Goal: Task Accomplishment & Management: Manage account settings

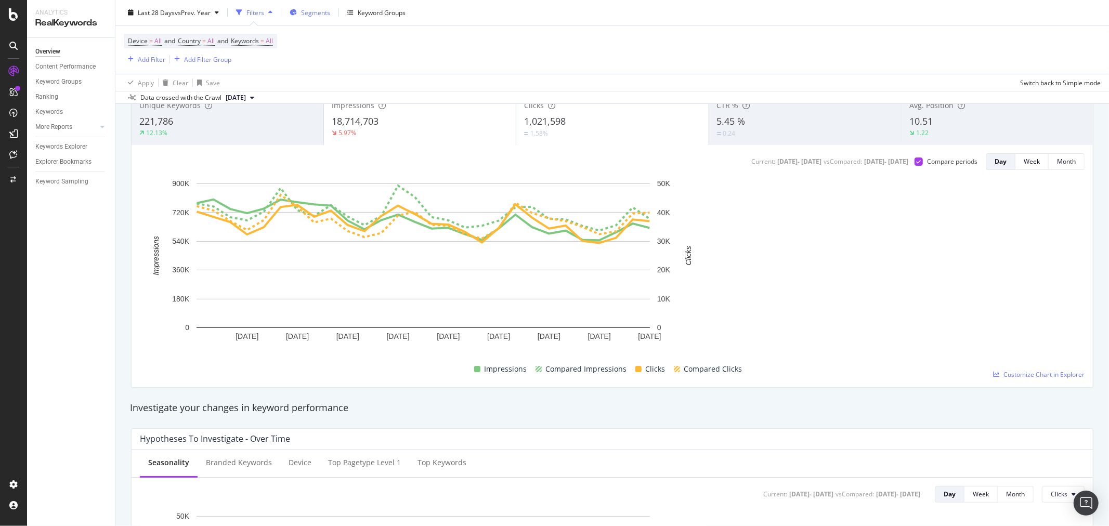
scroll to position [76, 0]
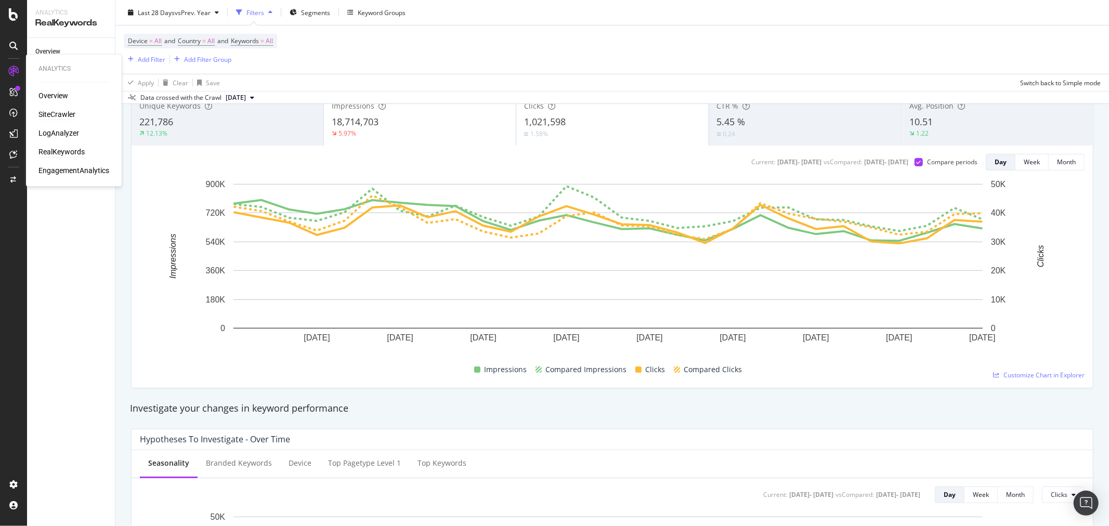
click at [51, 112] on div "SiteCrawler" at bounding box center [56, 115] width 37 height 10
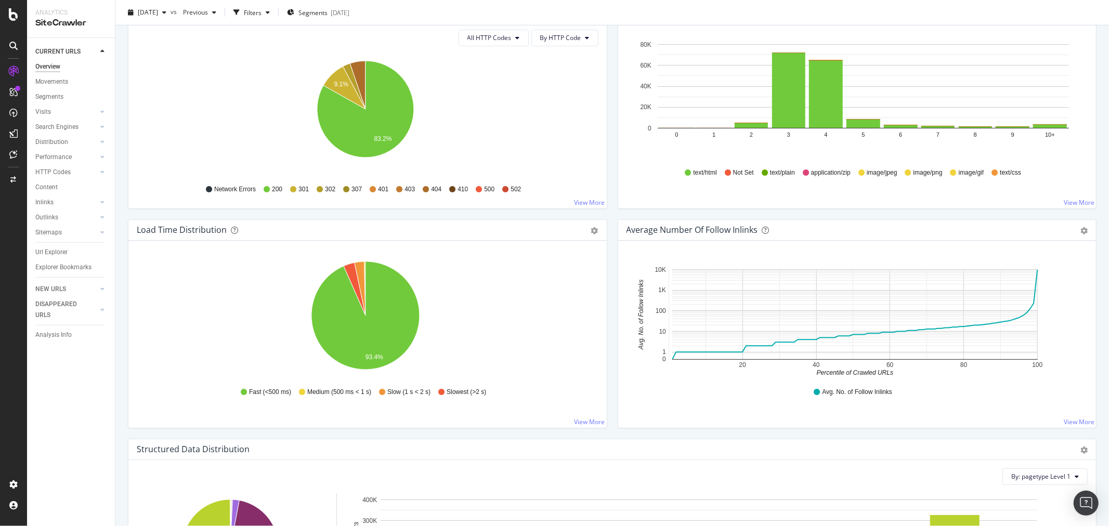
scroll to position [404, 0]
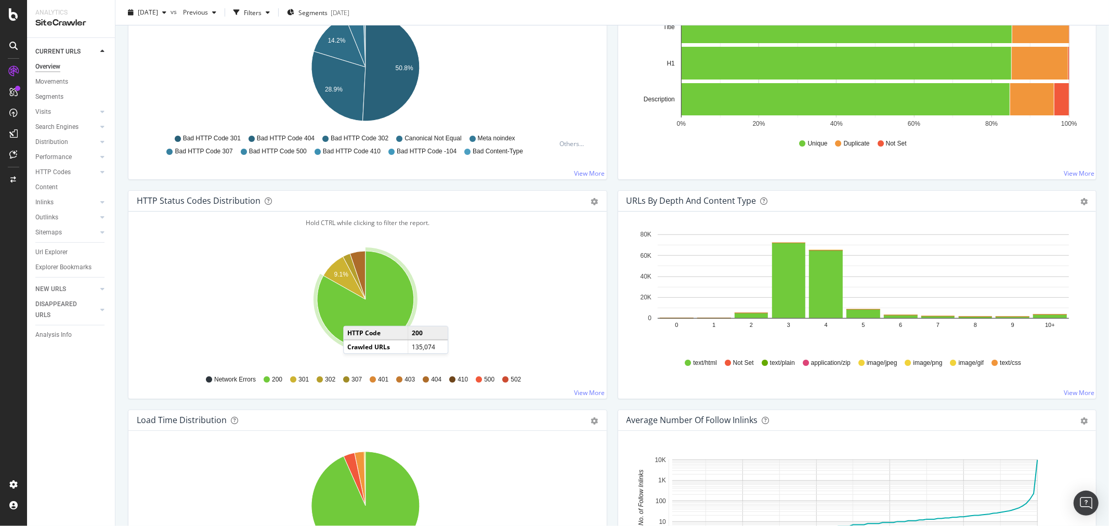
drag, startPoint x: 351, startPoint y: 311, endPoint x: 475, endPoint y: 326, distance: 125.2
click at [354, 316] on icon "A chart." at bounding box center [365, 299] width 97 height 97
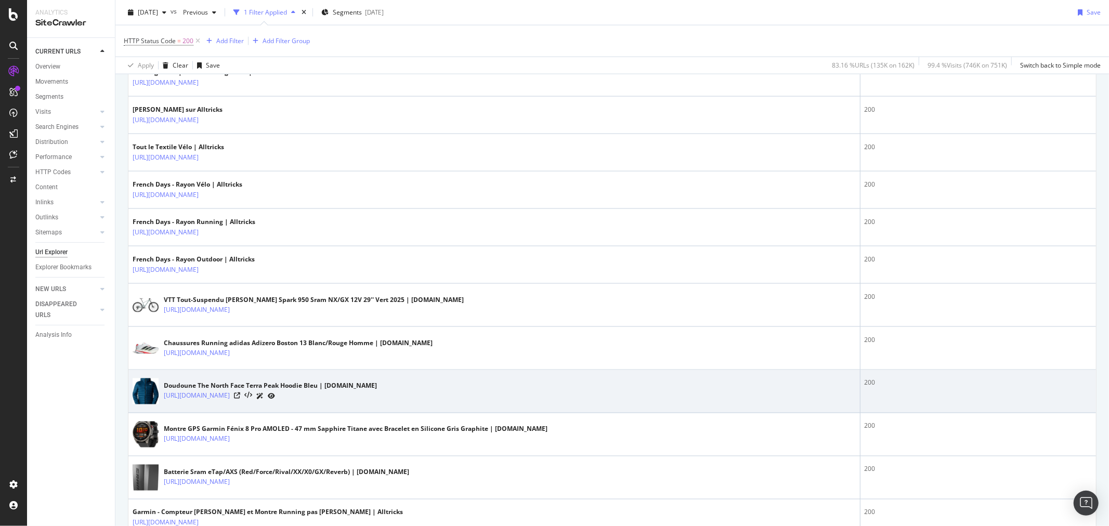
scroll to position [1444, 0]
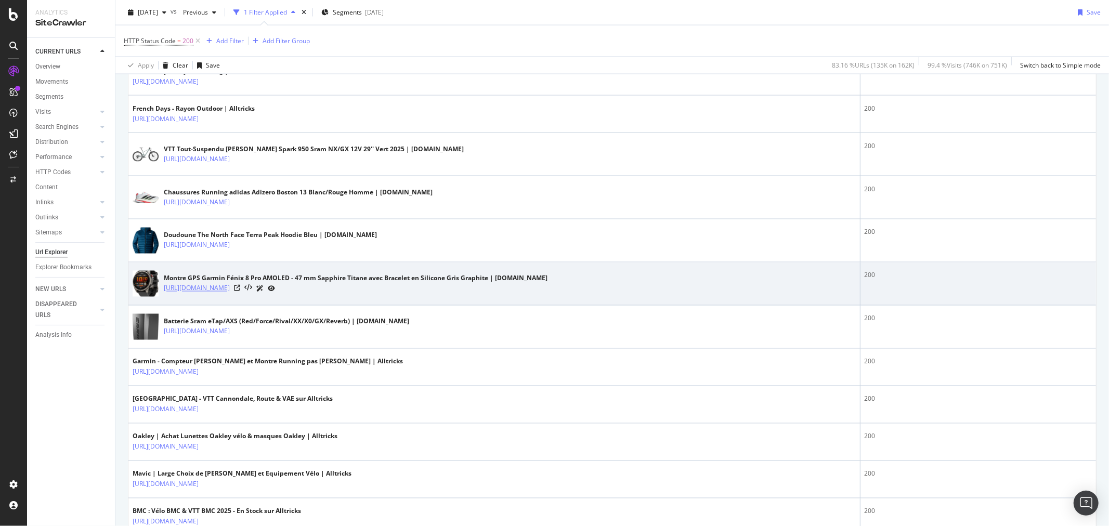
click at [230, 290] on link "https://www.alltricks.fr/F-102742-montres/P-3144046-montre_gps_garmin_fenix_8_p…" at bounding box center [197, 288] width 66 height 10
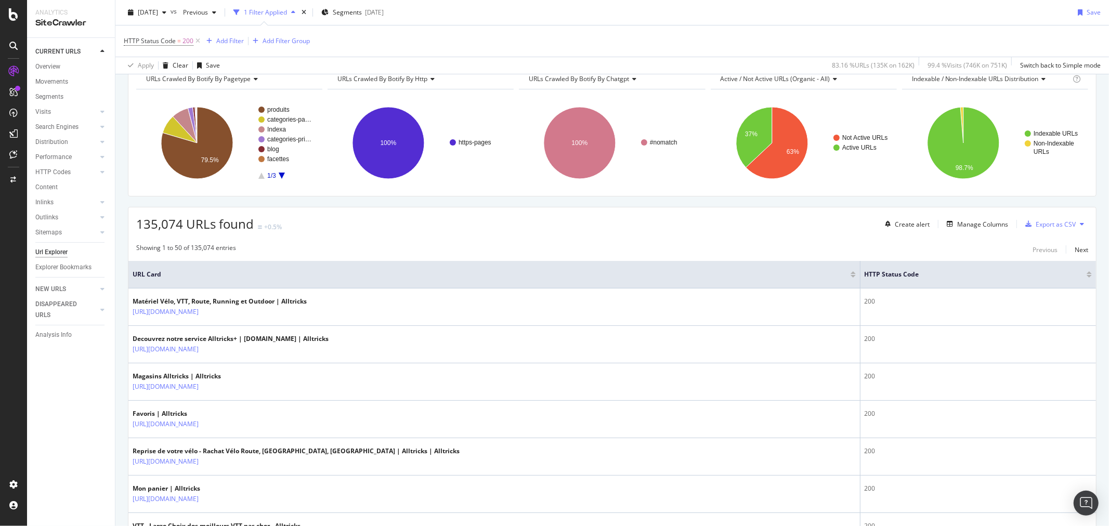
scroll to position [0, 0]
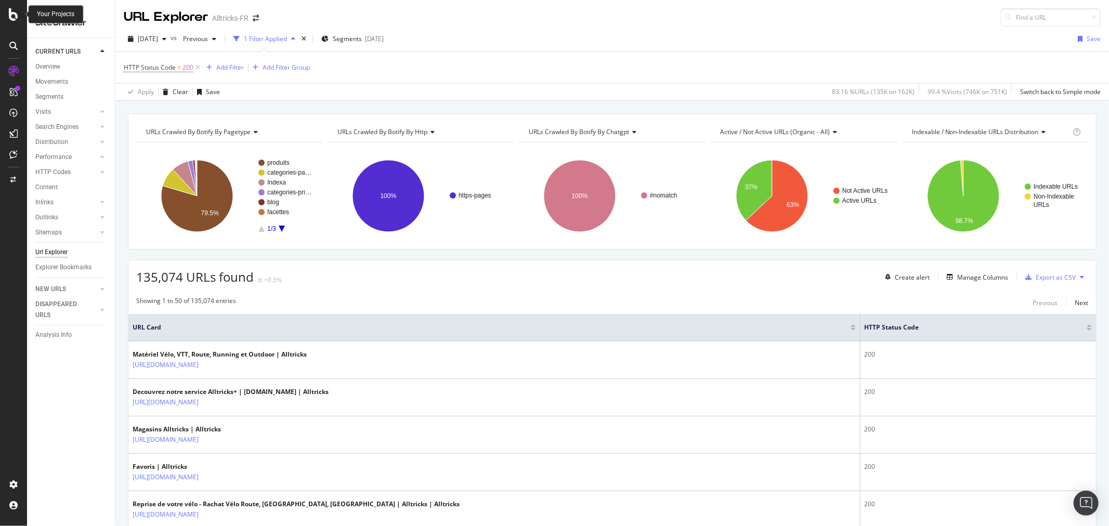
click at [9, 10] on icon at bounding box center [13, 14] width 9 height 12
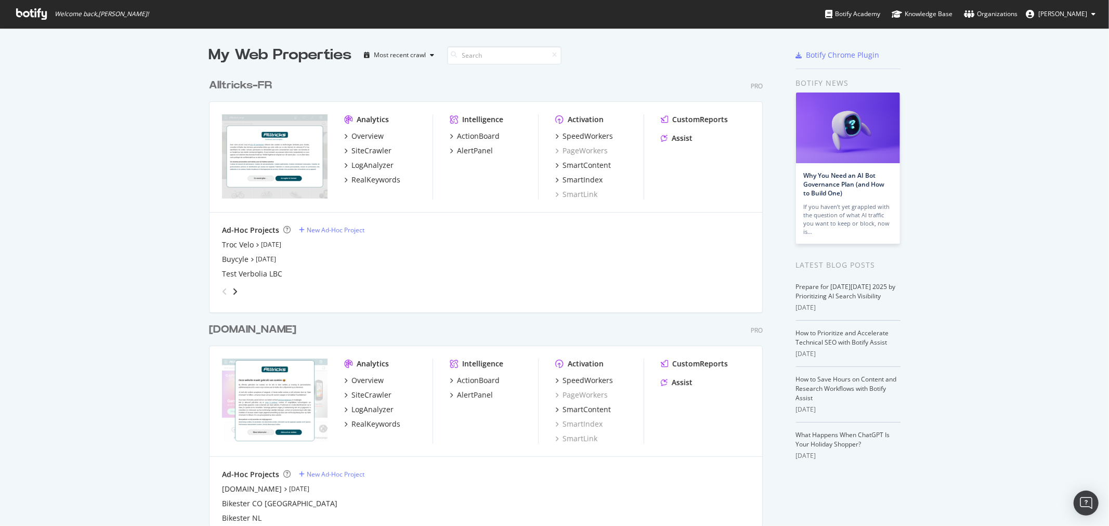
scroll to position [517, 1092]
click at [364, 149] on div "SiteCrawler" at bounding box center [372, 151] width 40 height 10
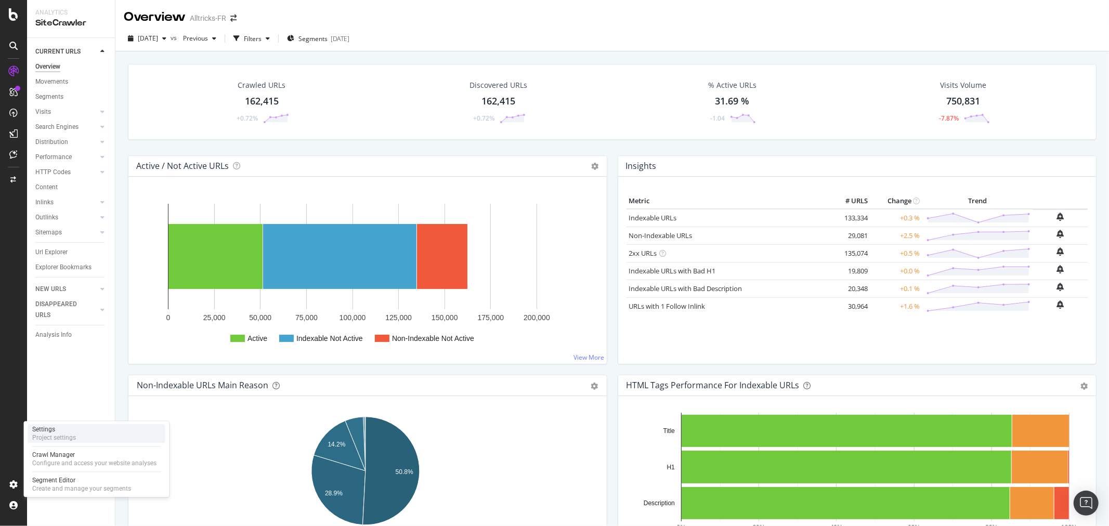
click at [76, 318] on div "Settings Project settings" at bounding box center [96, 433] width 137 height 19
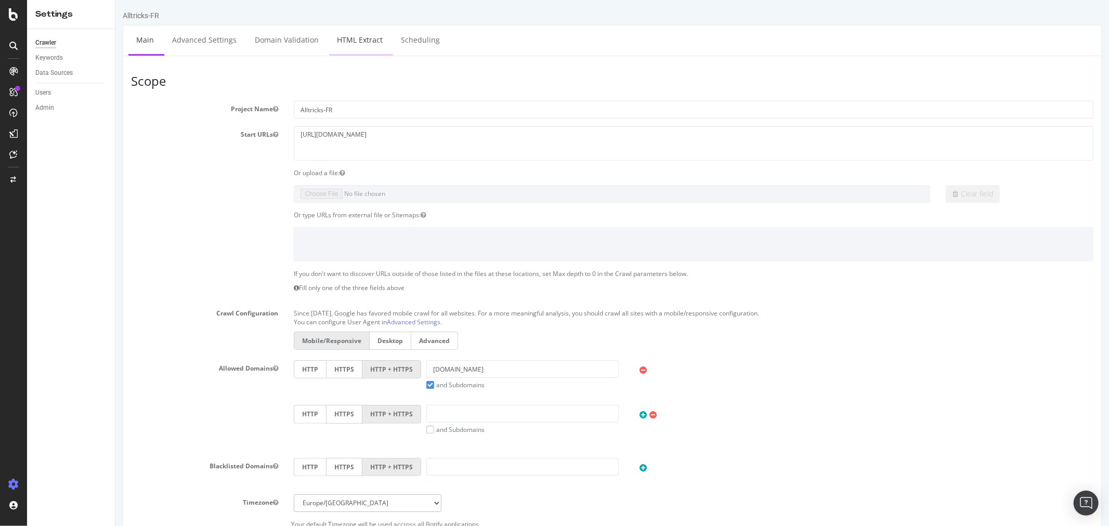
click at [354, 38] on link "HTML Extract" at bounding box center [359, 39] width 61 height 29
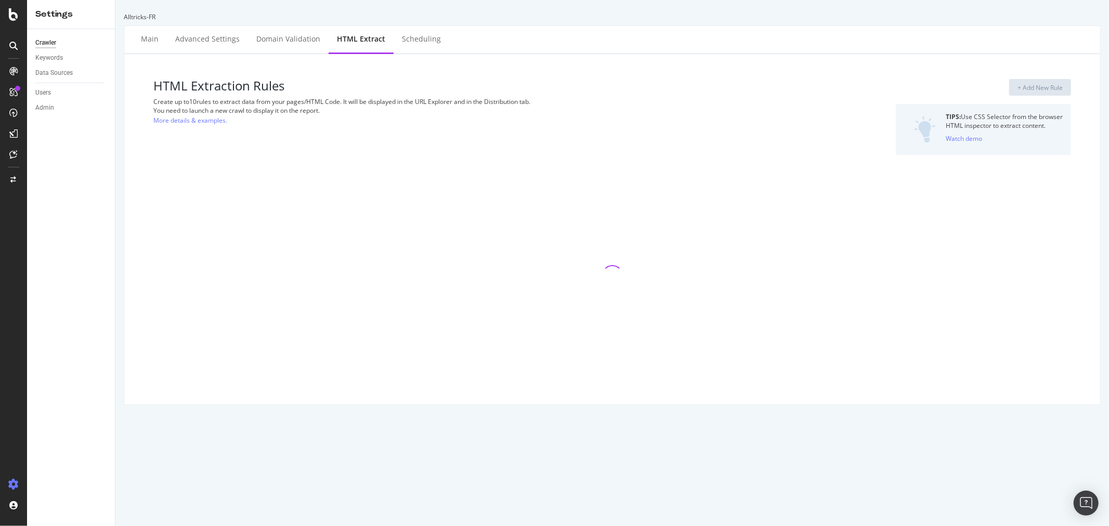
select select "html.length"
select select "i"
select select "exist"
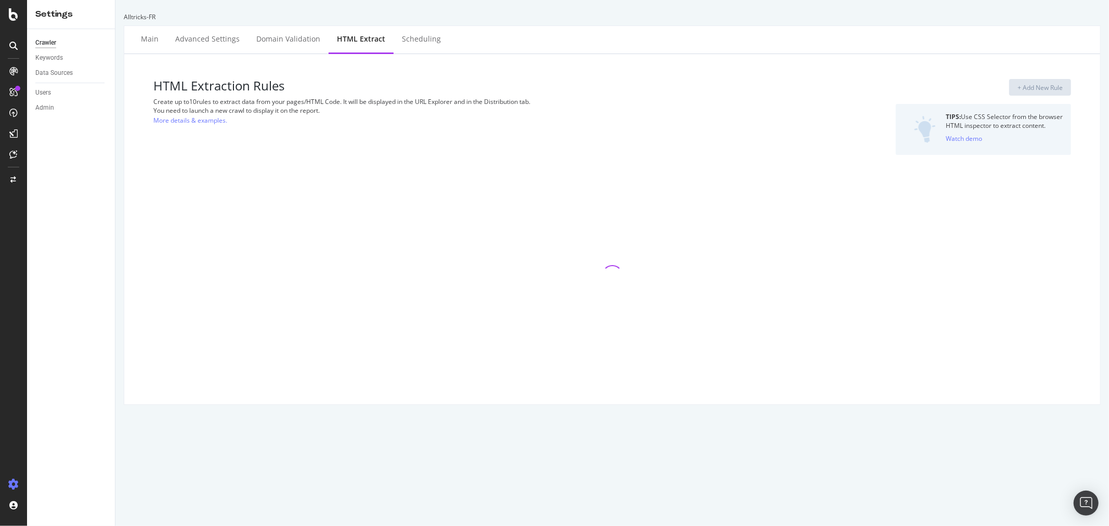
select select "exist"
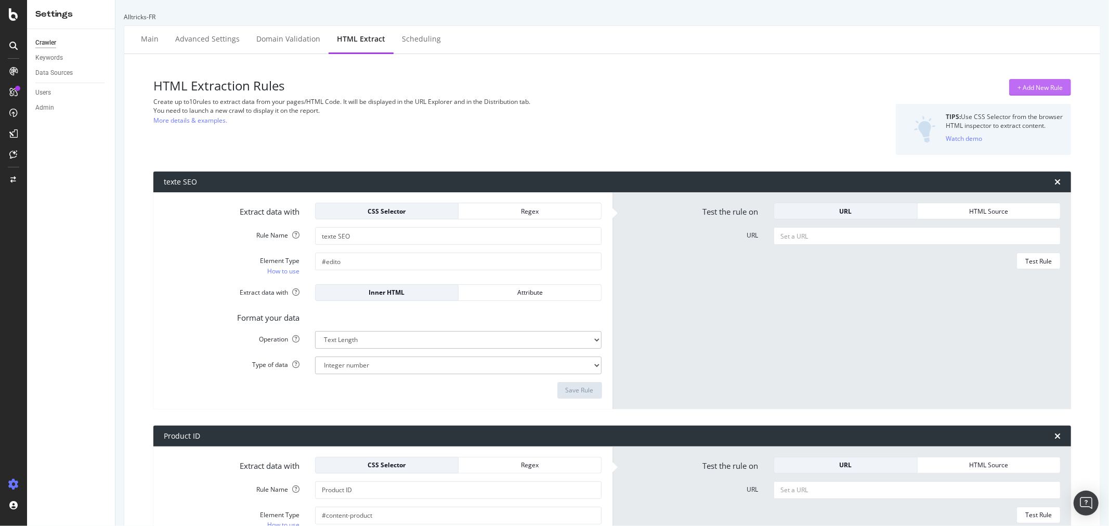
click at [739, 86] on div "+ Add New Rule" at bounding box center [1040, 87] width 45 height 9
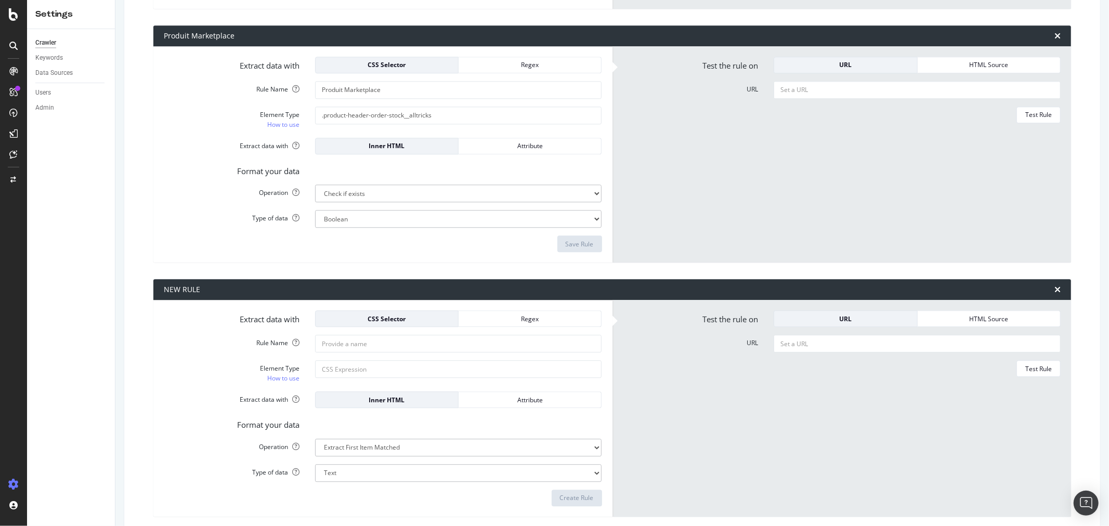
scroll to position [2241, 0]
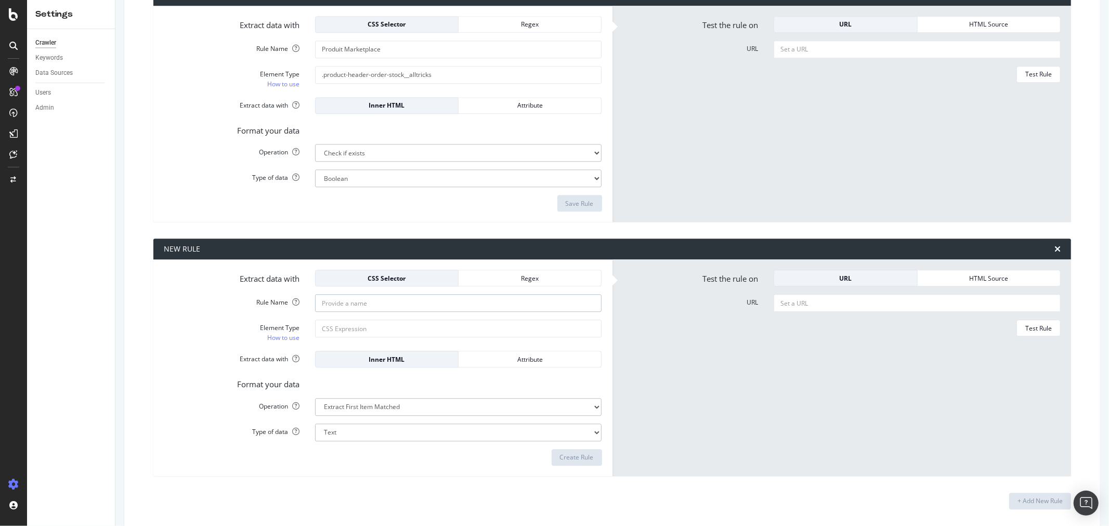
click at [384, 308] on input "Rule Name" at bounding box center [458, 303] width 287 height 18
type input "Catégorie de Pages"
click at [383, 318] on input "Element Type How to use" at bounding box center [458, 329] width 287 height 18
paste input "data-product-category-bi=""
drag, startPoint x: 422, startPoint y: 330, endPoint x: 339, endPoint y: 330, distance: 83.7
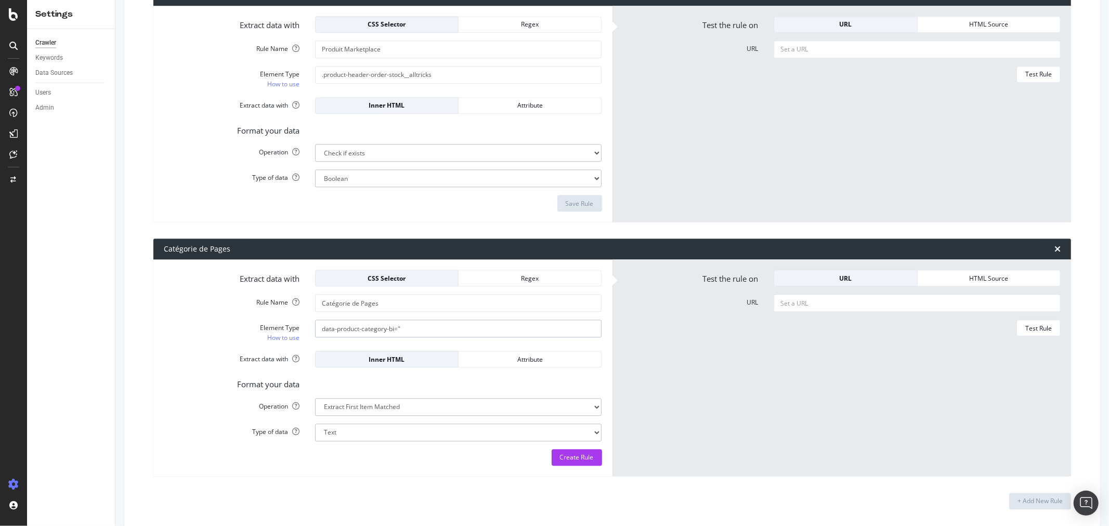
click at [339, 318] on input "data-product-category-bi="" at bounding box center [458, 329] width 287 height 18
click at [329, 318] on input "data-product-category-bi="" at bounding box center [458, 329] width 287 height 18
type input "data-product-category-bi=""
click at [417, 318] on select "Extract First Item Matched Extract First 3 Items Matched Count Number of Occure…" at bounding box center [458, 407] width 287 height 18
click at [315, 318] on select "Extract First Item Matched Extract First 3 Items Matched Count Number of Occure…" at bounding box center [458, 407] width 287 height 18
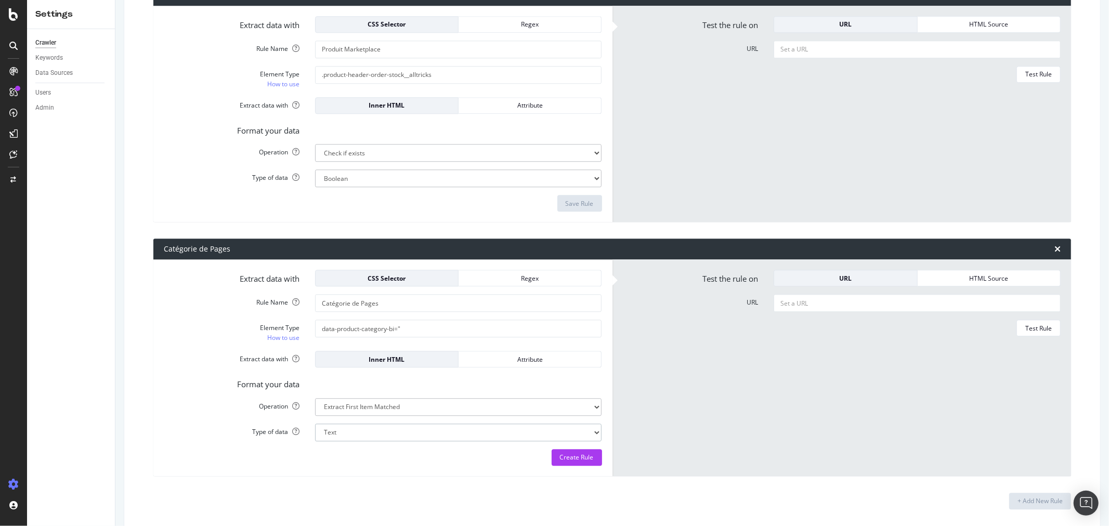
click at [405, 318] on select "Text Integer number Floating point number Date" at bounding box center [458, 433] width 287 height 18
click at [315, 318] on select "Text Integer number Floating point number Date" at bounding box center [458, 433] width 287 height 18
click at [561, 318] on div "Create Rule" at bounding box center [577, 457] width 34 height 9
click at [739, 304] on input "URL" at bounding box center [917, 303] width 287 height 18
paste input "https://www.alltricks.fr/F-11912-chaussures-running/P-3003101-chaussures_runnin…"
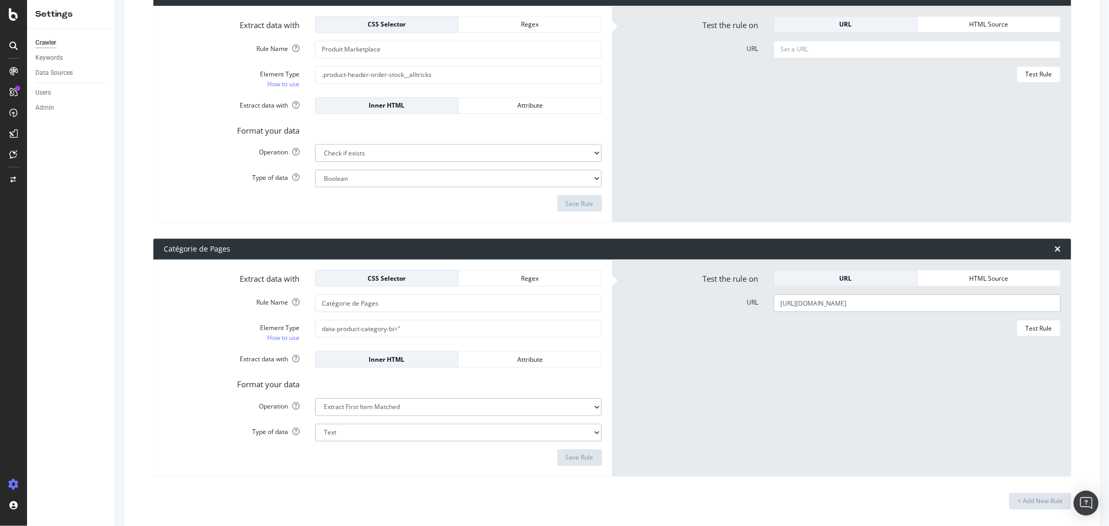
scroll to position [0, 99]
type input "https://www.alltricks.fr/F-11912-chaussures-running/P-3003101-chaussures_runnin…"
click at [739, 318] on div "Test Rule" at bounding box center [1038, 328] width 27 height 9
click at [291, 318] on link "How to use" at bounding box center [283, 337] width 32 height 11
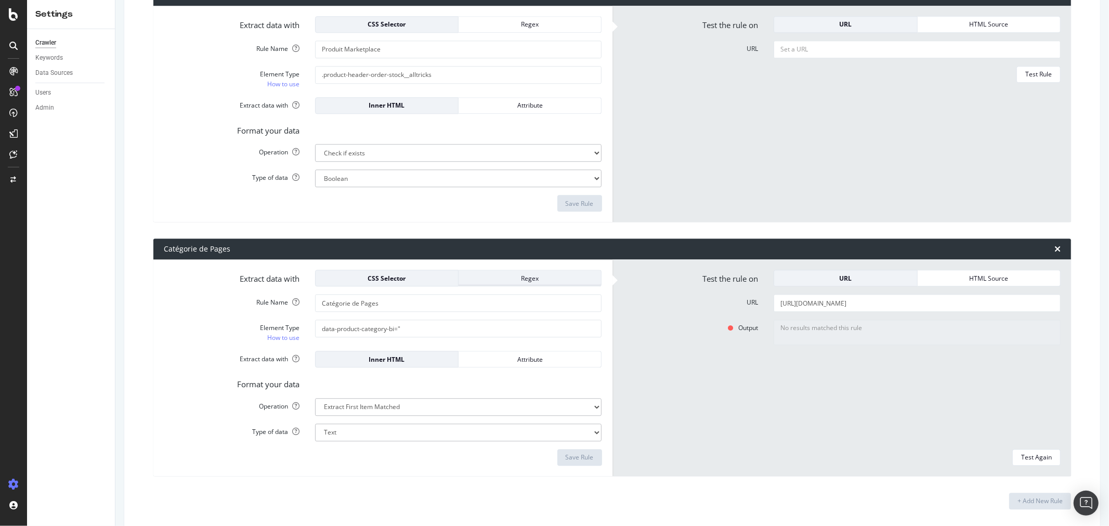
click at [509, 279] on div "Regex" at bounding box center [530, 278] width 126 height 9
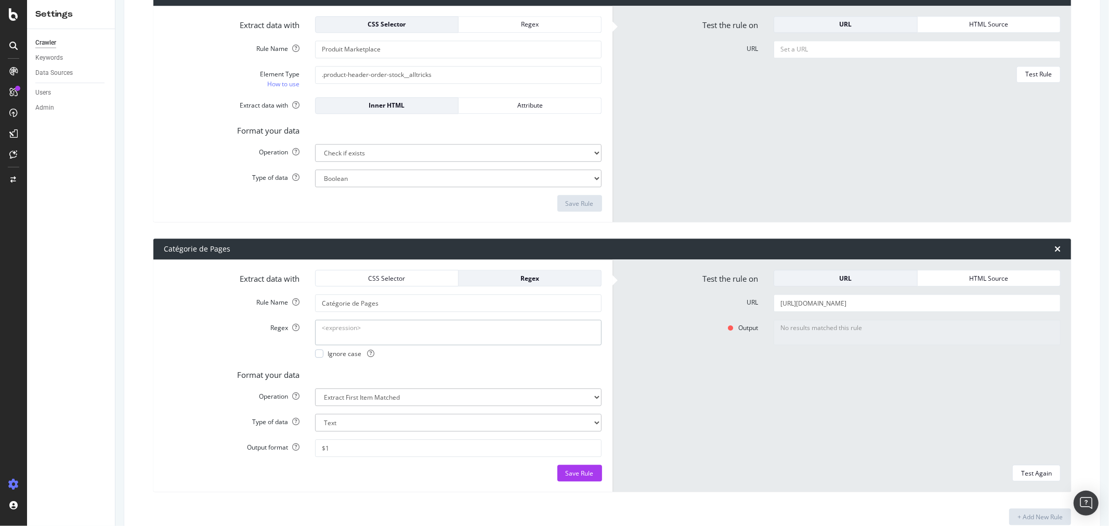
click at [403, 318] on textarea "Regex" at bounding box center [458, 332] width 287 height 25
click at [350, 318] on select "Text Integer number Floating point number Date" at bounding box center [458, 423] width 287 height 18
click at [360, 318] on select "Extract First Item Matched Extract First 3 Items Matched Count Number of Occure…" at bounding box center [458, 397] width 287 height 18
click at [315, 318] on select "Extract First Item Matched Extract First 3 Items Matched Count Number of Occure…" at bounding box center [458, 397] width 287 height 18
click at [363, 318] on select "Text Integer number Floating point number Date" at bounding box center [458, 423] width 287 height 18
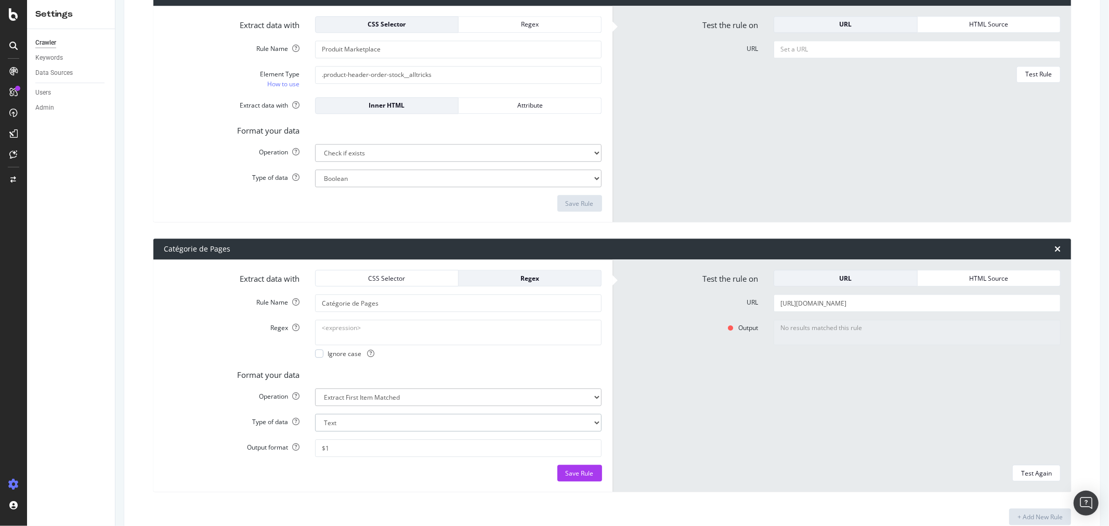
click at [365, 318] on select "Text Integer number Floating point number Date" at bounding box center [458, 423] width 287 height 18
click at [362, 318] on input "$1" at bounding box center [458, 448] width 287 height 18
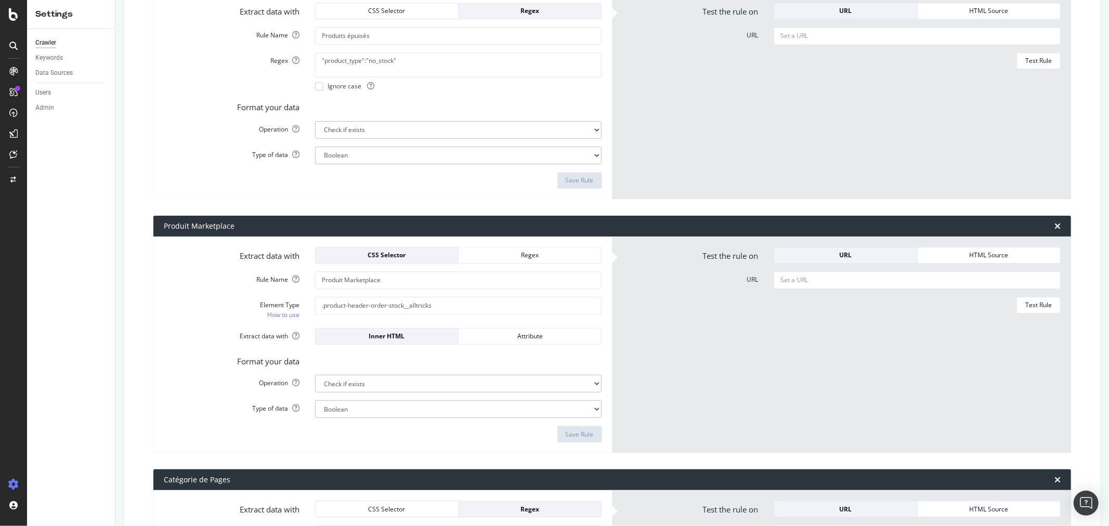
scroll to position [2278, 0]
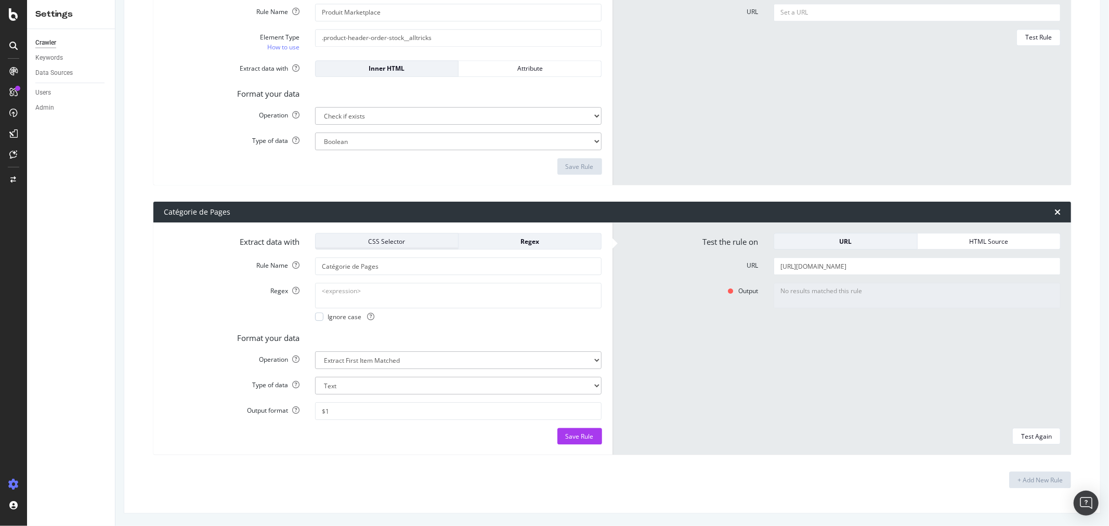
click at [440, 241] on div "CSS Selector" at bounding box center [387, 241] width 126 height 9
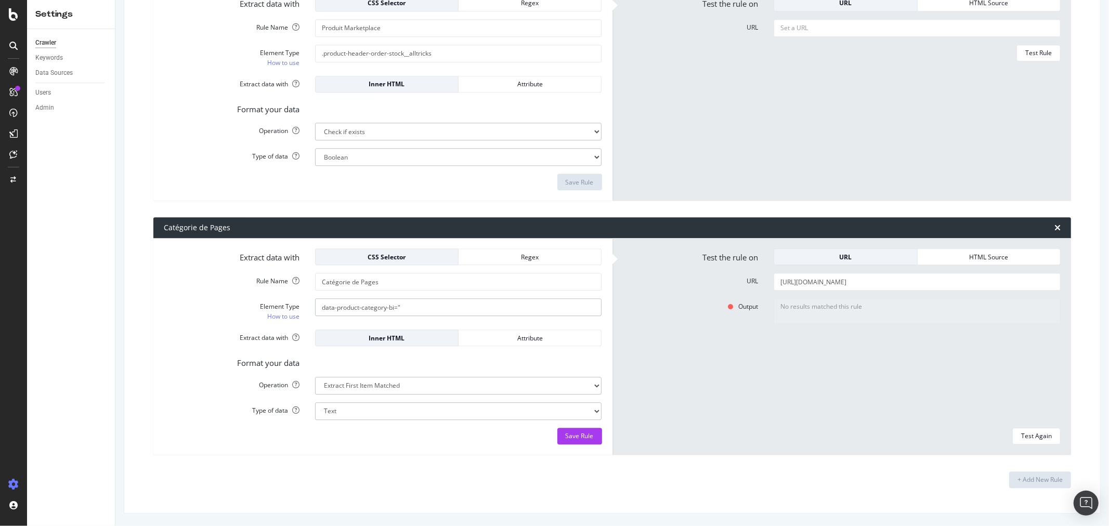
click at [418, 309] on input "data-product-category-bi="" at bounding box center [458, 307] width 287 height 18
click at [518, 318] on div "Attribute" at bounding box center [530, 338] width 126 height 9
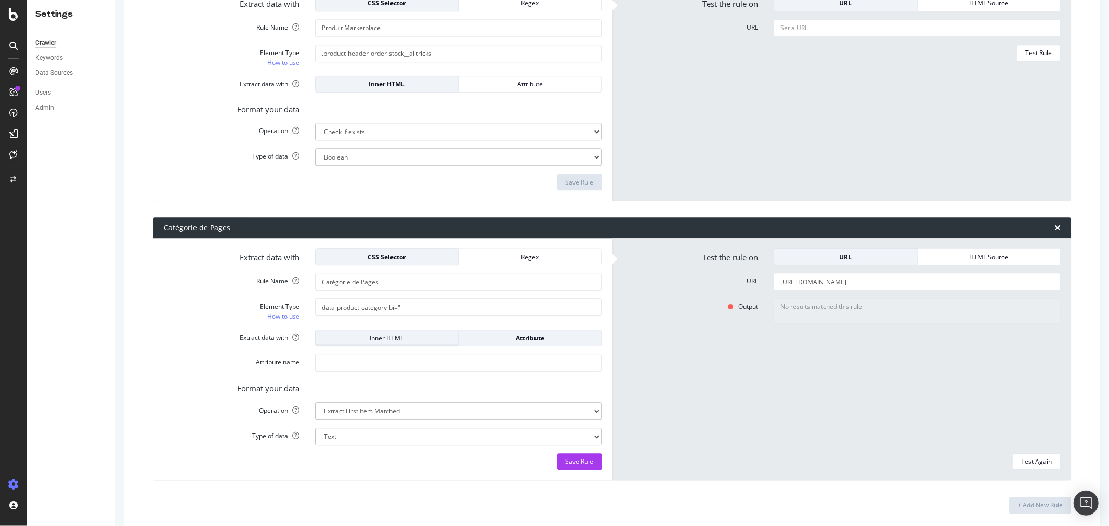
click at [398, 318] on div "Inner HTML" at bounding box center [387, 338] width 126 height 9
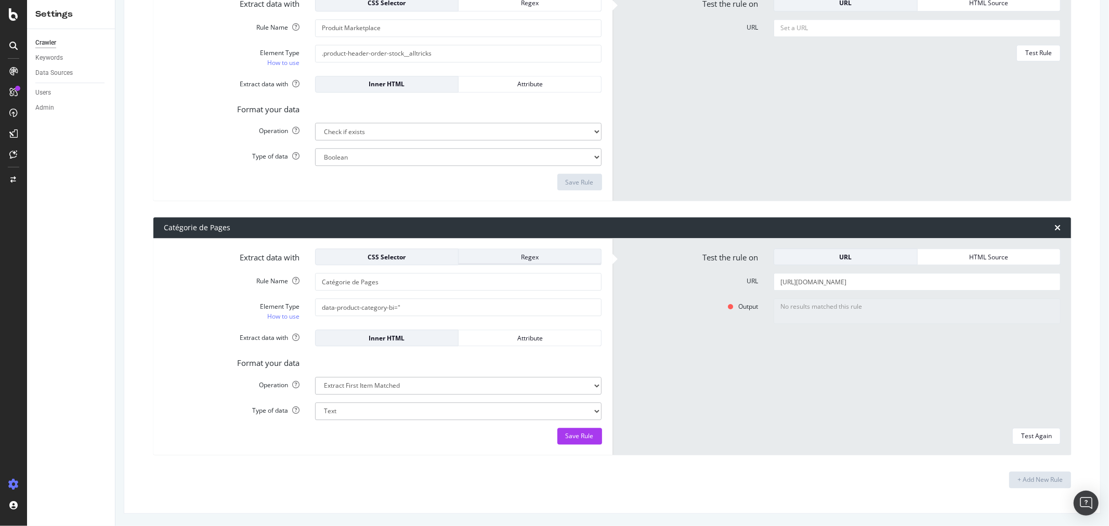
click at [516, 254] on div "Regex" at bounding box center [530, 257] width 126 height 9
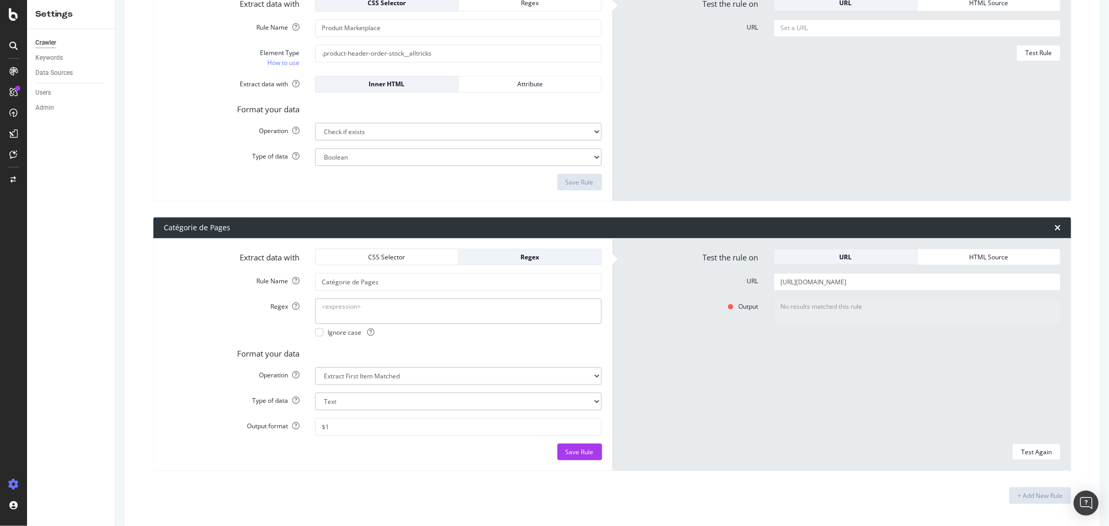
click at [396, 303] on textarea "Regex" at bounding box center [458, 310] width 287 height 25
paste textarea "(?:"|')product_category_bi(?:"|')\s*:\s*(?:"|')([^"']+)(?:"|')"
type textarea "(?:"|')product_category_bi(?:"|')\s*:\s*(?:"|')([^"']+)(?:"|')"
click at [567, 318] on div "Save Rule" at bounding box center [580, 452] width 28 height 9
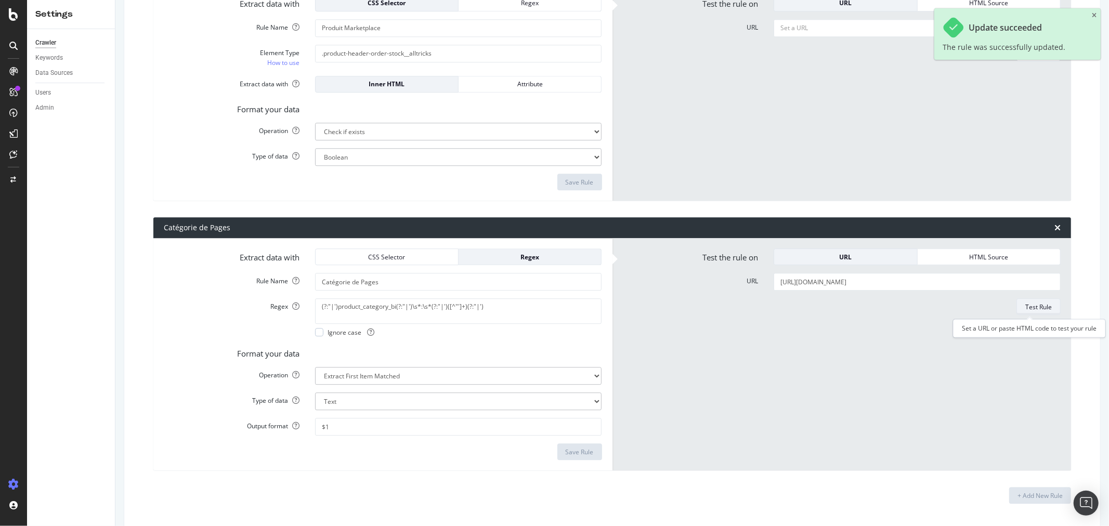
click at [739, 307] on div "Test Rule" at bounding box center [1038, 307] width 27 height 9
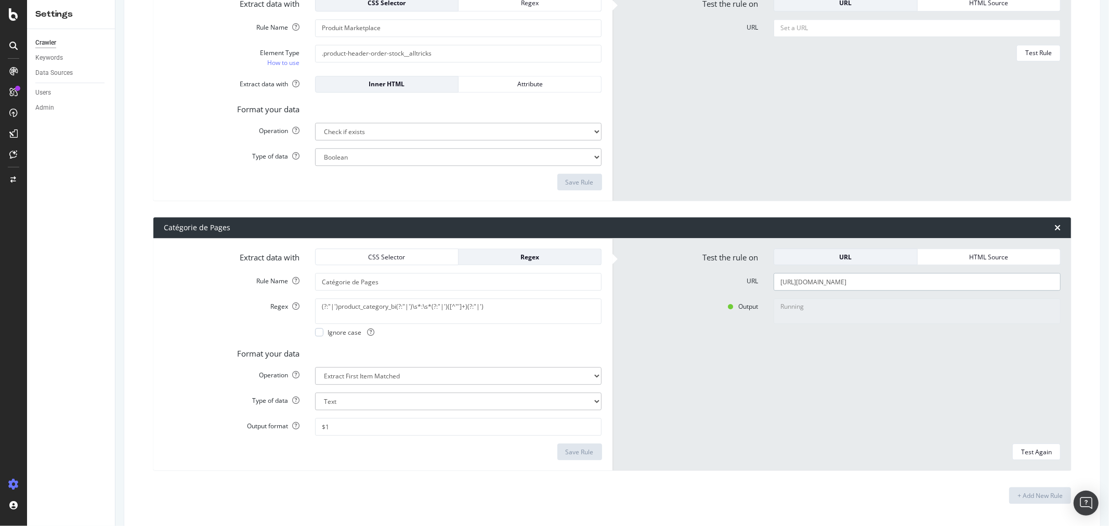
click at [739, 283] on input "https://www.alltricks.fr/F-11912-chaussures-running/P-3003101-chaussures_runnin…" at bounding box center [917, 282] width 287 height 18
paste input "32744-textile-hauts/P-2866010-parka_the_north_face_mcmurdo_noir"
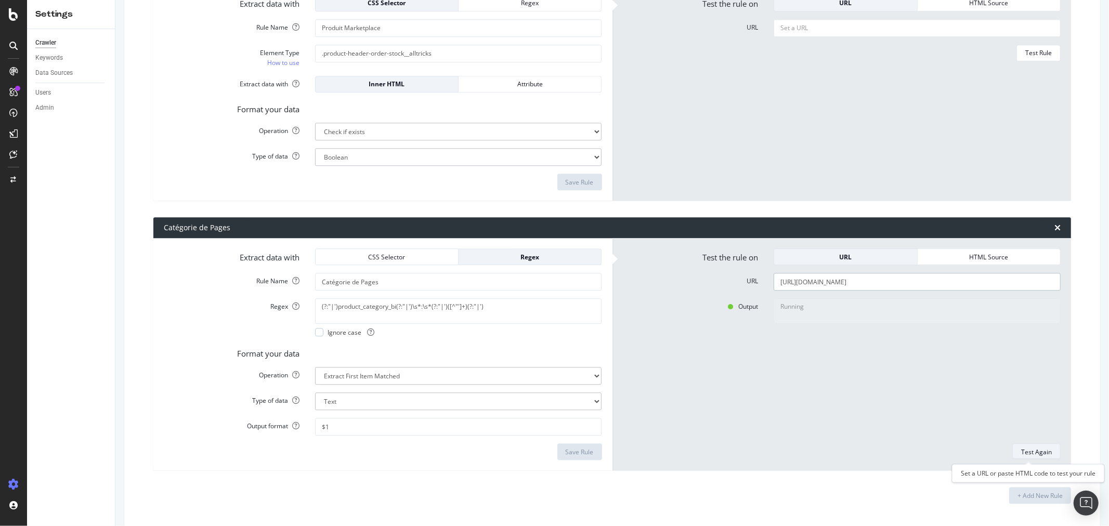
type input "https://www.alltricks.fr/F-32744-textile-hauts/P-2866010-parka_the_north_face_m…"
click at [739, 318] on button "Test Again" at bounding box center [1036, 452] width 48 height 17
type textarea "Outdoor"
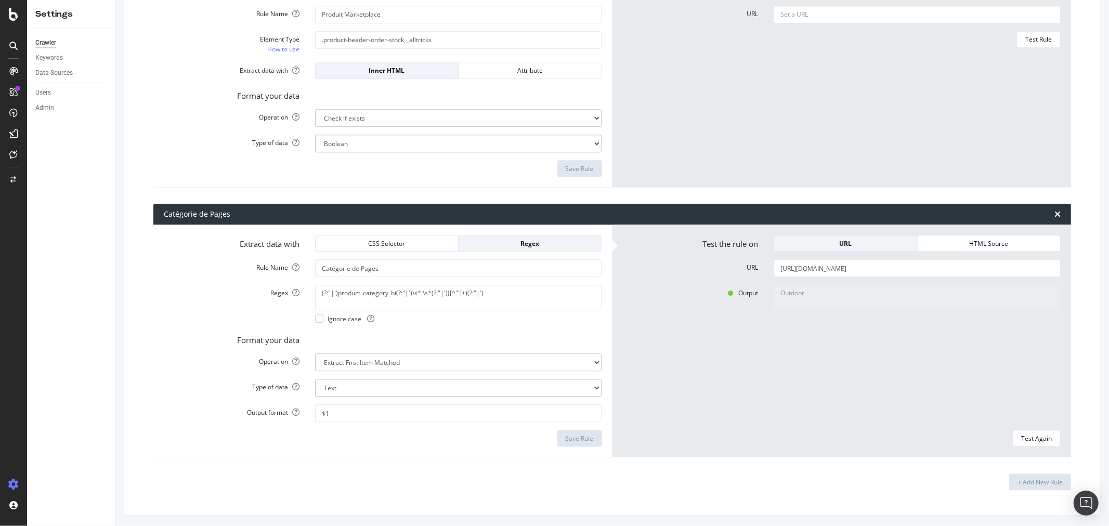
scroll to position [2278, 0]
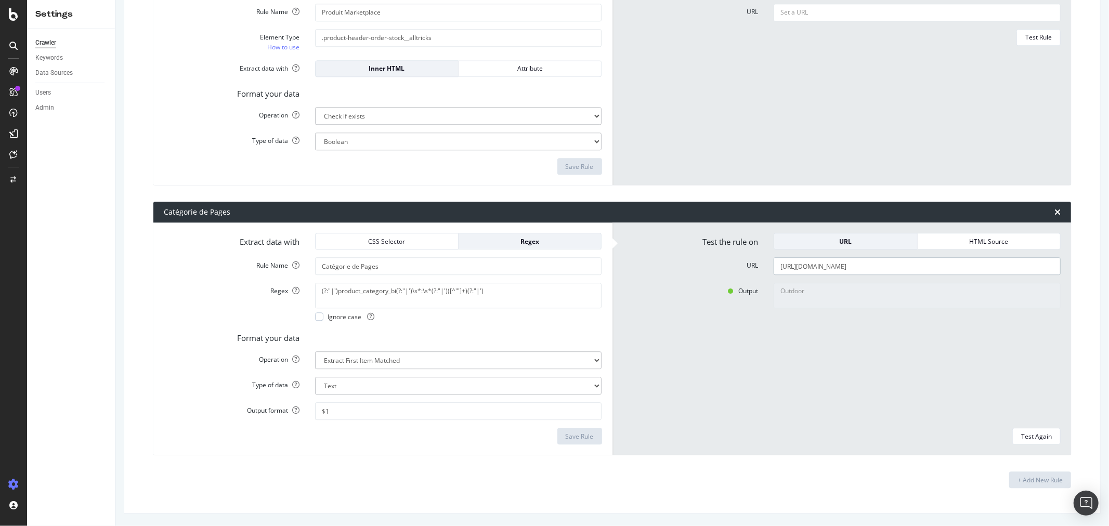
click at [739, 266] on input "https://www.alltricks.fr/F-32744-textile-hauts/P-2866010-parka_the_north_face_m…" at bounding box center [917, 266] width 287 height 18
paste input "102742-montres/P-2218915-montre_de_sport_garmin_forerunner_255_gris"
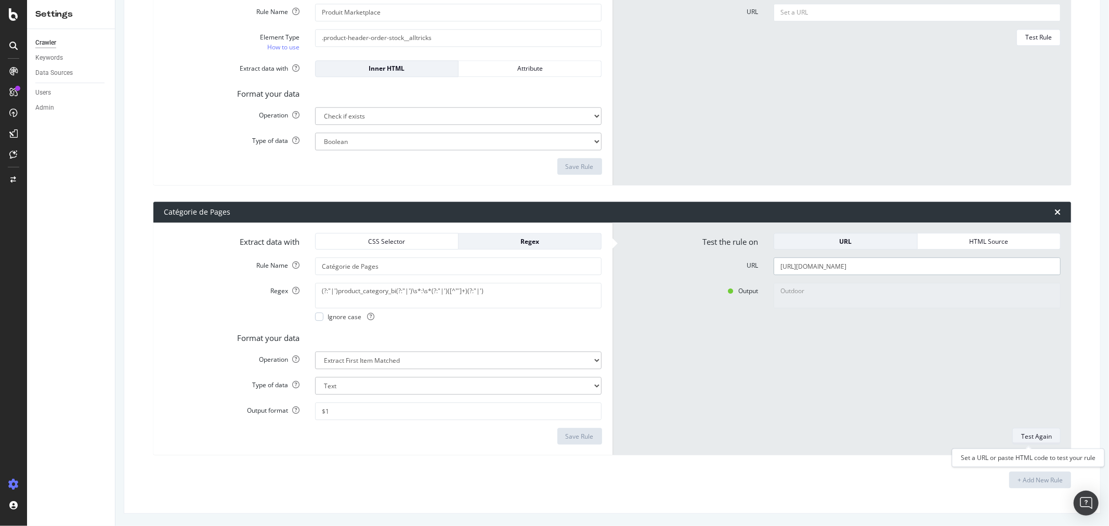
type input "https://www.alltricks.fr/F-102742-montres/P-2218915-montre_de_sport_garmin_fore…"
click at [739, 318] on div "Test Again" at bounding box center [1036, 436] width 31 height 9
type textarea "Petit électronique"
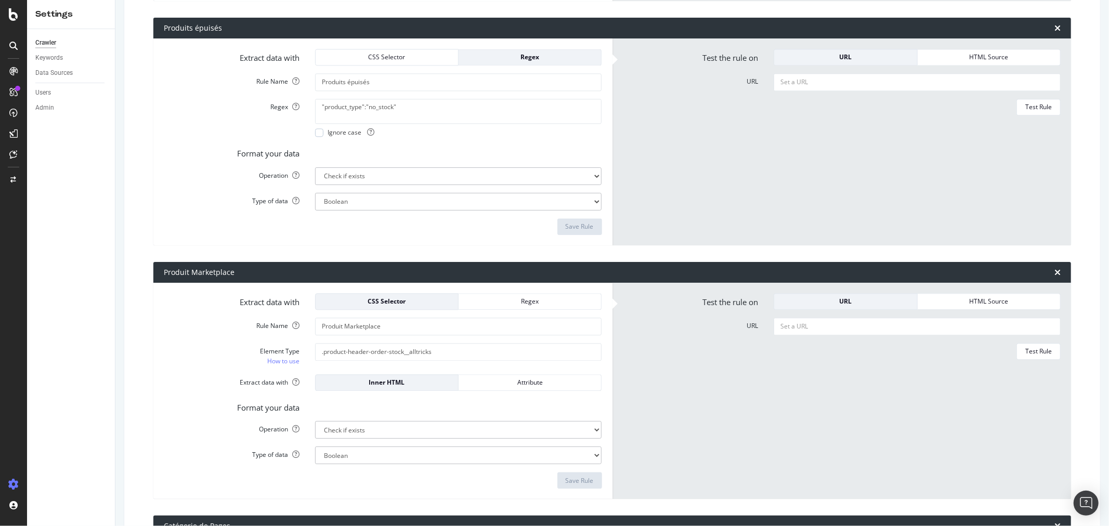
scroll to position [2278, 0]
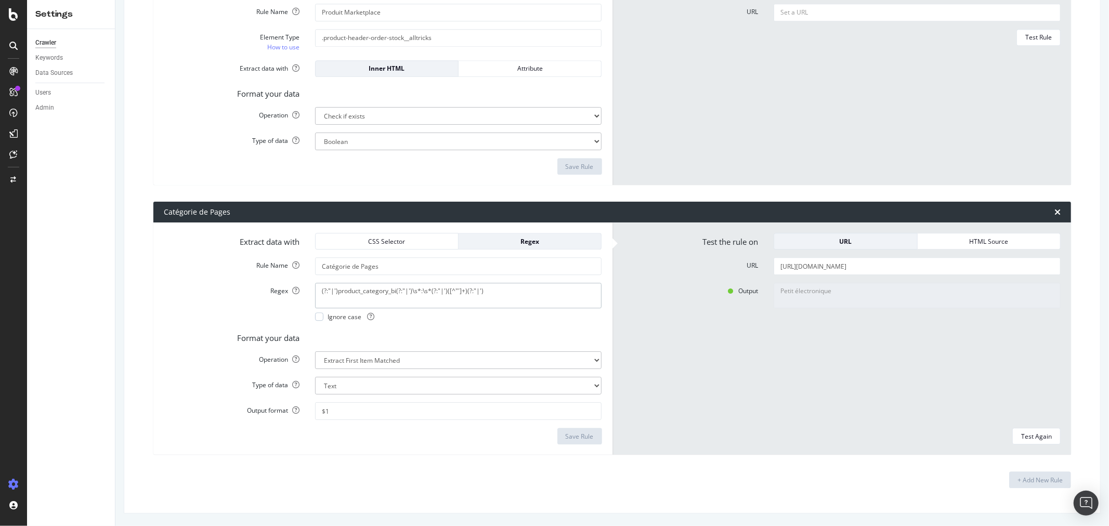
drag, startPoint x: 335, startPoint y: 290, endPoint x: 394, endPoint y: 295, distance: 59.0
click at [394, 295] on textarea "(?:"|')product_category_bi(?:"|')\s*:\s*(?:"|')([^"']+)(?:"|')" at bounding box center [458, 295] width 287 height 25
click at [459, 318] on div "Format your data" at bounding box center [383, 336] width 454 height 15
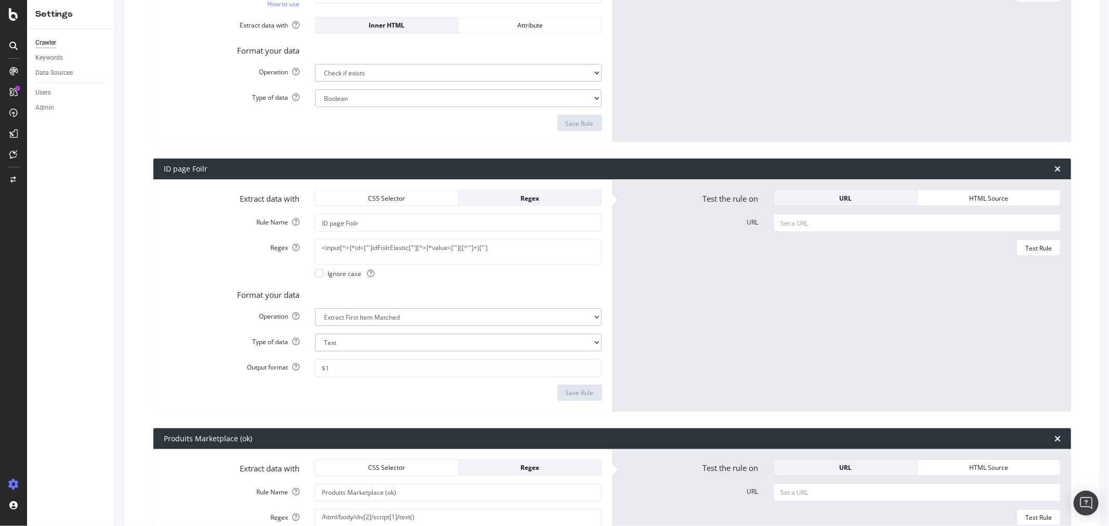
scroll to position [1064, 0]
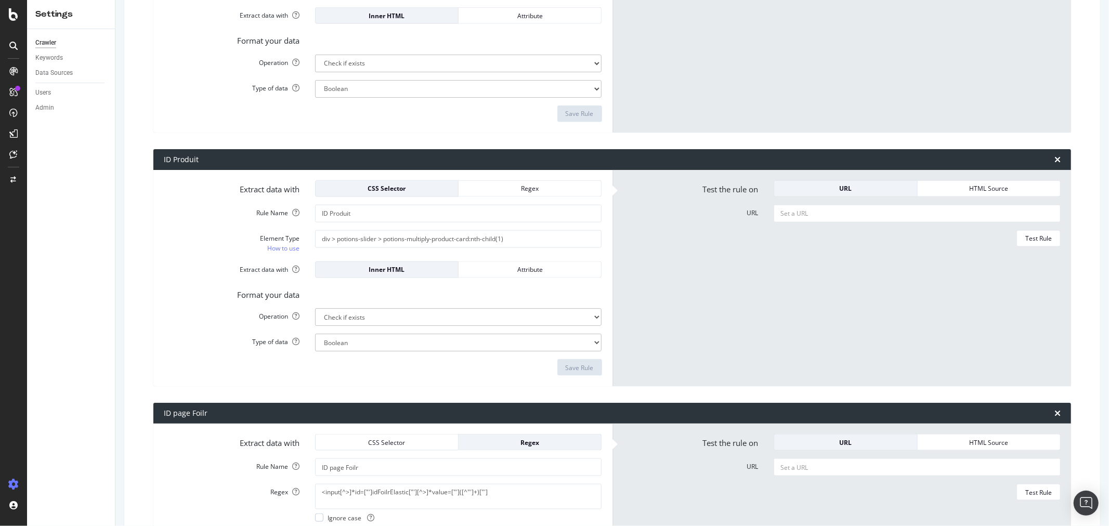
click at [18, 21] on div at bounding box center [13, 263] width 27 height 526
click at [17, 17] on icon at bounding box center [13, 14] width 9 height 12
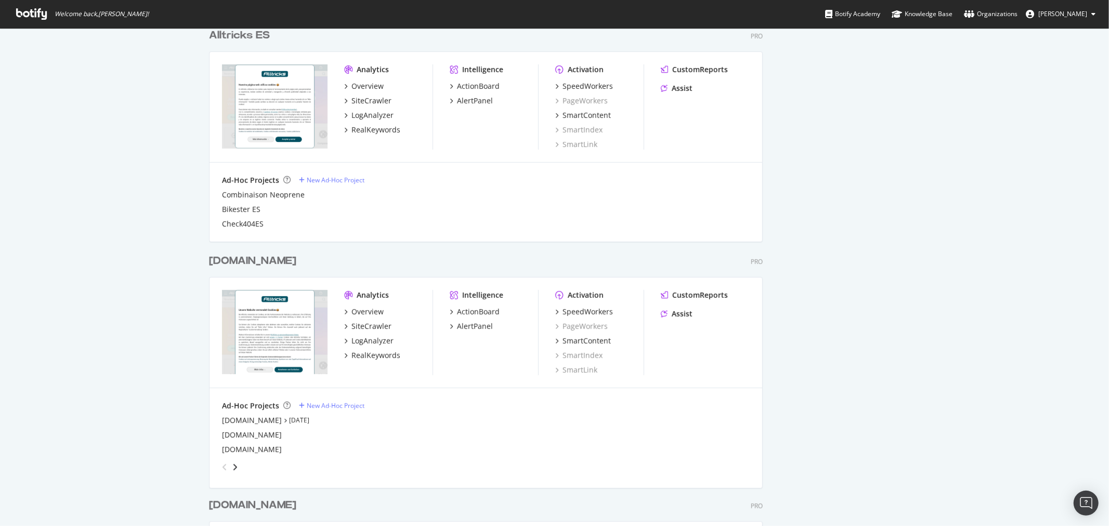
scroll to position [721, 0]
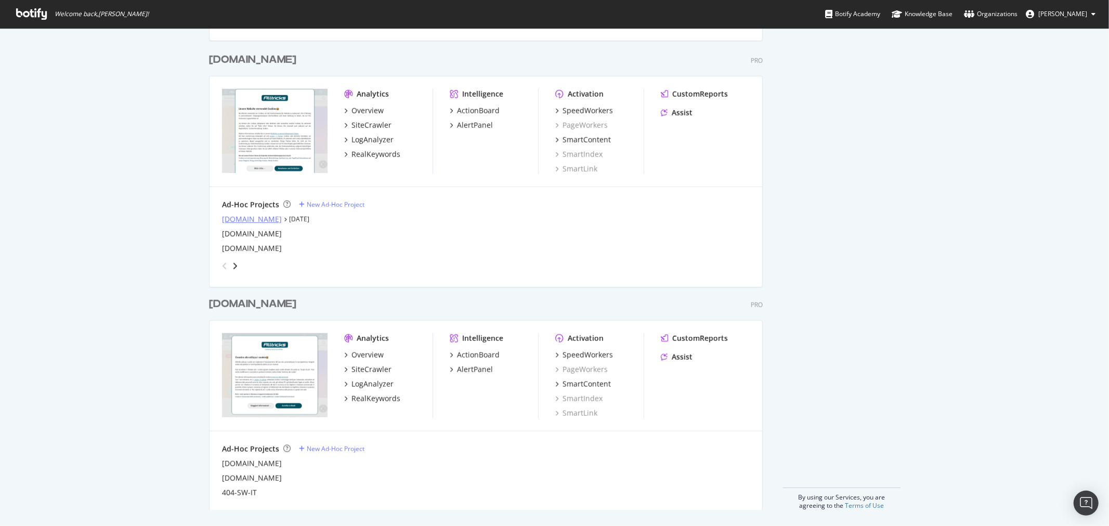
click at [235, 219] on div "alltricks.co.uk" at bounding box center [252, 219] width 60 height 10
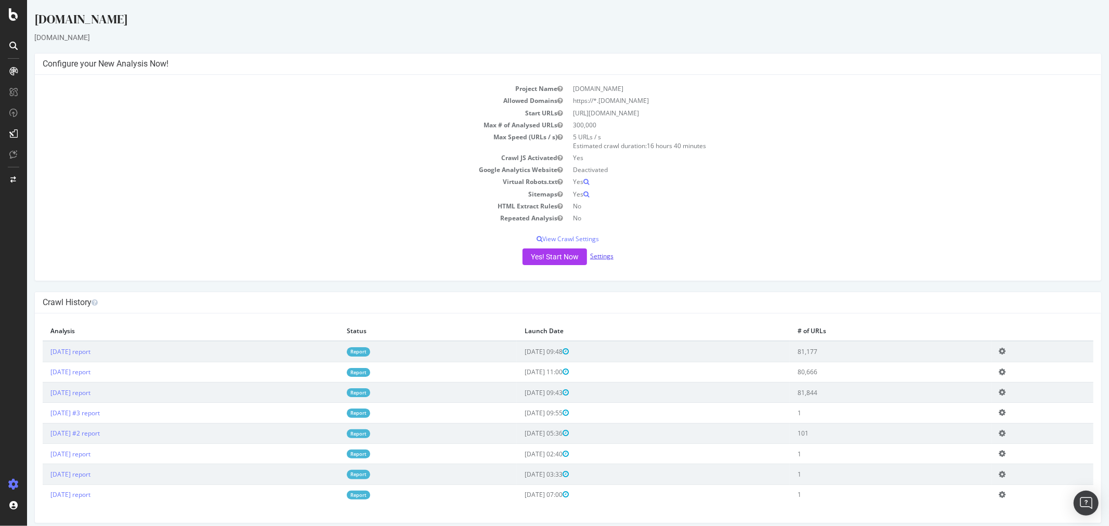
click at [590, 254] on link "Settings" at bounding box center [601, 256] width 23 height 9
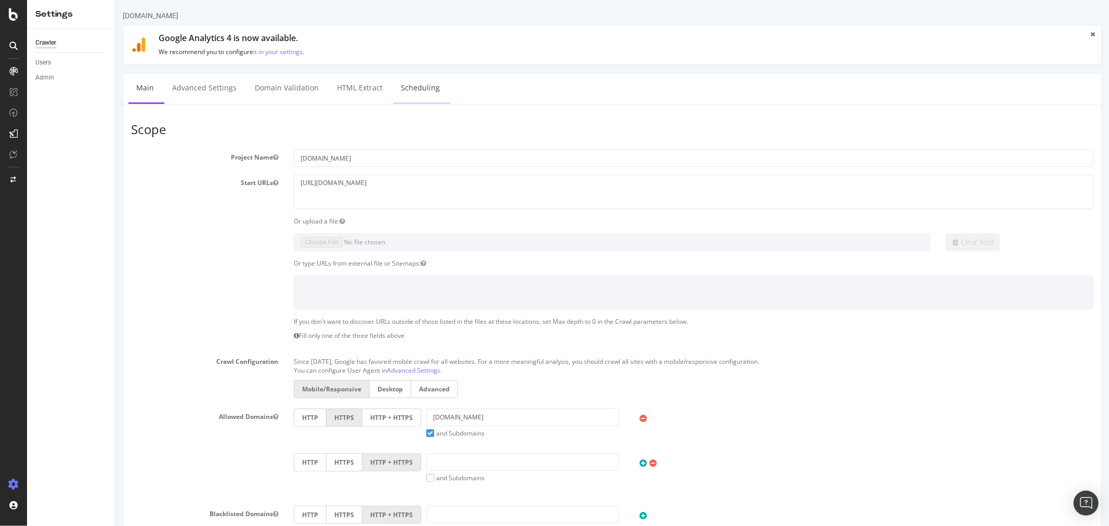
click at [412, 87] on link "Scheduling" at bounding box center [420, 88] width 55 height 29
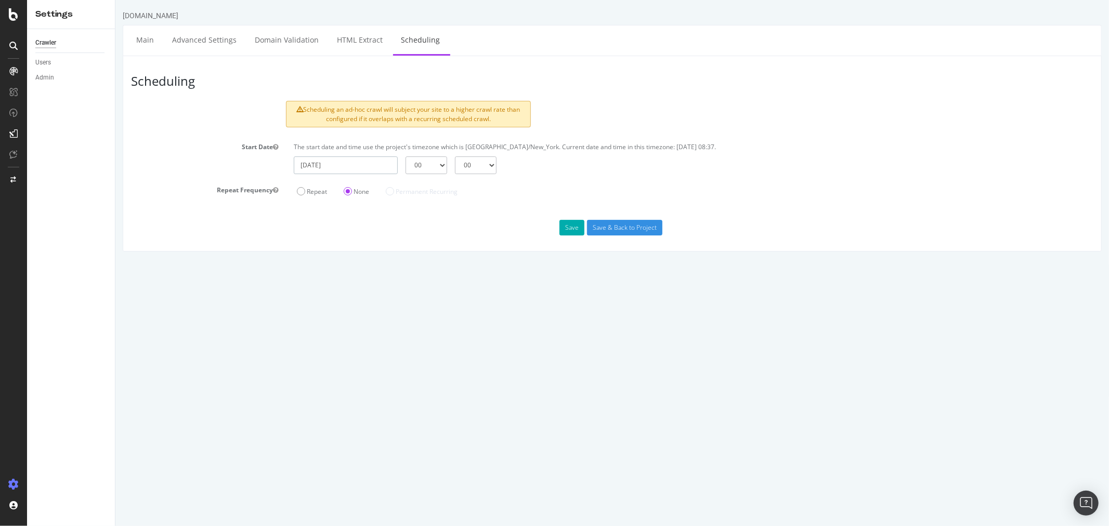
click at [370, 172] on input "2025-10-03" at bounding box center [345, 166] width 104 height 18
click at [308, 230] on td "5" at bounding box center [306, 236] width 23 height 16
type input "2025-10-05"
click at [434, 167] on select "00 01 02 03 04 05 06 07 08 09 10 11 12 13 14 15 16 17 18 19 20 21 22 23" at bounding box center [426, 166] width 42 height 18
select select "2"
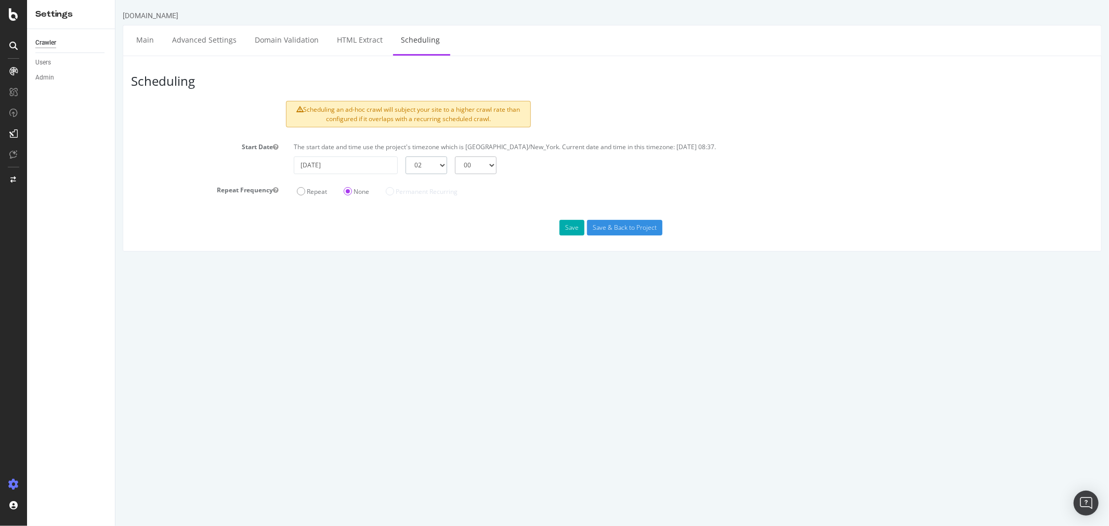
click at [405, 157] on select "00 01 02 03 04 05 06 07 08 09 10 11 12 13 14 15 16 17 18 19 20 21 22 23" at bounding box center [426, 166] width 42 height 18
click at [371, 167] on input "2025-10-05" at bounding box center [345, 166] width 104 height 18
click at [337, 235] on td "6" at bounding box center [331, 236] width 25 height 16
type input "2025-10-06"
click at [621, 227] on input "Save & Back to Project" at bounding box center [624, 228] width 75 height 16
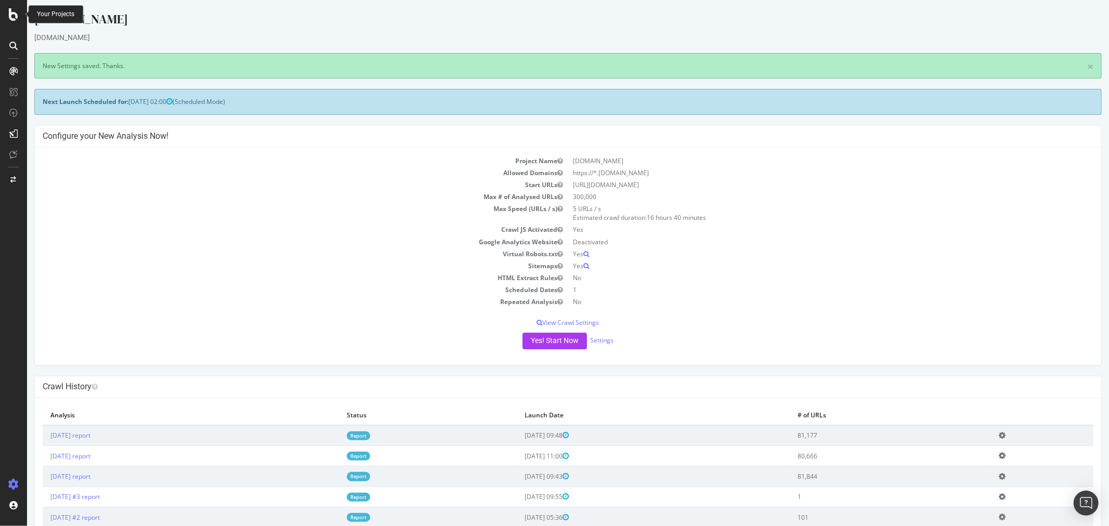
click at [8, 14] on div at bounding box center [13, 14] width 25 height 12
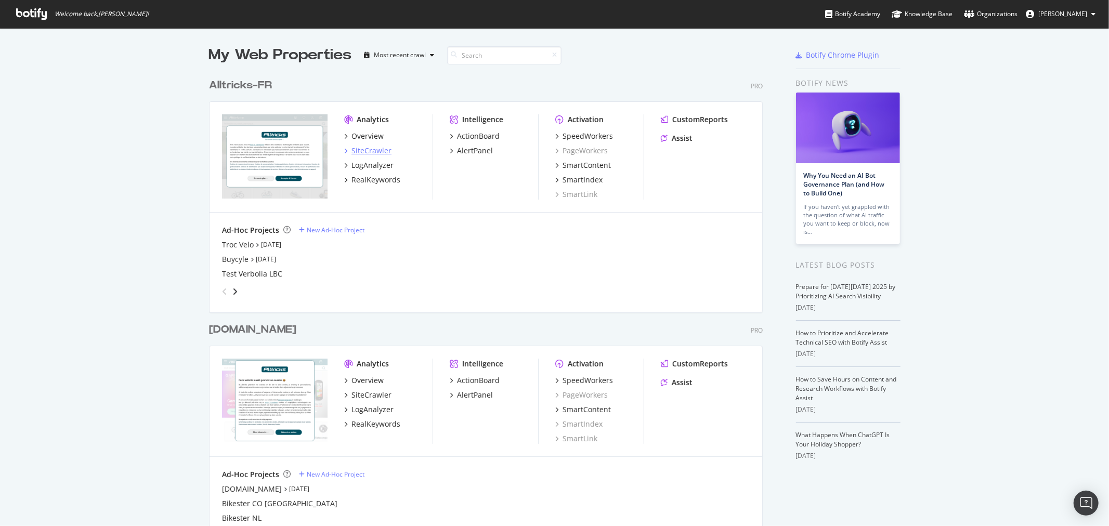
click at [360, 152] on div "SiteCrawler" at bounding box center [372, 151] width 40 height 10
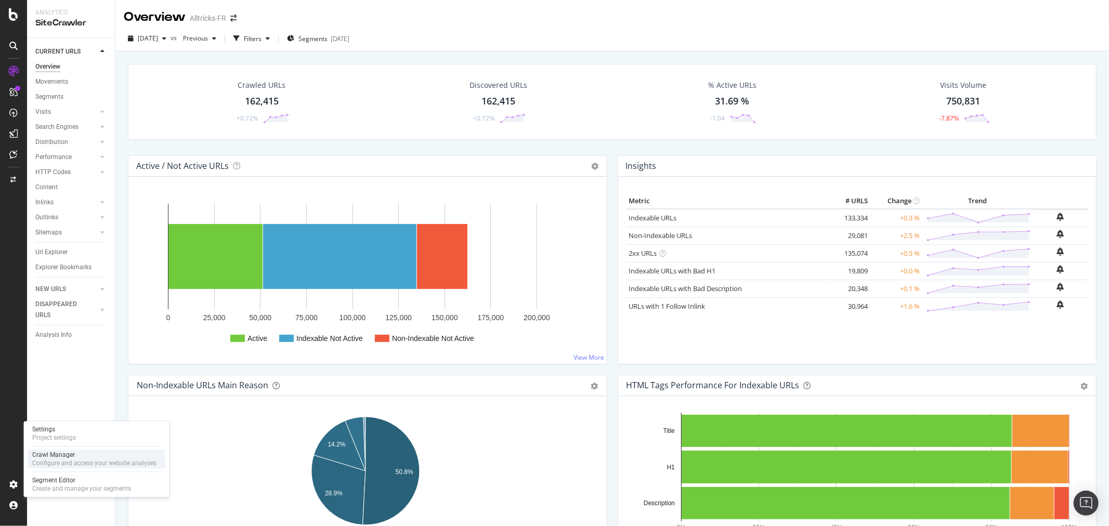
click at [74, 318] on div "Crawl Manager" at bounding box center [94, 455] width 124 height 8
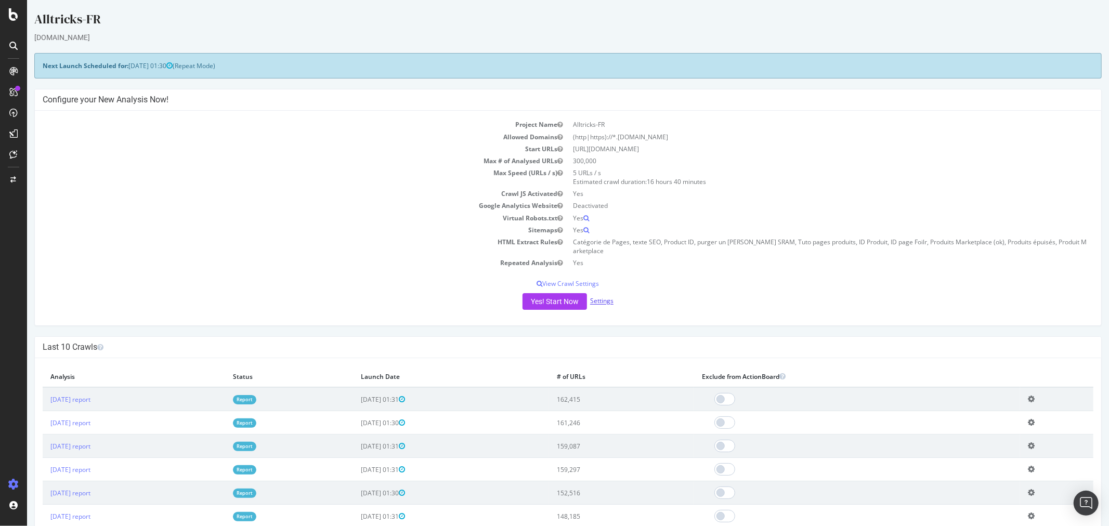
click at [599, 300] on link "Settings" at bounding box center [601, 301] width 23 height 9
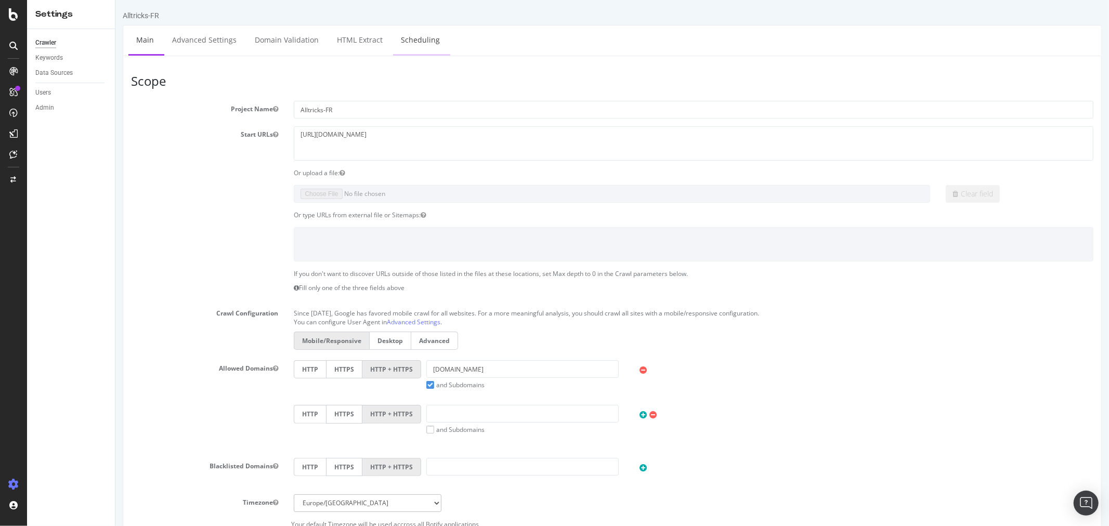
click at [411, 30] on link "Scheduling" at bounding box center [420, 39] width 55 height 29
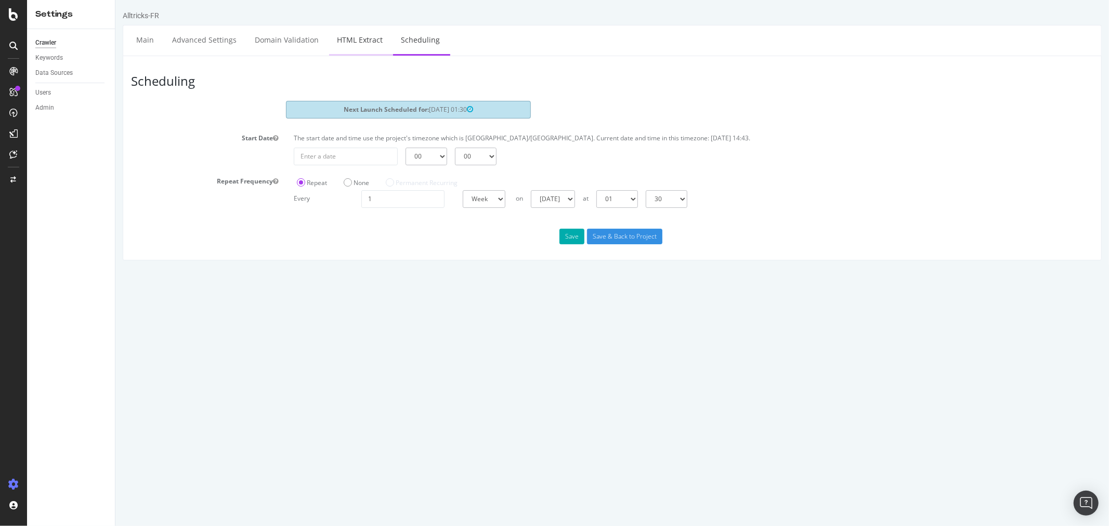
click at [345, 32] on link "HTML Extract" at bounding box center [359, 39] width 61 height 29
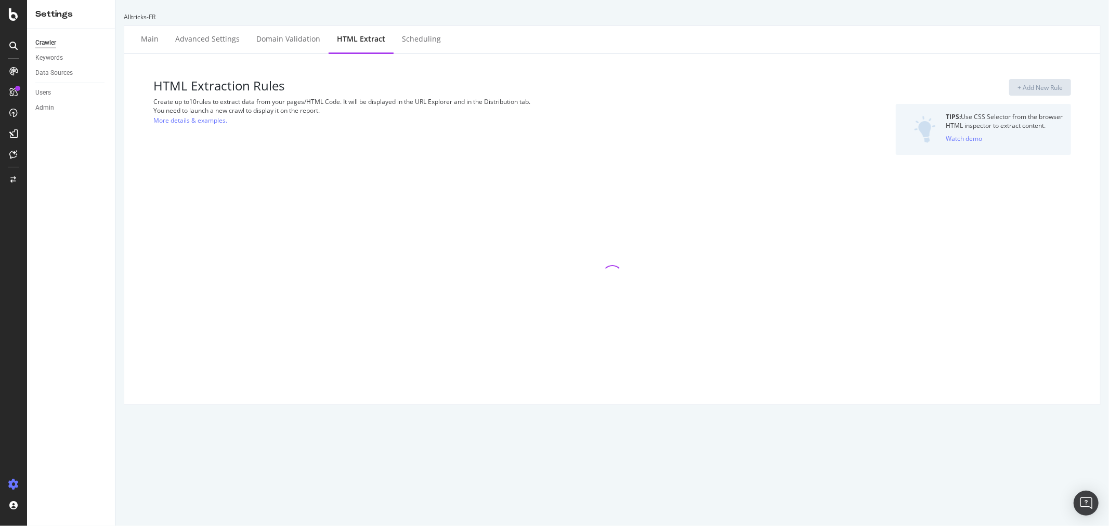
select select "html.length"
select select "i"
select select "exist"
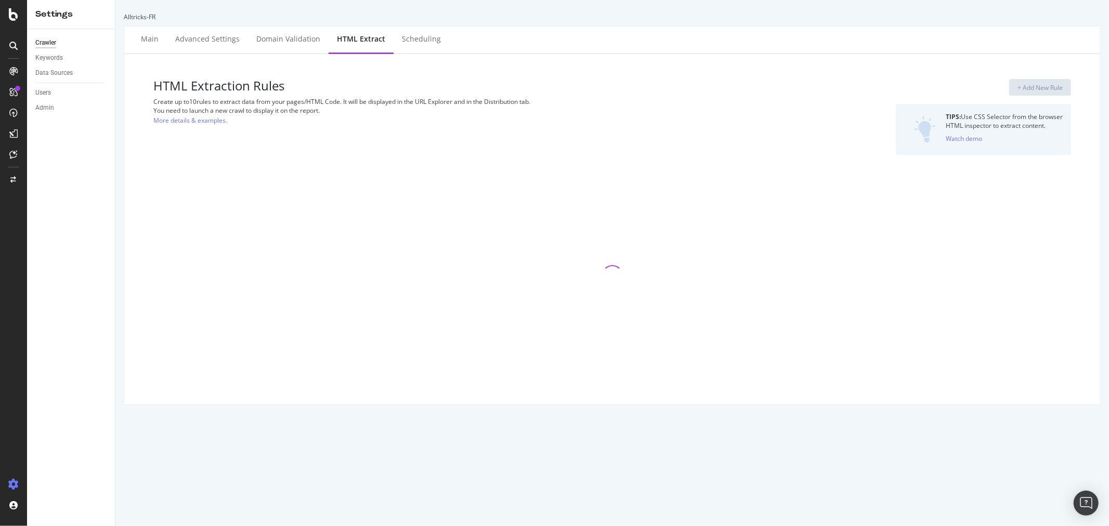
select select "exist"
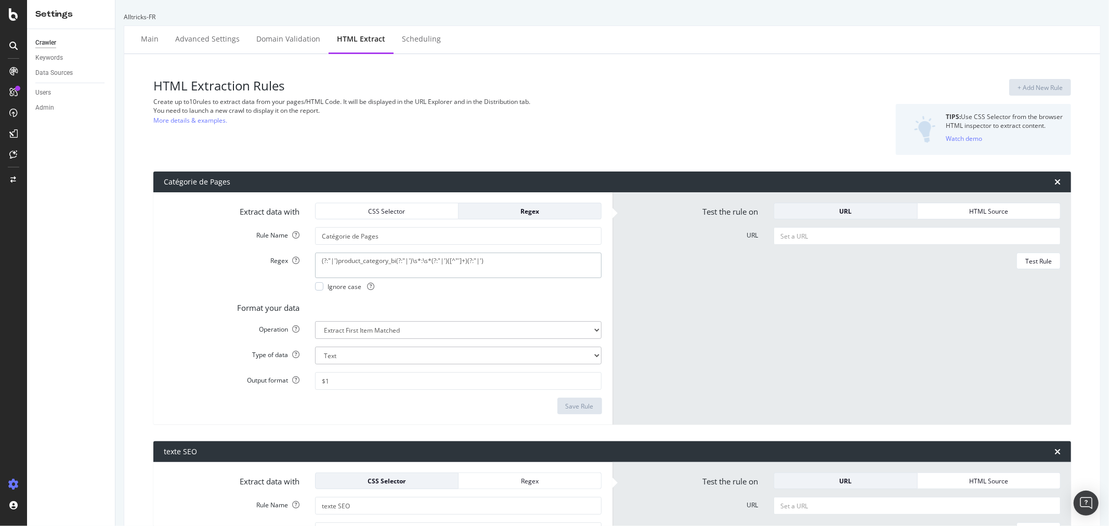
click at [414, 258] on textarea "(?:"|')product_category_bi(?:"|')\s*:\s*(?:"|')([^"']+)(?:"|')" at bounding box center [458, 265] width 287 height 25
click at [369, 240] on input "Catégorie de Pages" at bounding box center [458, 236] width 287 height 18
click at [369, 238] on input "Catégorie de Pages" at bounding box center [458, 236] width 287 height 18
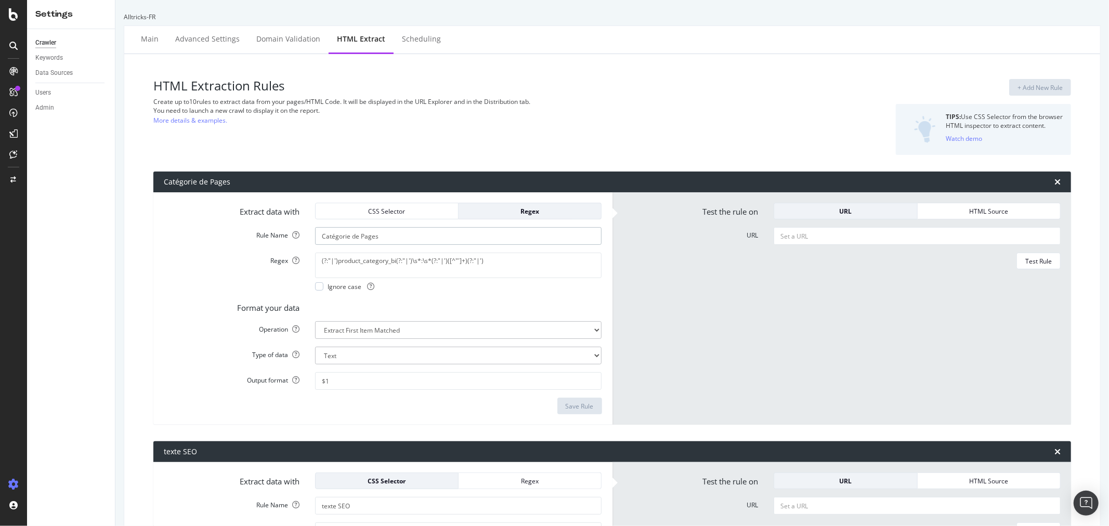
click at [369, 238] on input "Catégorie de Pages" at bounding box center [458, 236] width 287 height 18
click at [380, 260] on textarea "(?:"|')product_category_bi(?:"|')\s*:\s*(?:"|')([^"']+)(?:"|')" at bounding box center [458, 265] width 287 height 25
click at [381, 259] on textarea "(?:"|')product_category_bi(?:"|')\s*:\s*(?:"|')([^"']+)(?:"|')" at bounding box center [458, 265] width 287 height 25
click at [9, 17] on icon at bounding box center [13, 14] width 9 height 12
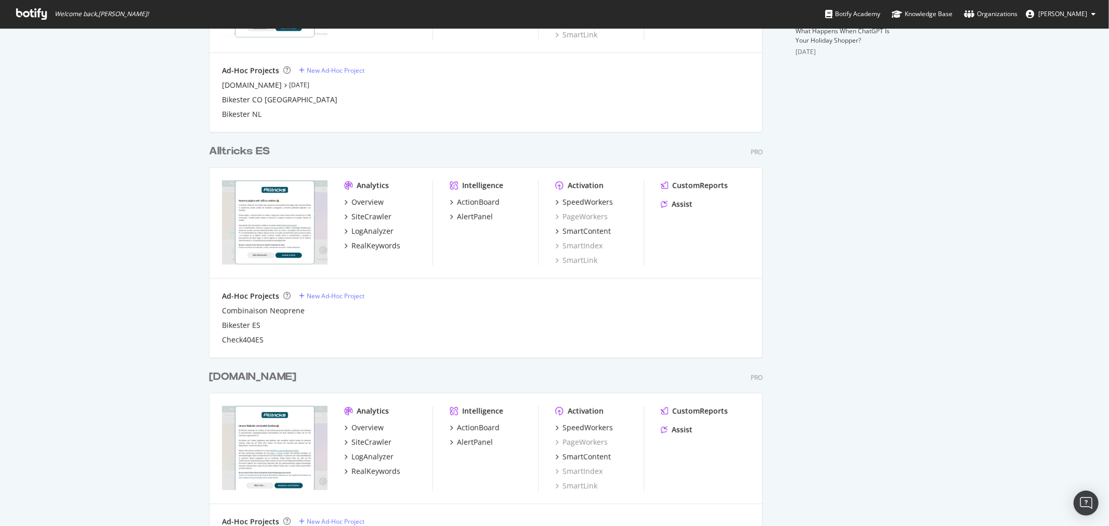
scroll to position [635, 0]
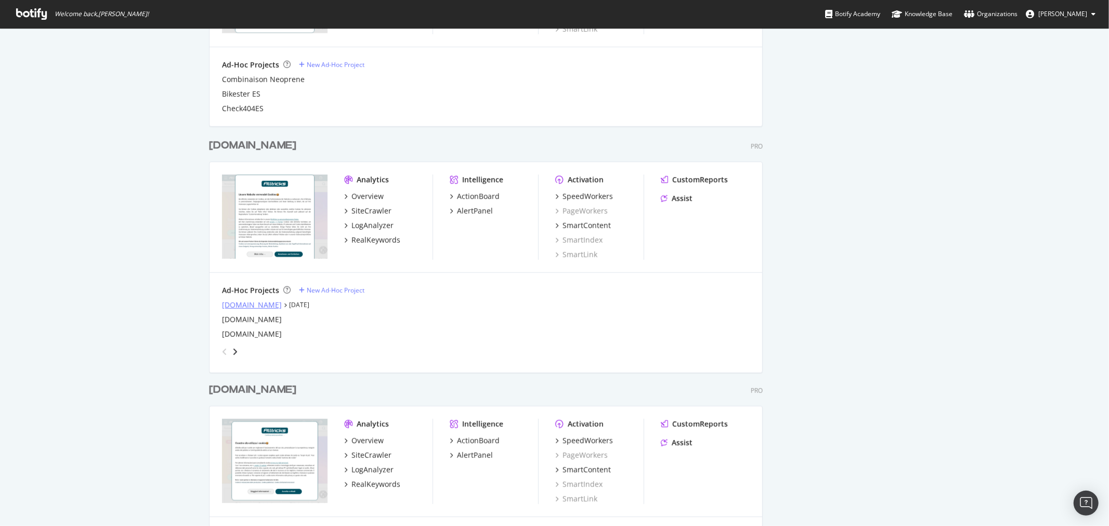
click at [234, 301] on div "alltricks.co.uk" at bounding box center [252, 305] width 60 height 10
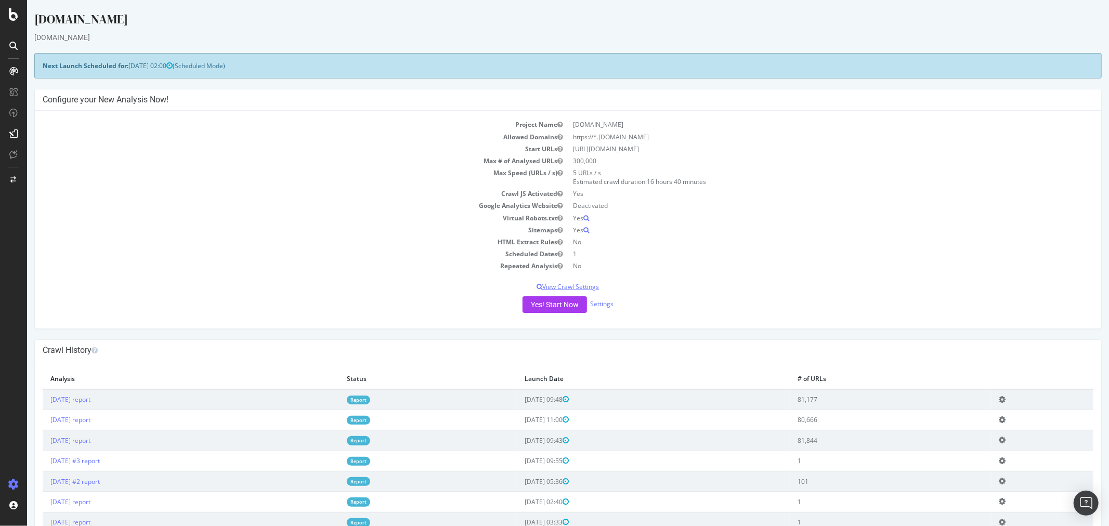
click at [590, 289] on p "View Crawl Settings" at bounding box center [567, 286] width 1051 height 9
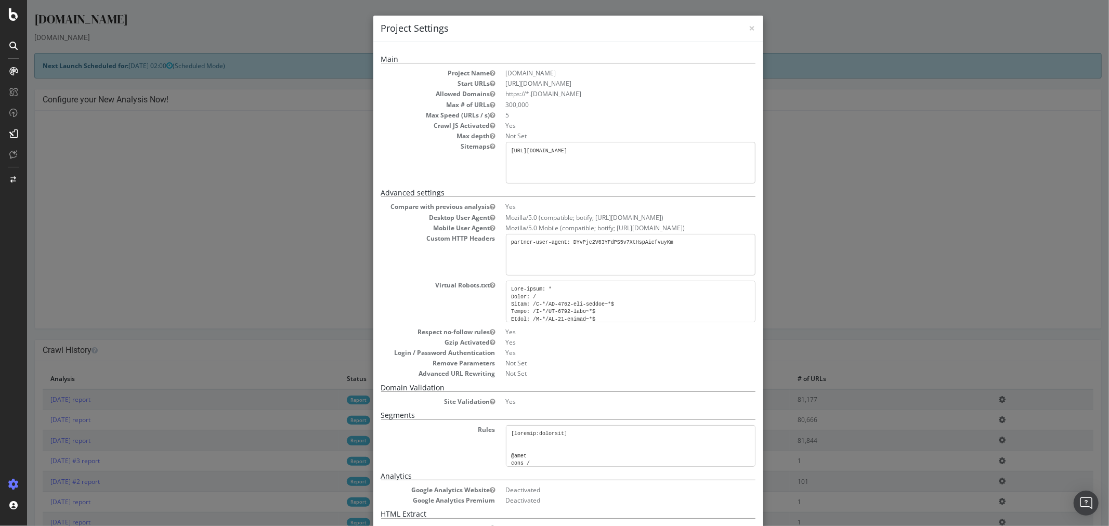
click at [739, 240] on div "× Close Project Settings Main Project Name alltricks.co.uk Start URLs https://w…" at bounding box center [568, 263] width 1082 height 526
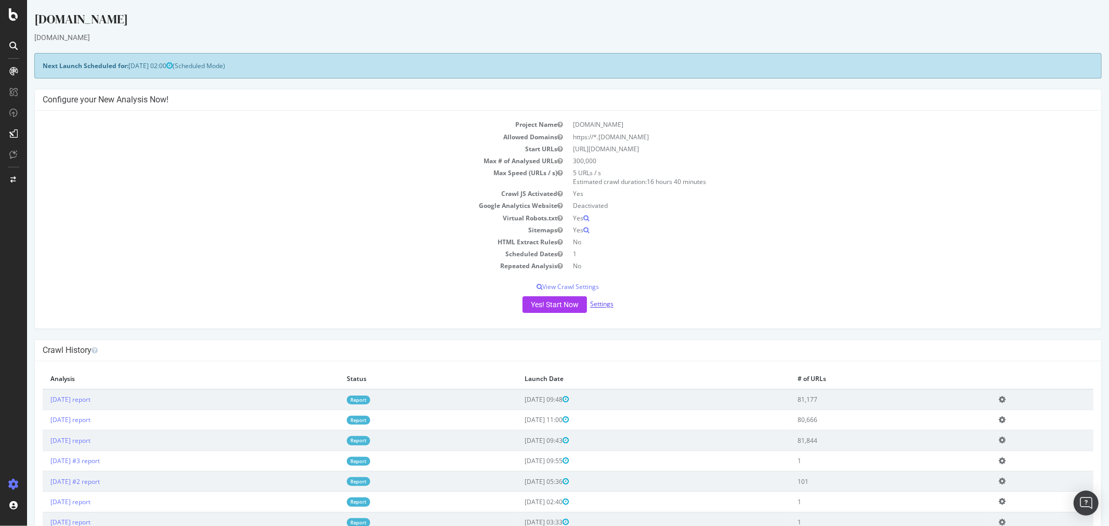
click at [606, 303] on link "Settings" at bounding box center [601, 304] width 23 height 9
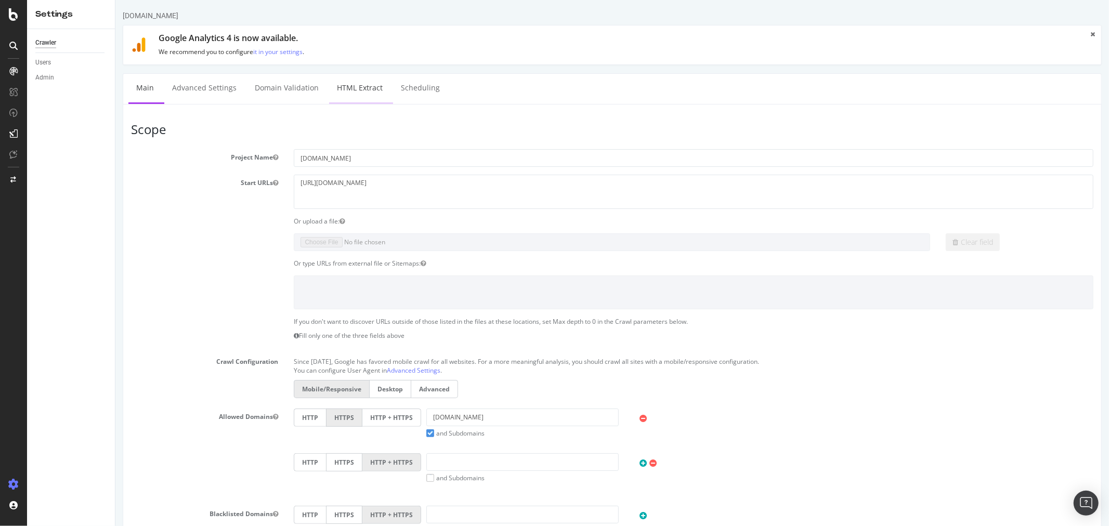
click at [359, 86] on link "HTML Extract" at bounding box center [359, 88] width 61 height 29
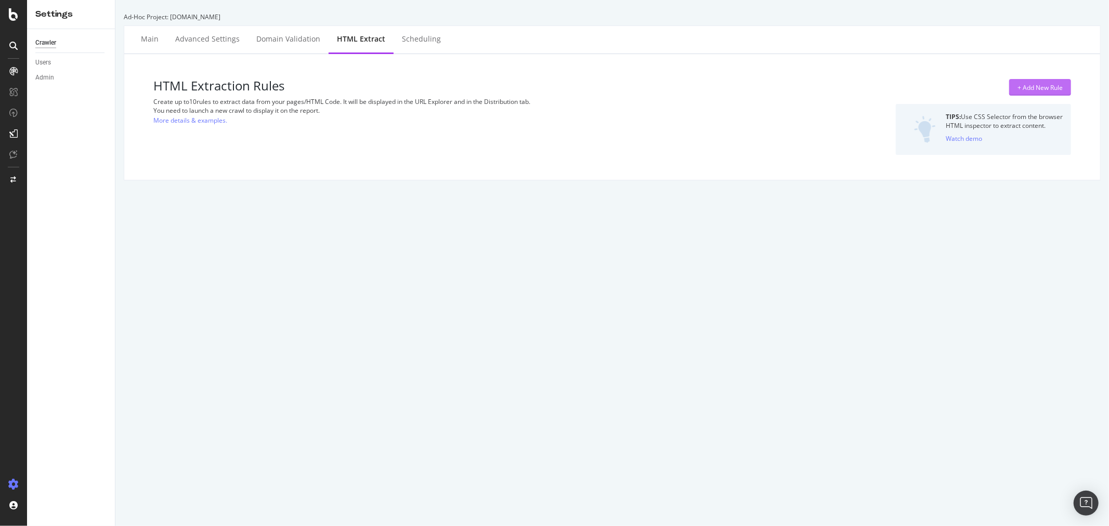
click at [739, 95] on button "+ Add New Rule" at bounding box center [1040, 87] width 62 height 17
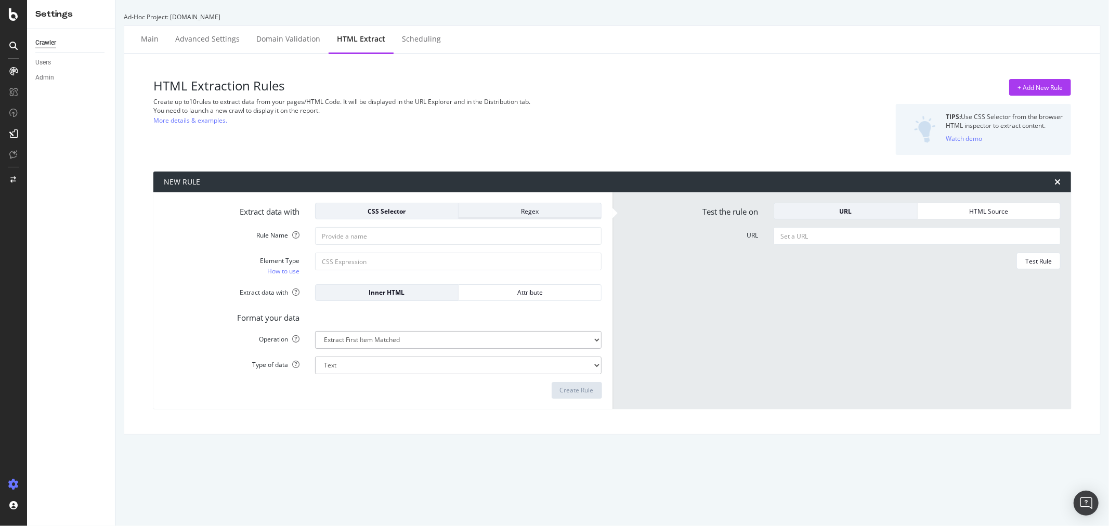
click at [512, 210] on div "Regex" at bounding box center [530, 211] width 126 height 9
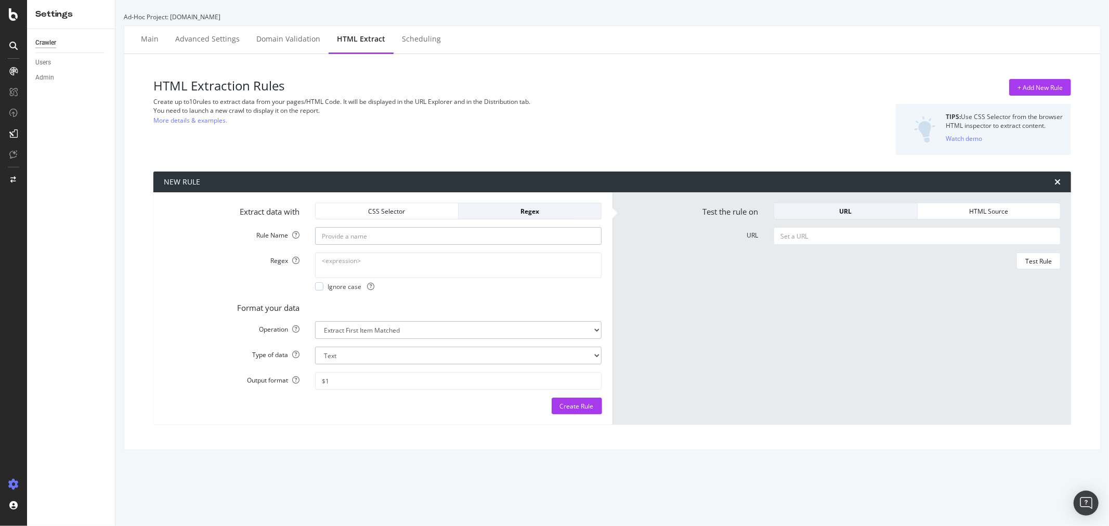
click at [440, 240] on input "Rule Name" at bounding box center [458, 236] width 287 height 18
paste input "https://www.alltricks.es/F-11939-produits-d-entretien/P-134596-muc_off_x3_dirty…"
click at [388, 232] on input "https://www.alltricks.es/F-11939-produits-d-entretien/P-134596-muc_off_x3_dirty…" at bounding box center [458, 236] width 287 height 18
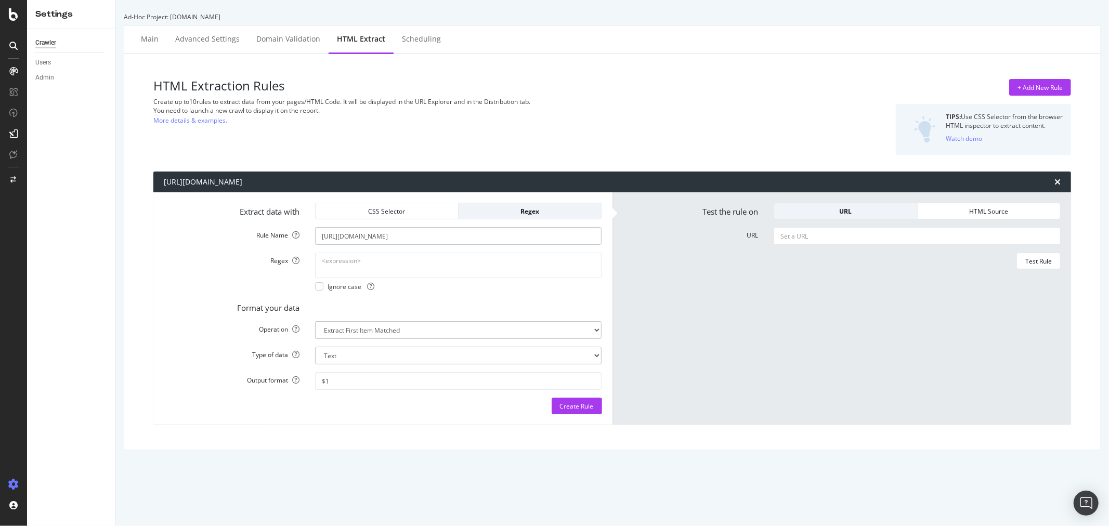
paste input "Catégorie de Pages"
type input "Catégorie de Pages"
click at [360, 250] on form "Extract data with CSS Selector Regex Rule Name Catégorie de Pages Regex Ignore …" at bounding box center [383, 309] width 438 height 212
click at [356, 263] on textarea "Regex" at bounding box center [458, 265] width 287 height 25
paste textarea "(?:"|')product_category_bi(?:"|')\s*:\s*(?:"|')([^"']+)(?:"|')"
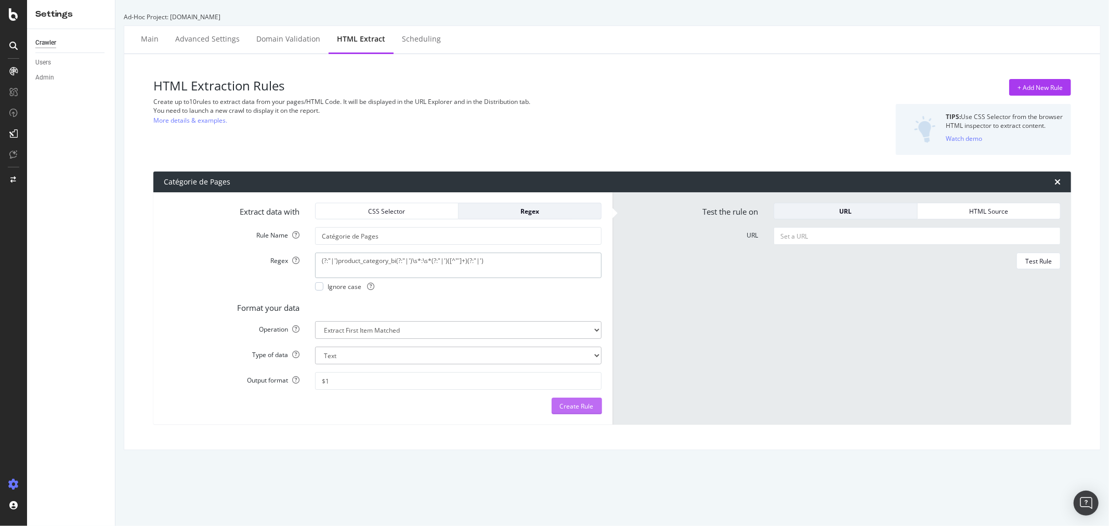
type textarea "(?:"|')product_category_bi(?:"|')\s*:\s*(?:"|')([^"']+)(?:"|')"
click at [571, 318] on div "Create Rule" at bounding box center [577, 406] width 34 height 9
click at [16, 22] on div at bounding box center [13, 263] width 27 height 526
click at [14, 12] on icon at bounding box center [13, 14] width 9 height 12
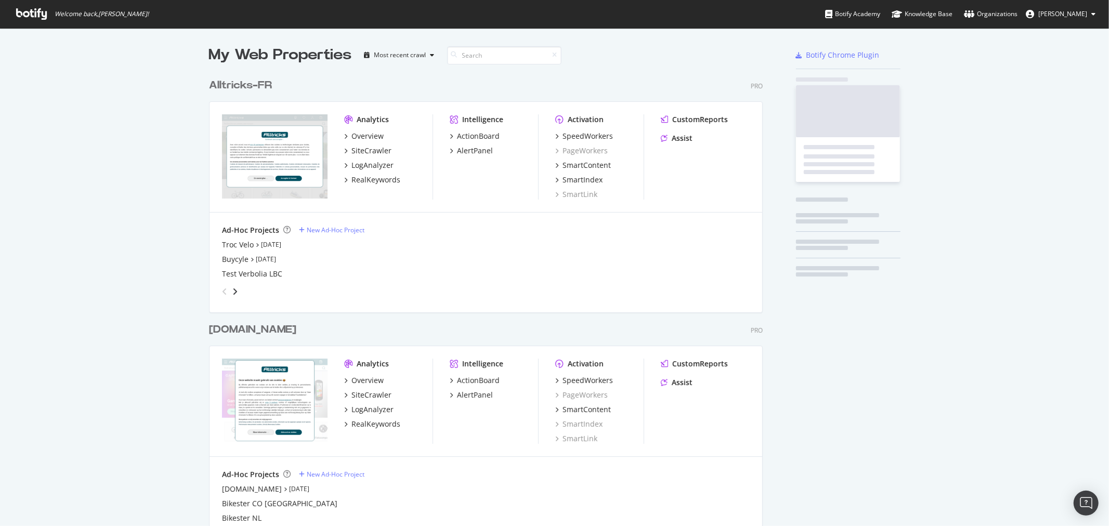
scroll to position [517, 1092]
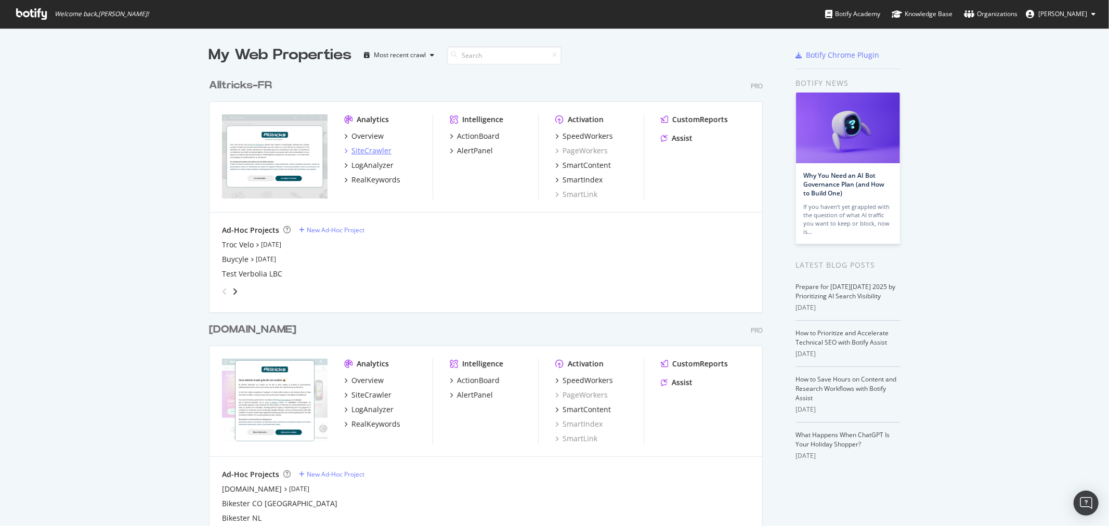
click at [361, 148] on div "SiteCrawler" at bounding box center [372, 151] width 40 height 10
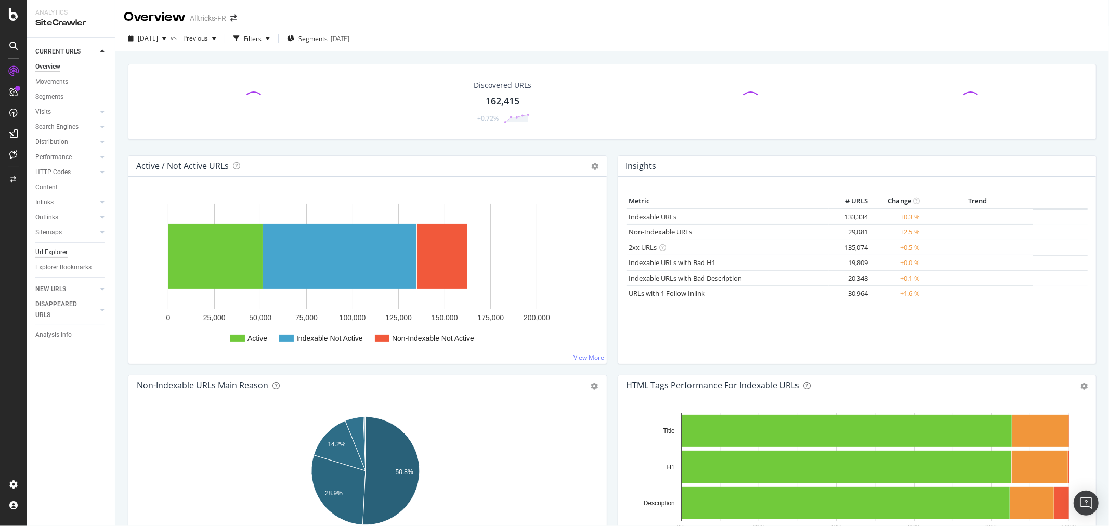
click at [47, 253] on div "Url Explorer" at bounding box center [51, 252] width 32 height 11
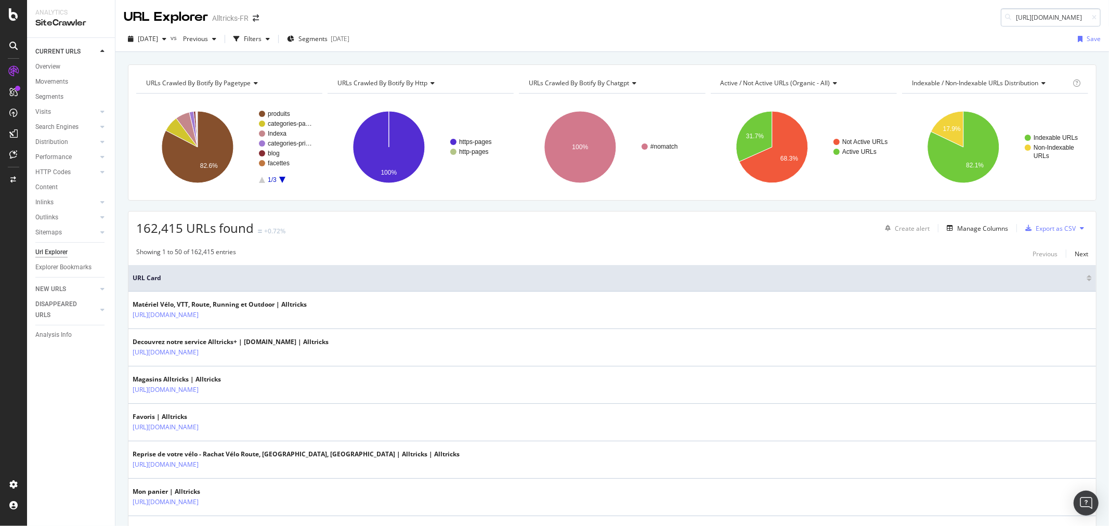
scroll to position [0, 586]
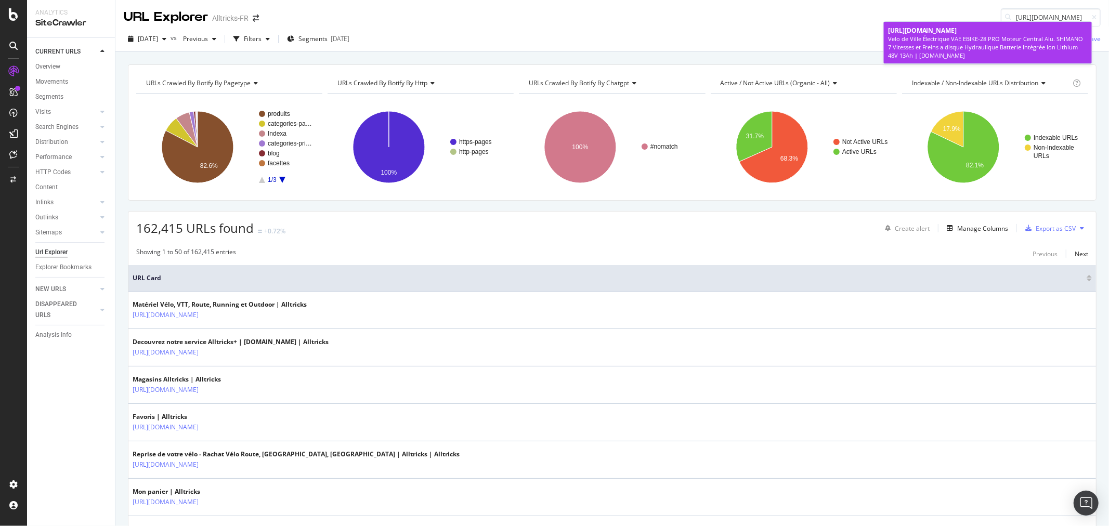
type input "https://www.alltricks.fr/F-187976-velo-ville_voyage_vtc/P-2507127-velo_de_ville…"
click at [739, 35] on span "https://www.alltricks.fr/F-187976-velo-ville_voyage_vtc/P-2507127-velo_de_ville…" at bounding box center [922, 30] width 69 height 9
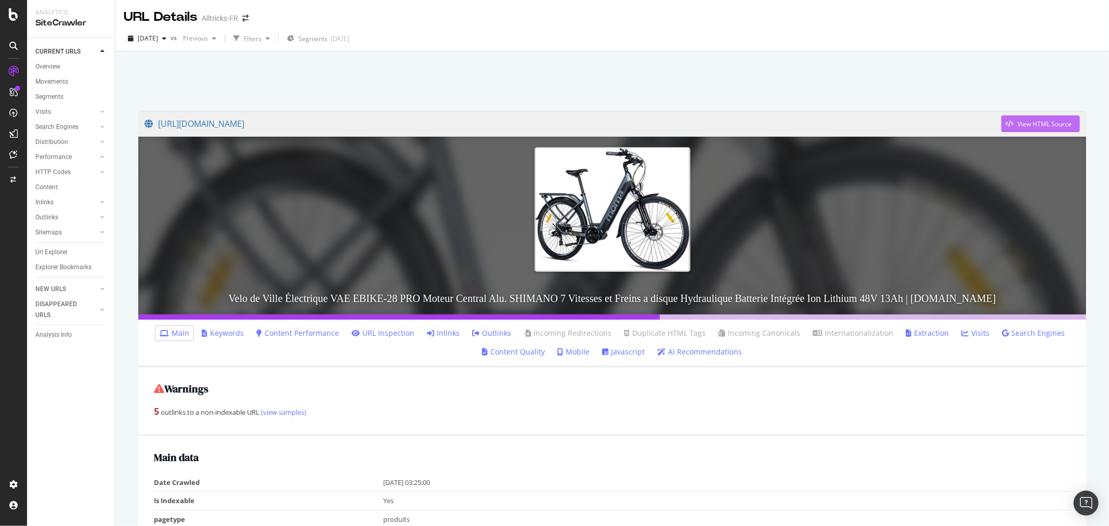
click at [739, 120] on div "View HTML Source" at bounding box center [1045, 124] width 54 height 9
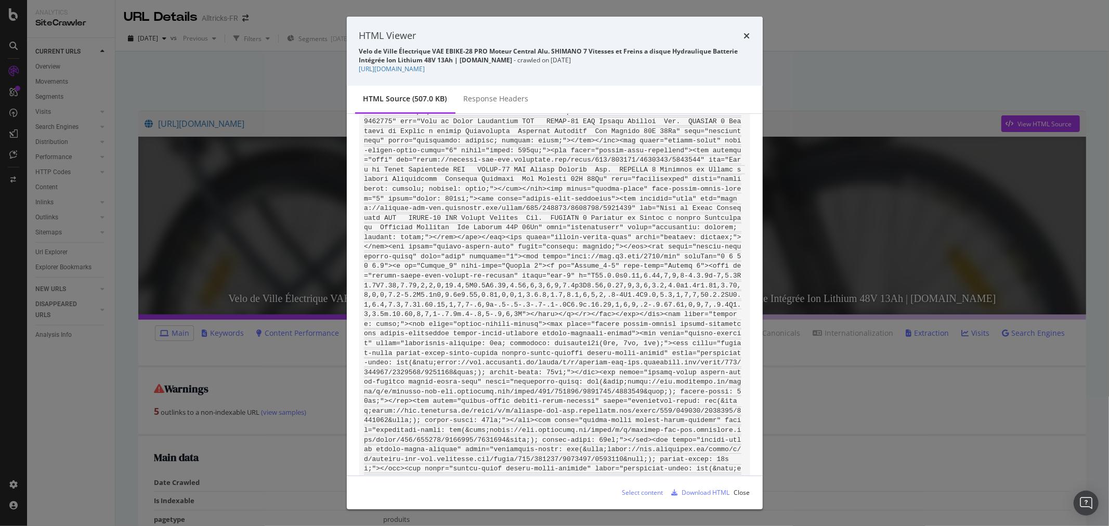
scroll to position [7128, 0]
drag, startPoint x: 393, startPoint y: 318, endPoint x: 513, endPoint y: 320, distance: 120.7
copy code "<div class="videoly-tape__title""
drag, startPoint x: 482, startPoint y: 297, endPoint x: 387, endPoint y: 302, distance: 95.3
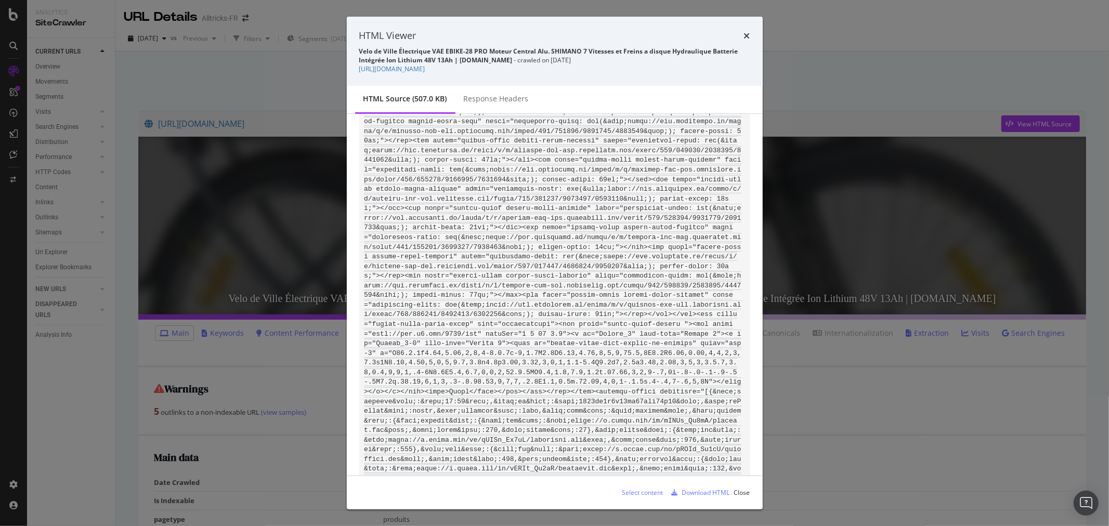
copy code "<div class="videoly-tape">"
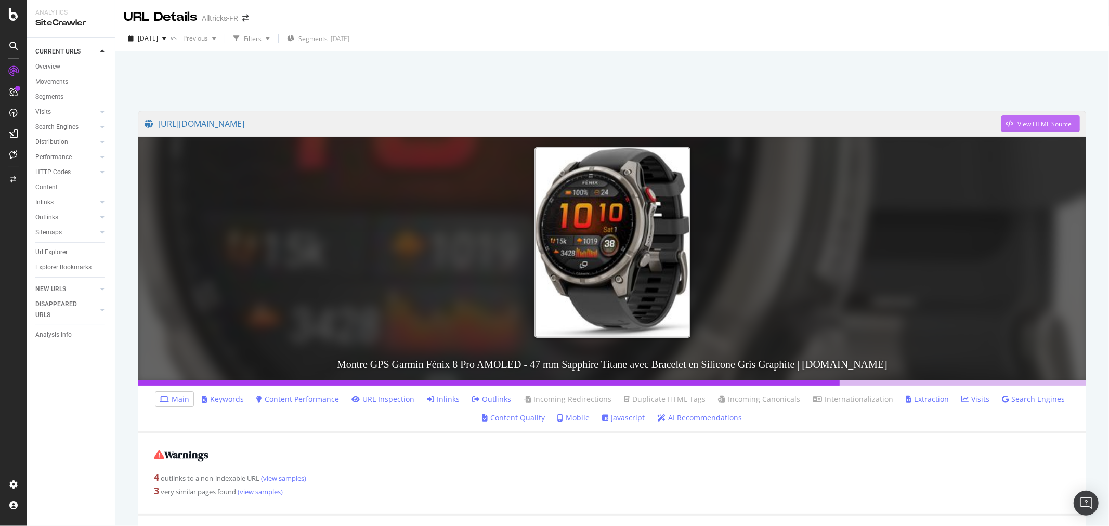
click at [1018, 121] on div "View HTML Source" at bounding box center [1045, 124] width 54 height 9
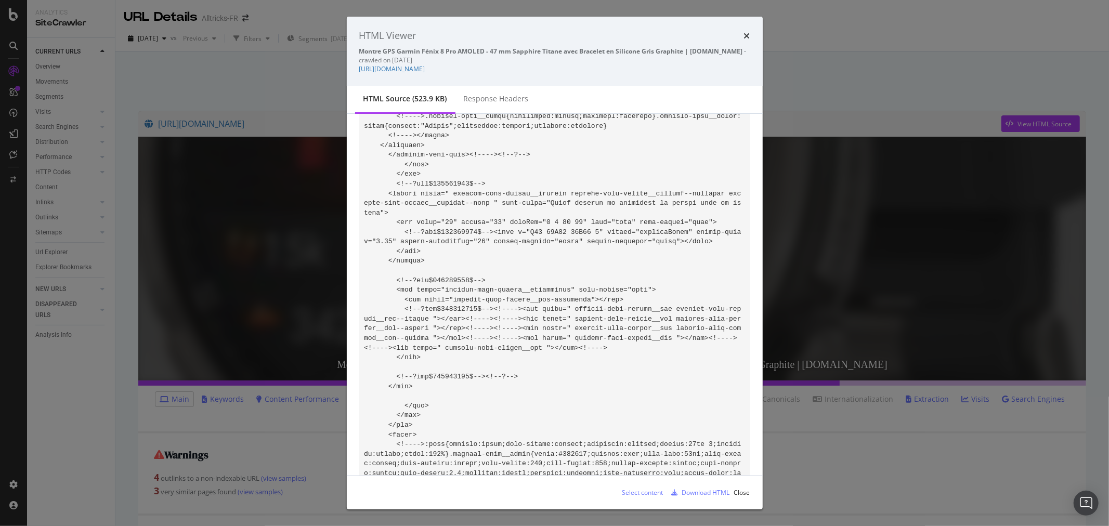
scroll to position [14122, 0]
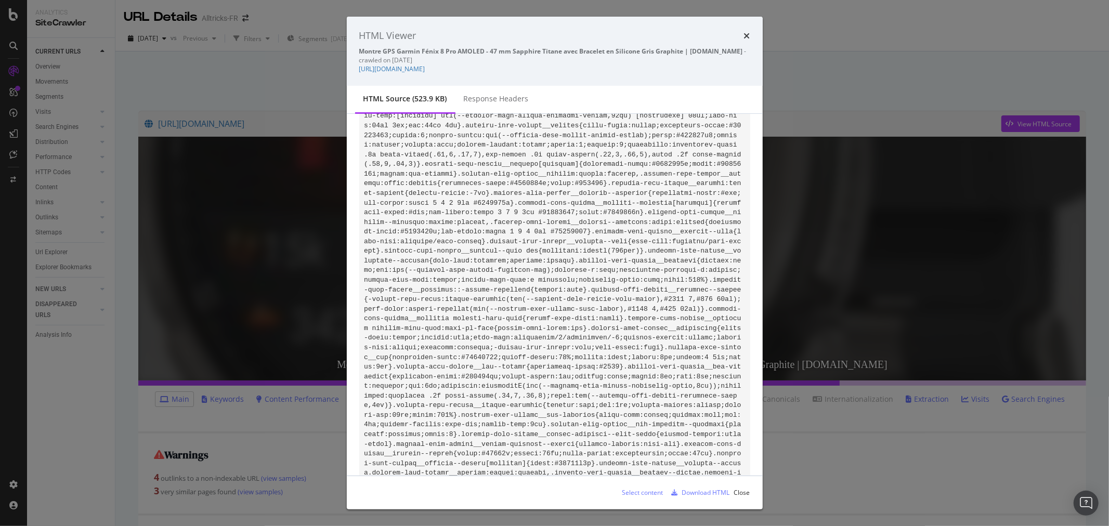
drag, startPoint x: 546, startPoint y: 309, endPoint x: 642, endPoint y: 309, distance: 95.7
copy code "data-product-category-bi=""
click at [235, 96] on div "HTML Viewer Montre GPS Garmin Fénix 8 Pro AMOLED - 47 mm Sapphire Titane avec B…" at bounding box center [554, 263] width 1109 height 526
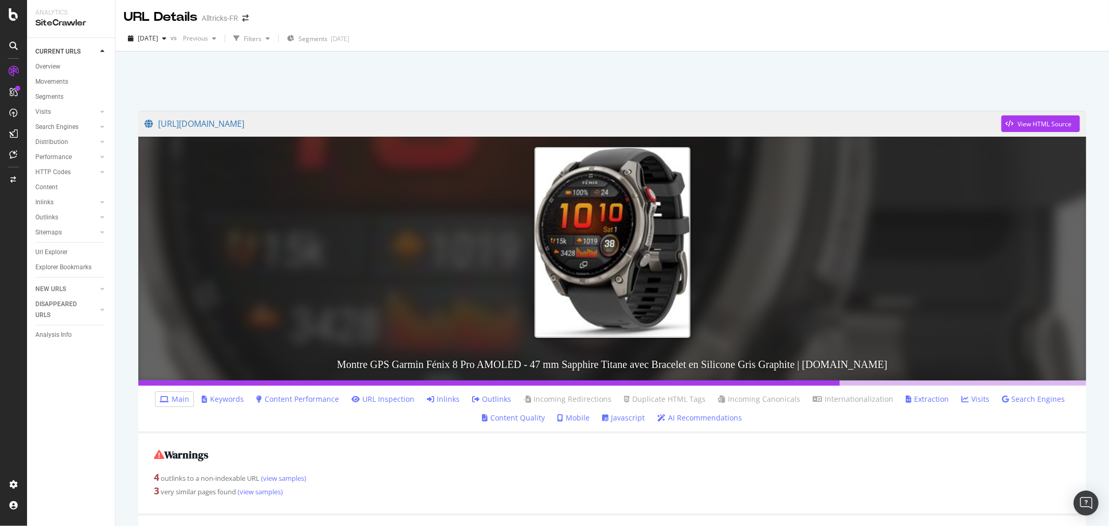
click at [832, 464] on div "Warnings 4 outlinks to a non-indexable URL (view samples) 3 very similar pages …" at bounding box center [612, 475] width 948 height 82
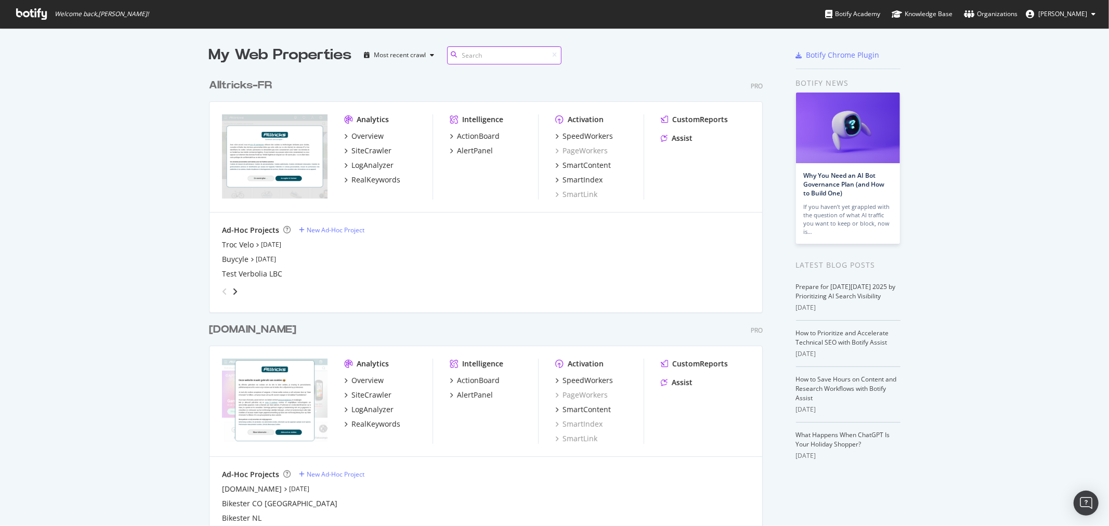
scroll to position [173, 0]
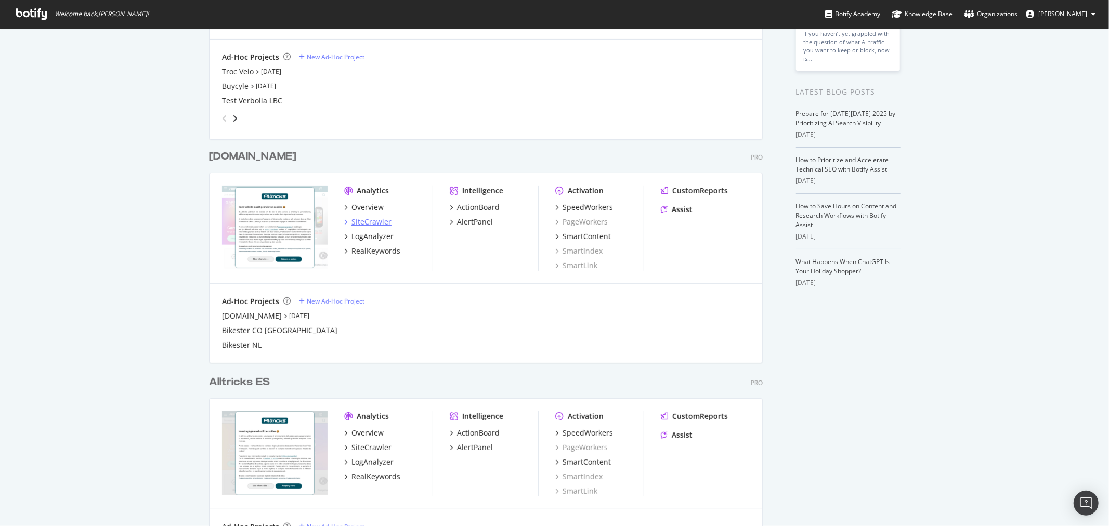
click at [368, 219] on div "SiteCrawler" at bounding box center [372, 222] width 40 height 10
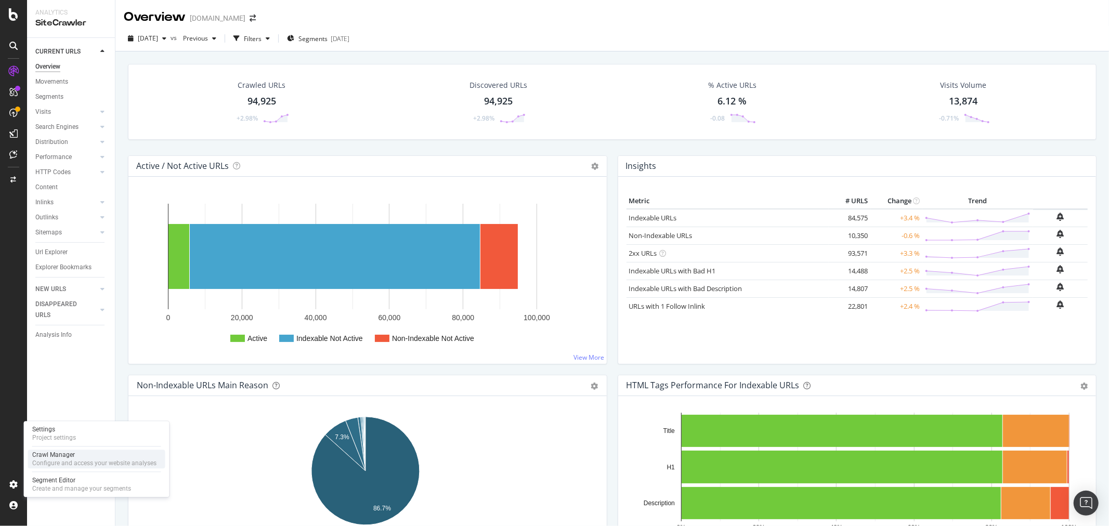
click at [87, 459] on div "Crawl Manager" at bounding box center [94, 455] width 124 height 8
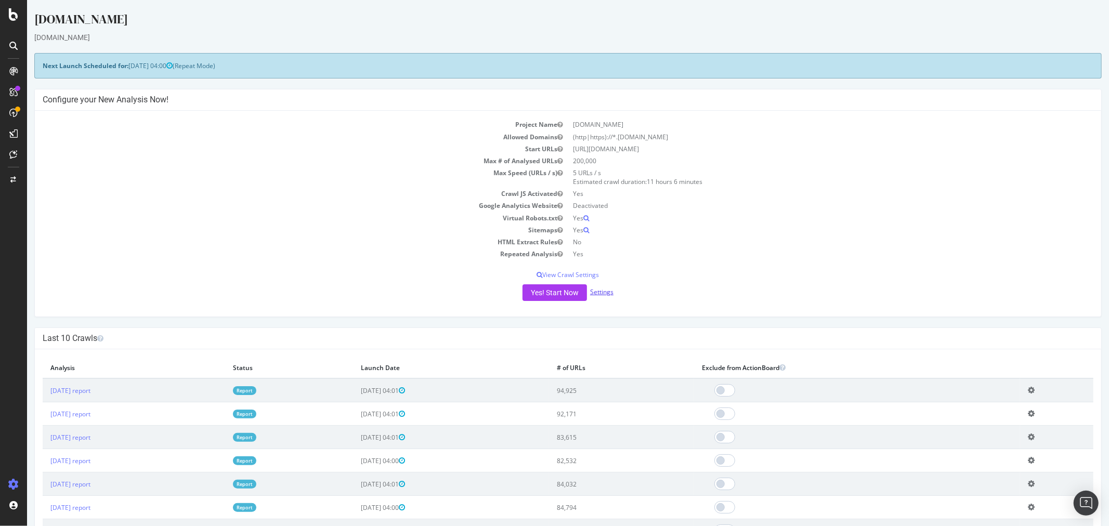
click at [596, 293] on link "Settings" at bounding box center [601, 292] width 23 height 9
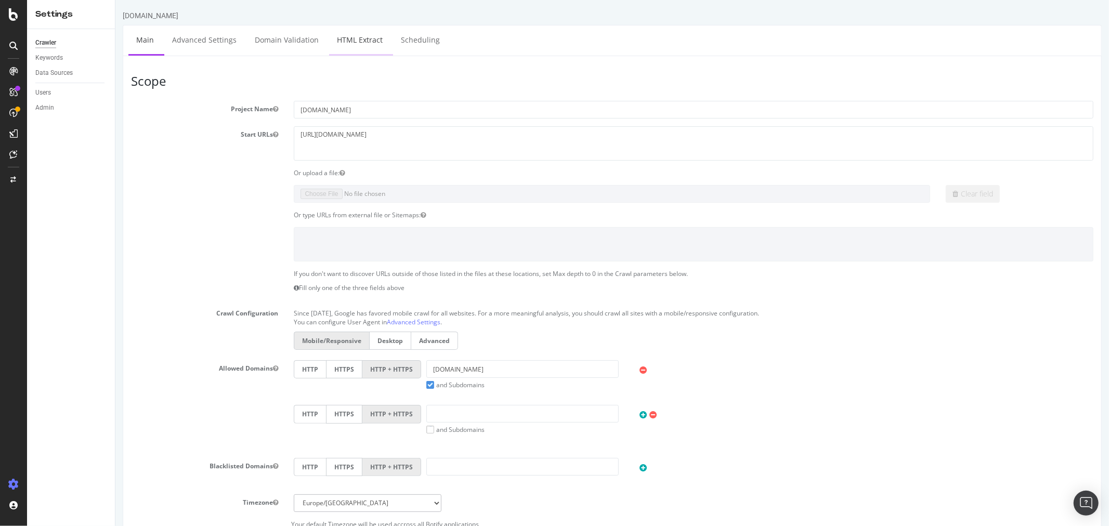
click at [363, 40] on link "HTML Extract" at bounding box center [359, 39] width 61 height 29
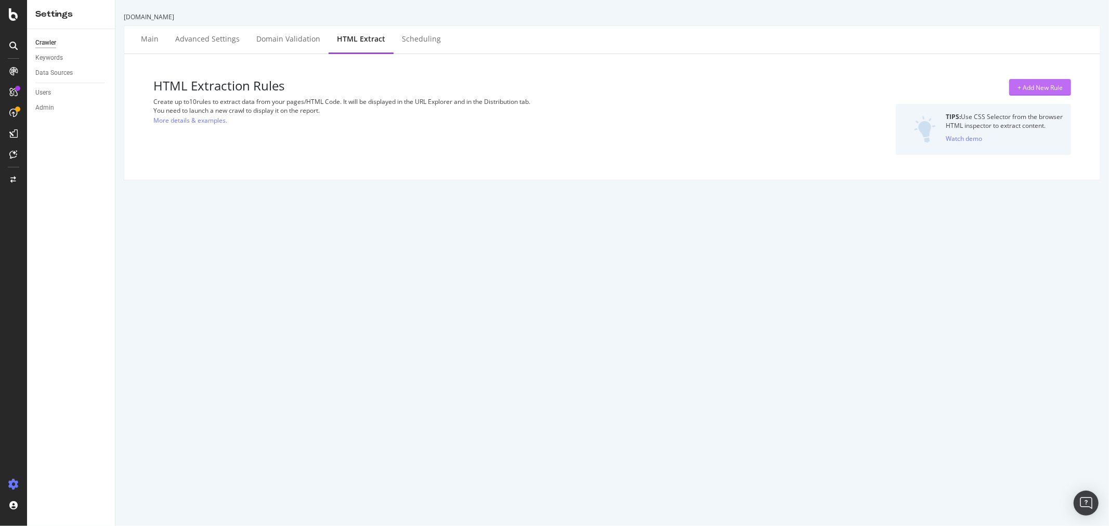
click at [1018, 90] on div "+ Add New Rule" at bounding box center [1040, 87] width 45 height 9
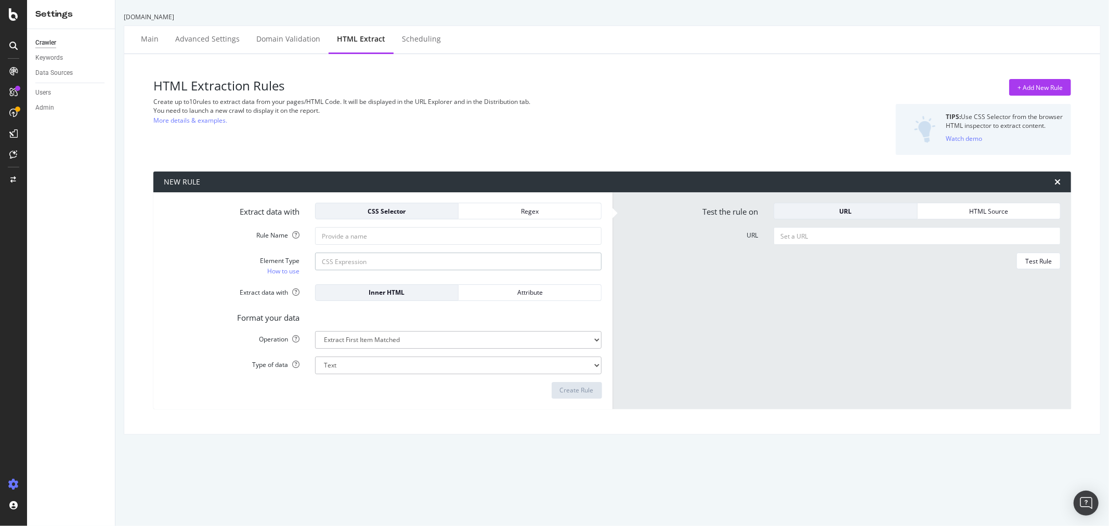
click at [349, 267] on input "Element Type How to use" at bounding box center [458, 262] width 287 height 18
paste input "(?:"|')product_category_bi(?:"|')\s*:\s*(?:"|')([^"']+)(?:"|')"
type input "(?:"|')product_category_bi(?:"|')\s*:\s*(?:"|')([^"']+)(?:"|')"
click at [502, 211] on div "Regex" at bounding box center [530, 211] width 126 height 9
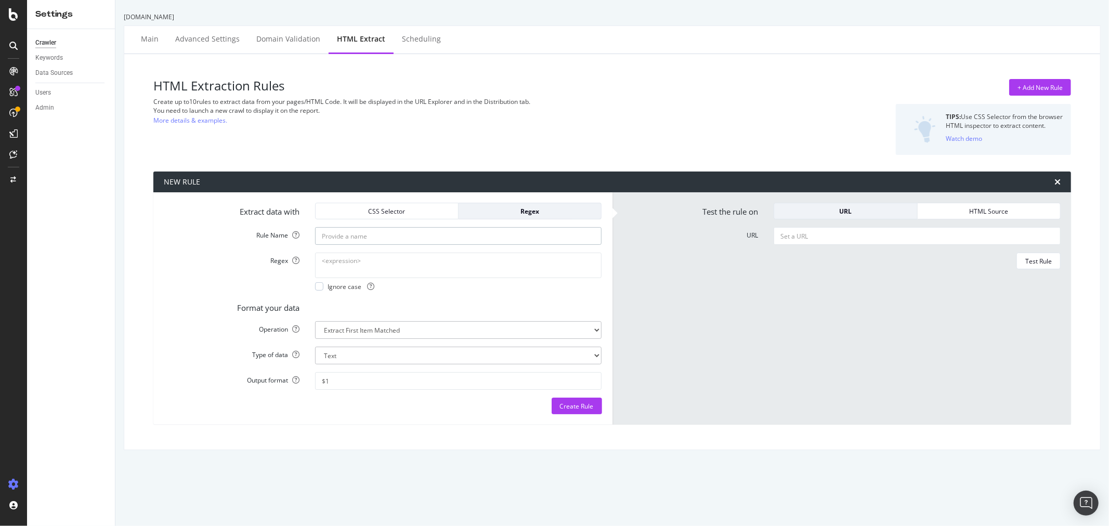
click at [423, 239] on input "Rule Name" at bounding box center [458, 236] width 287 height 18
paste input "Catégorie de Pages"
type input "Catégorie de Pages"
click at [364, 273] on textarea "Regex" at bounding box center [458, 265] width 287 height 25
paste textarea "(?:"|')product_category_bi(?:"|')\s*:\s*(?:"|')([^"']+)(?:"|')"
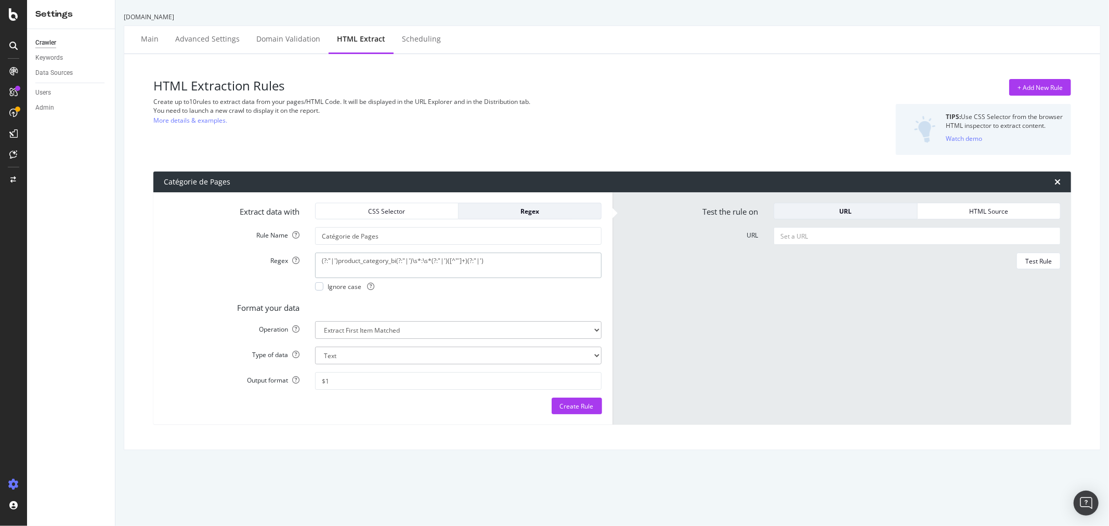
type textarea "(?:"|')product_category_bi(?:"|')\s*:\s*(?:"|')([^"']+)(?:"|')"
click at [576, 409] on div "Create Rule" at bounding box center [577, 406] width 34 height 9
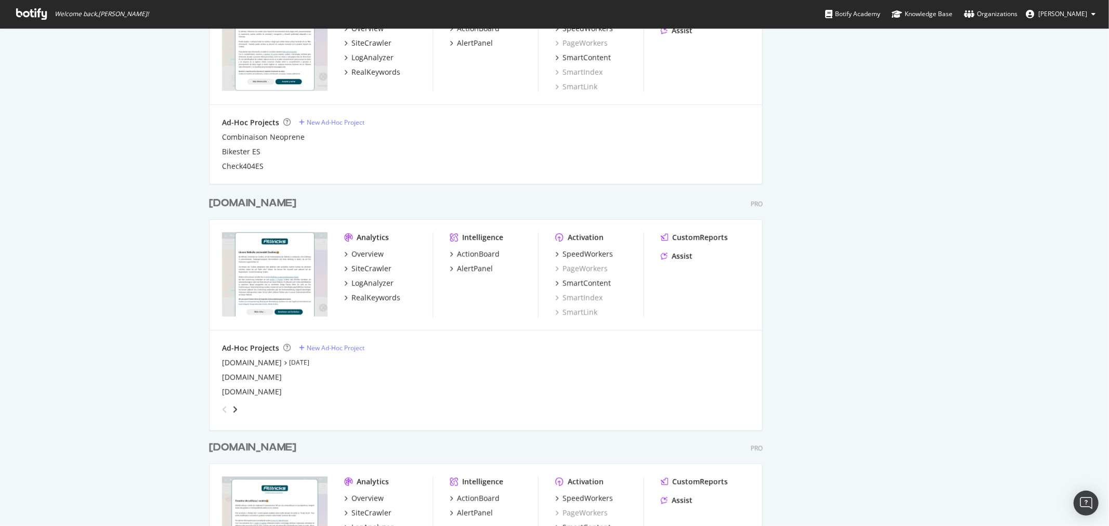
scroll to position [721, 0]
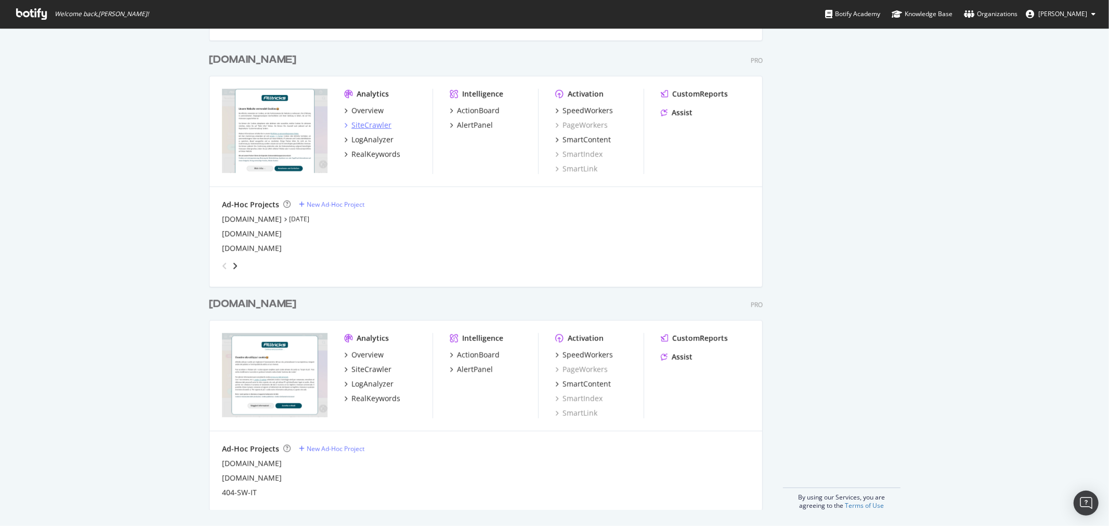
click at [371, 122] on div "SiteCrawler" at bounding box center [372, 125] width 40 height 10
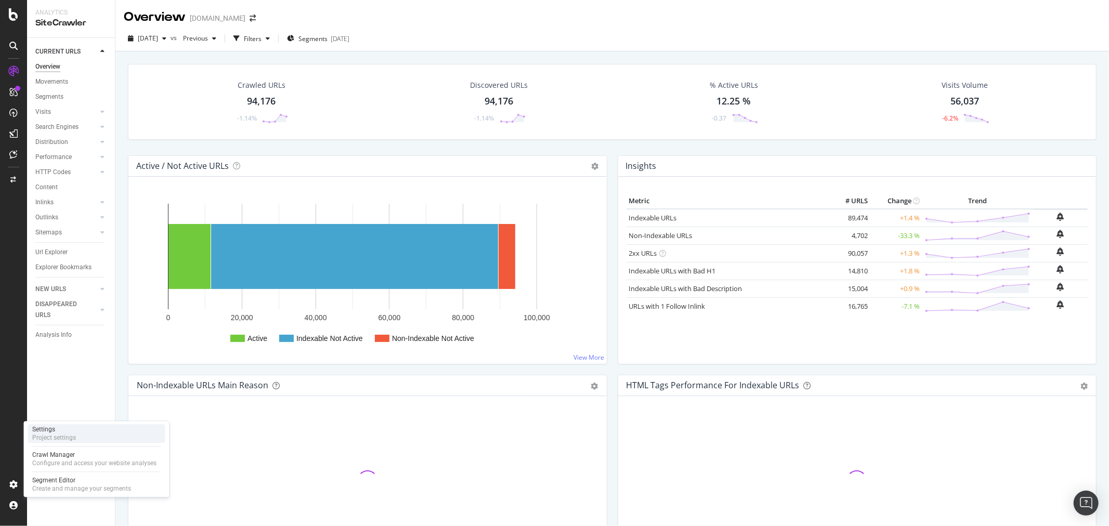
drag, startPoint x: 86, startPoint y: 461, endPoint x: 150, endPoint y: 440, distance: 66.6
click at [86, 461] on div "Configure and access your website analyses" at bounding box center [94, 463] width 124 height 8
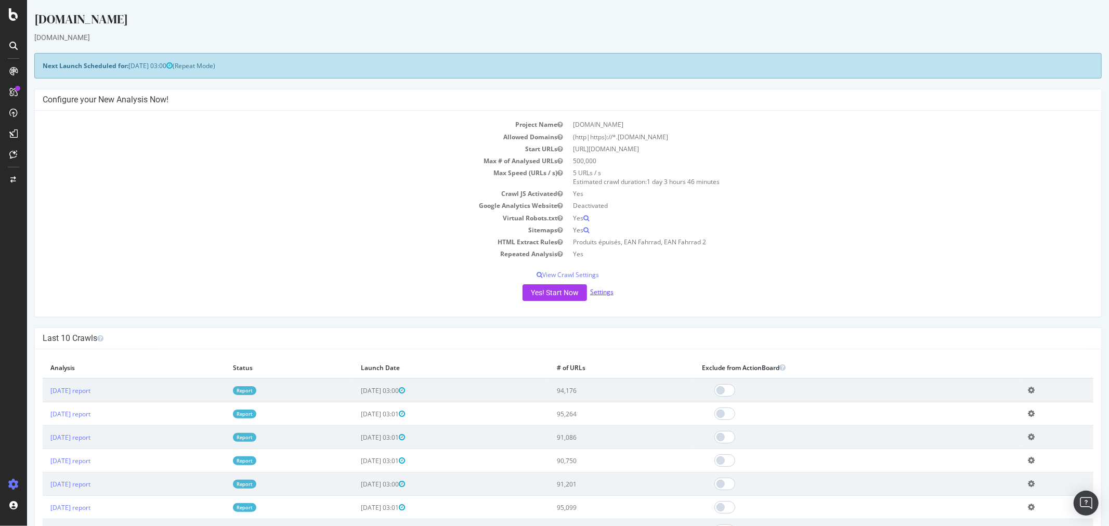
click at [595, 293] on link "Settings" at bounding box center [601, 292] width 23 height 9
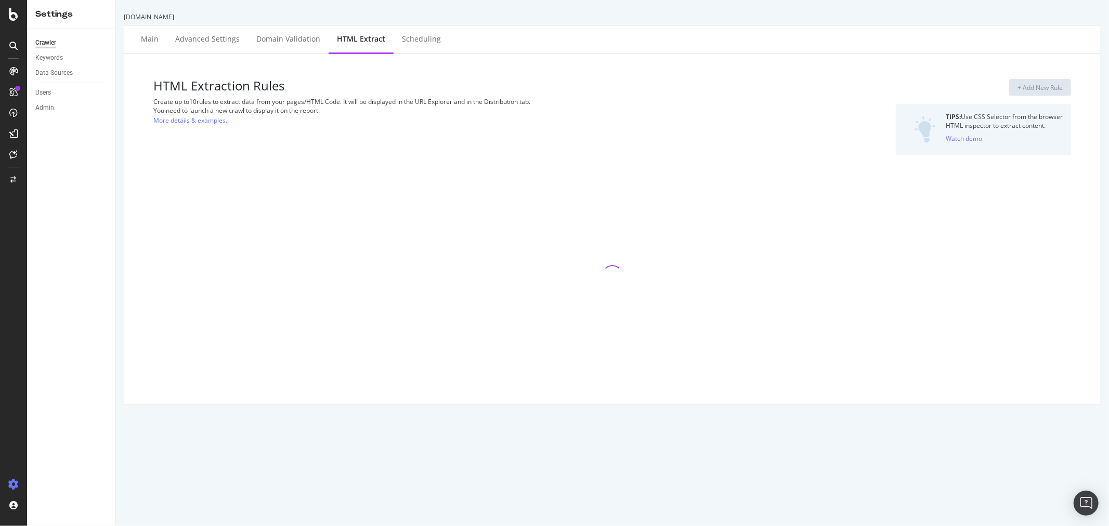
select select "exist"
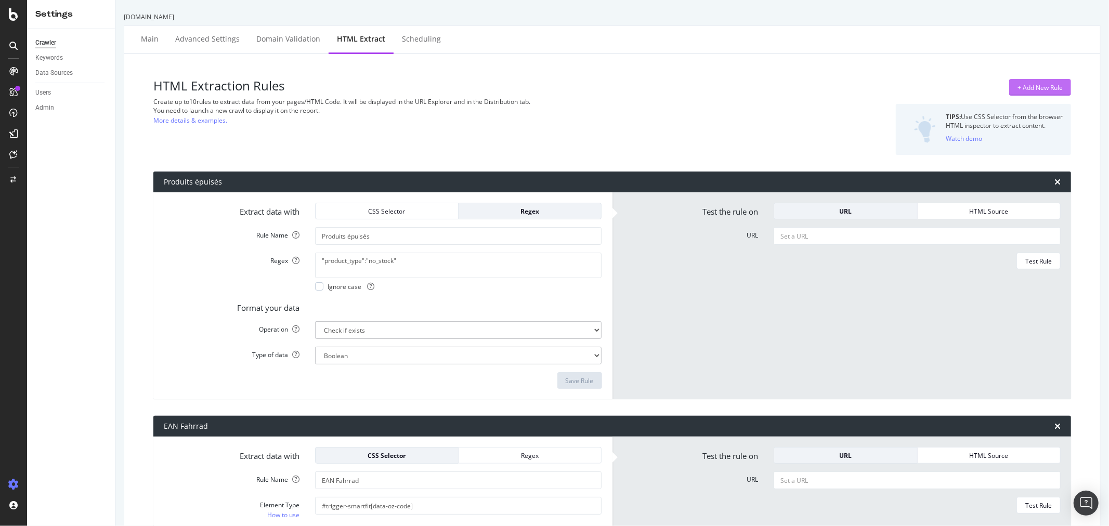
click at [998, 92] on div "+ Add New Rule" at bounding box center [1040, 87] width 45 height 9
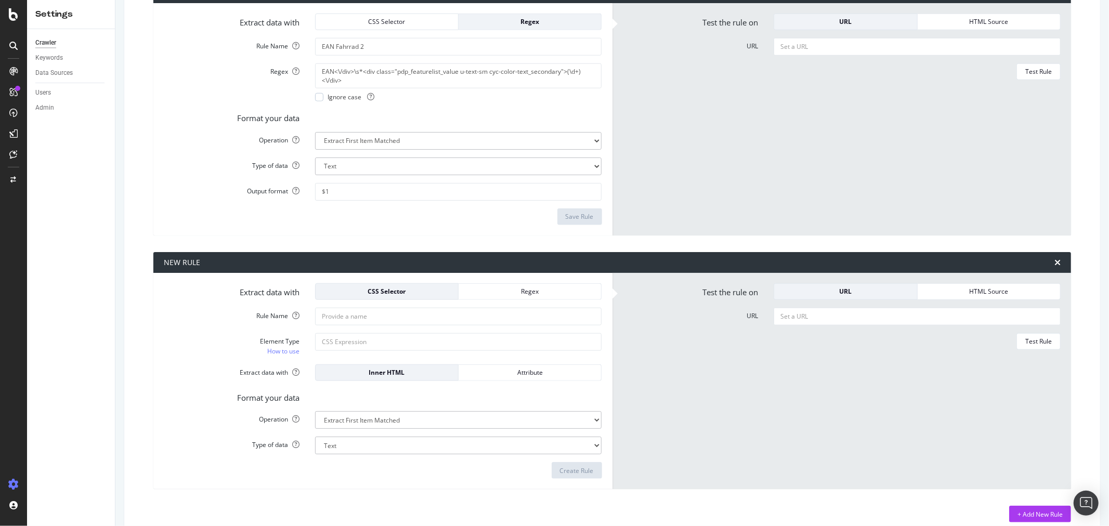
scroll to position [726, 0]
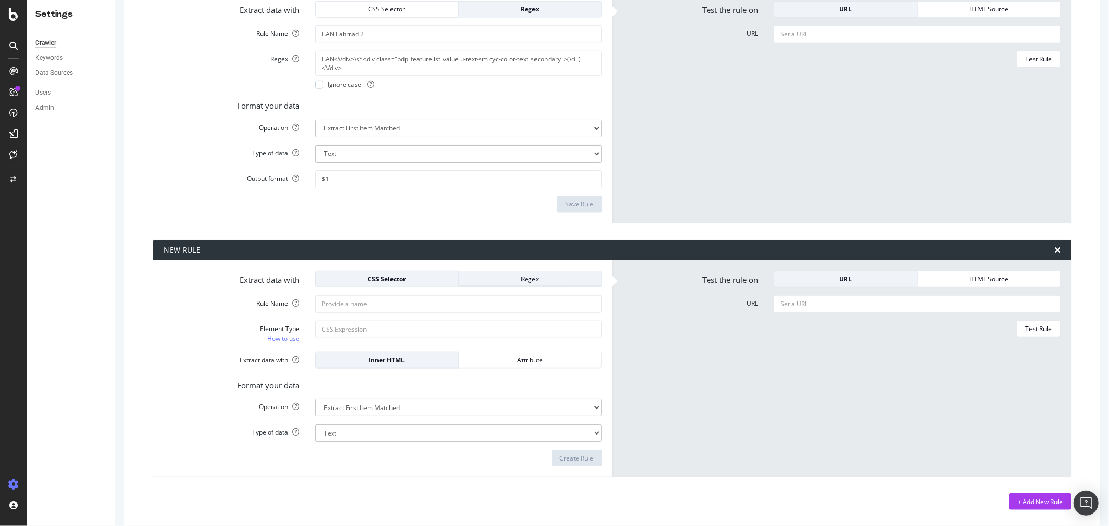
click at [515, 281] on div "Regex" at bounding box center [530, 279] width 126 height 9
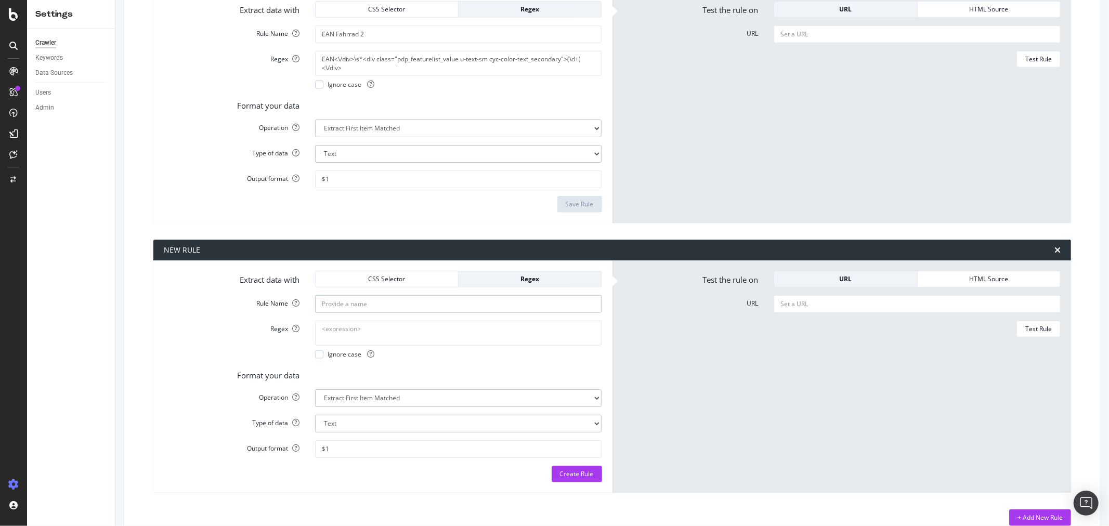
click at [417, 305] on input "Rule Name" at bounding box center [458, 304] width 287 height 18
paste input "Catégorie de Pages"
type input "Catégorie de Pages"
click at [390, 340] on textarea "Regex" at bounding box center [458, 333] width 287 height 25
paste textarea "(?:"|')product_category_bi(?:"|')\s*:\s*(?:"|')([^"']+)(?:"|')"
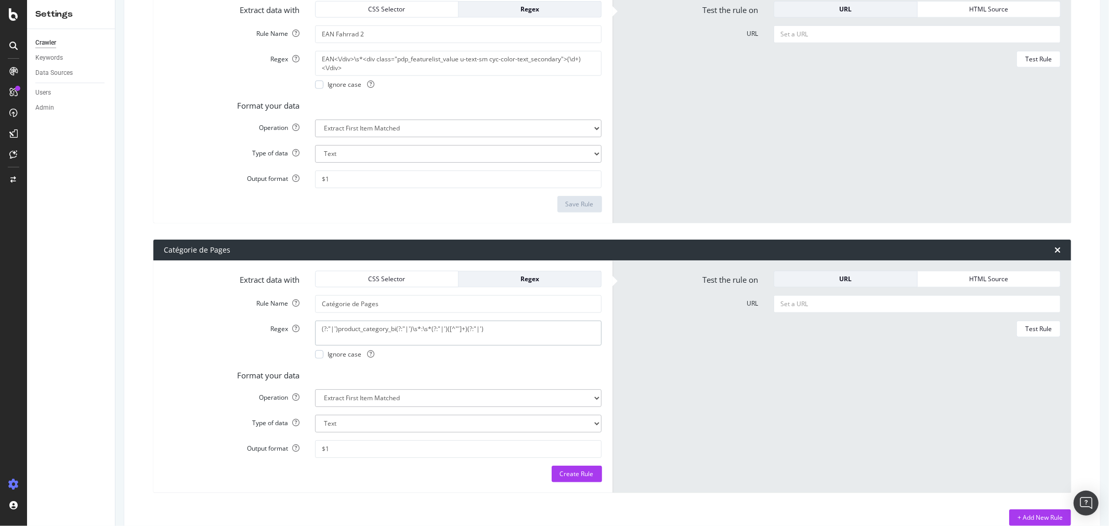
type textarea "(?:"|')product_category_bi(?:"|')\s*:\s*(?:"|')([^"']+)(?:"|')"
click at [565, 473] on div "Create Rule" at bounding box center [577, 474] width 34 height 16
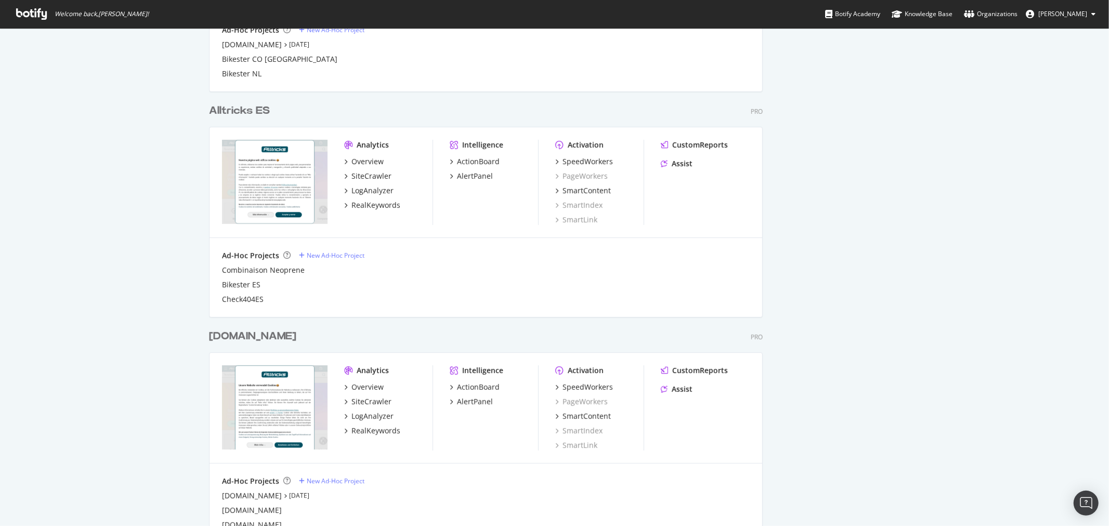
scroll to position [520, 0]
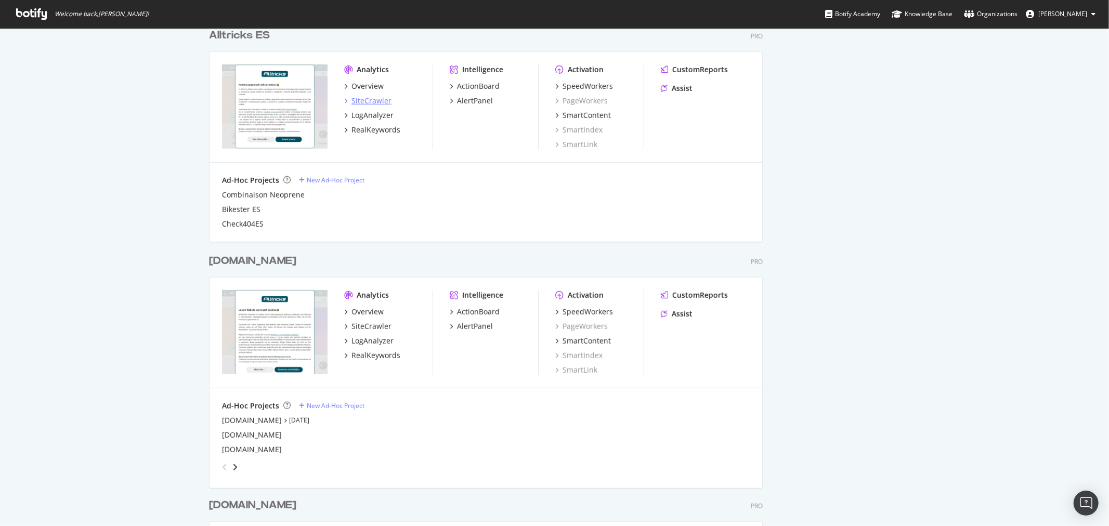
click at [368, 100] on div "SiteCrawler" at bounding box center [372, 101] width 40 height 10
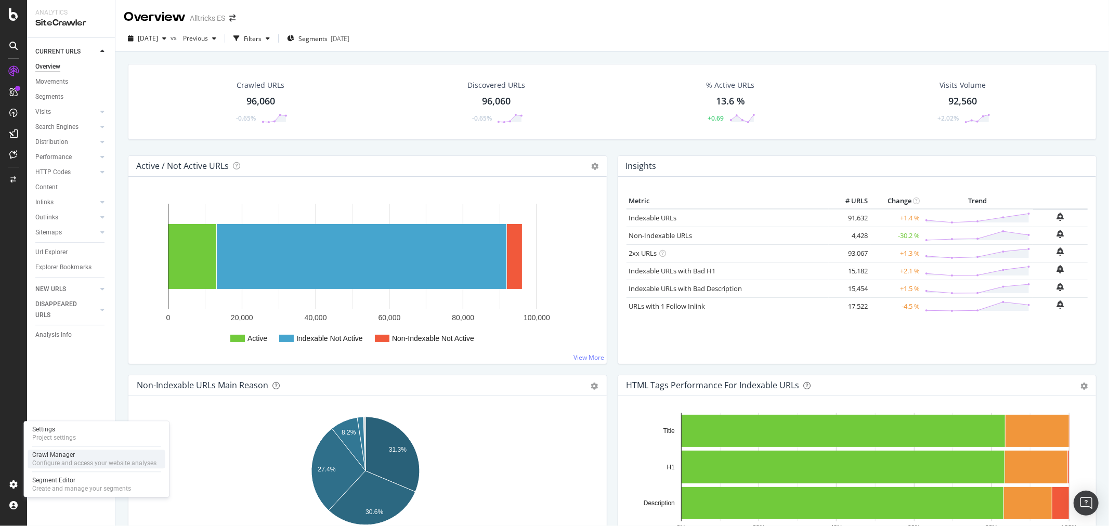
drag, startPoint x: 81, startPoint y: 456, endPoint x: 86, endPoint y: 451, distance: 6.7
click at [81, 456] on div "Crawl Manager" at bounding box center [94, 455] width 124 height 8
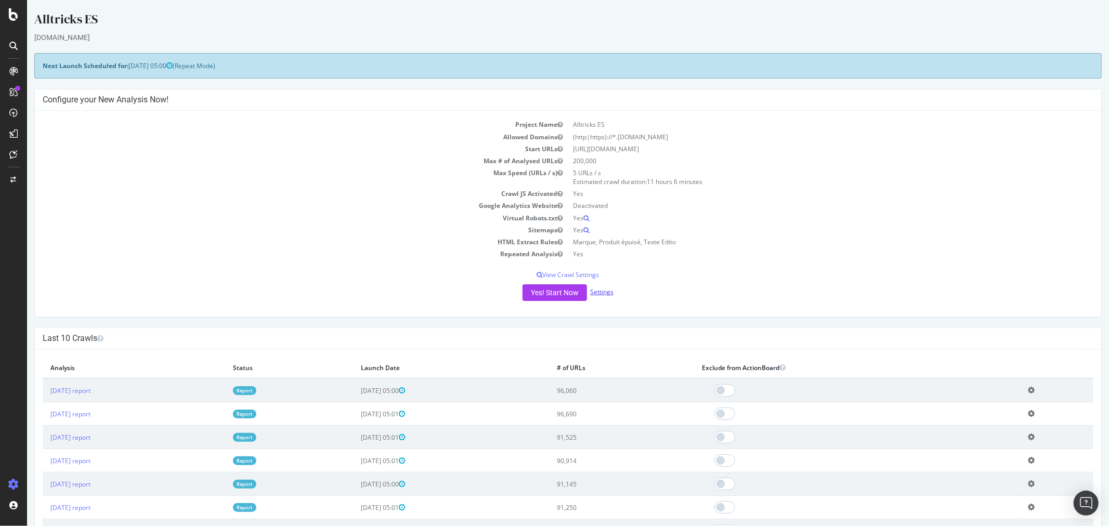
click at [597, 292] on link "Settings" at bounding box center [601, 292] width 23 height 9
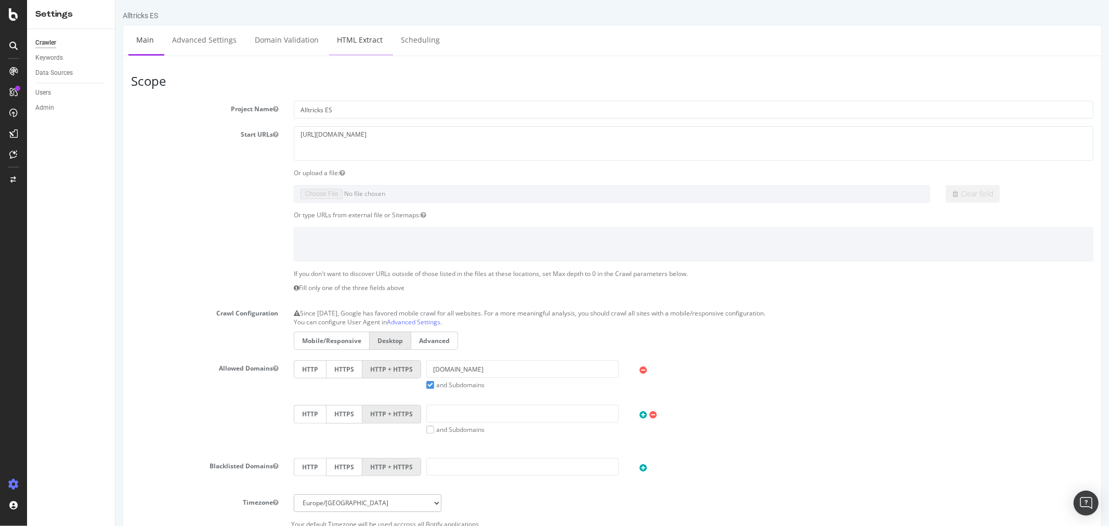
click at [354, 35] on link "HTML Extract" at bounding box center [359, 39] width 61 height 29
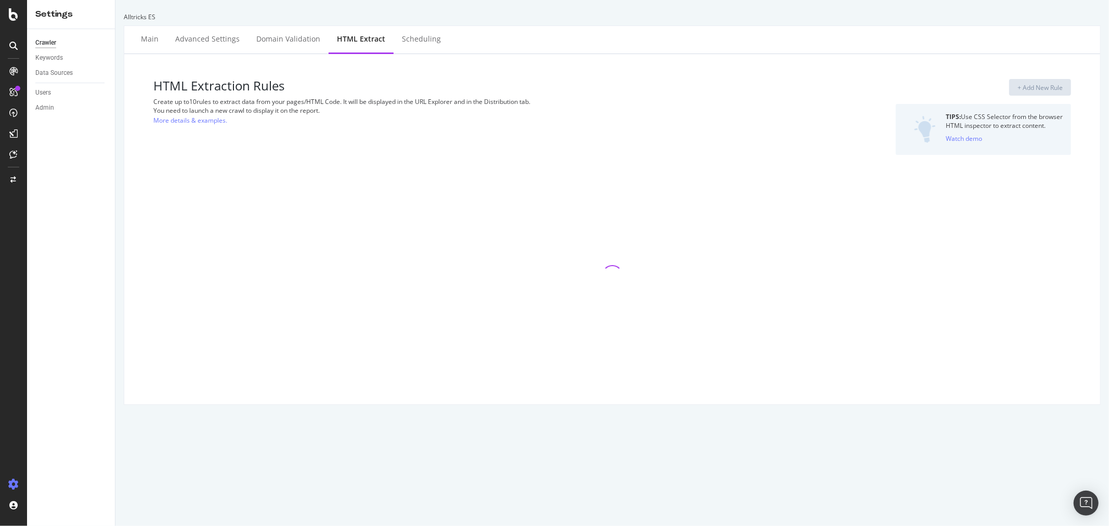
select select "exist"
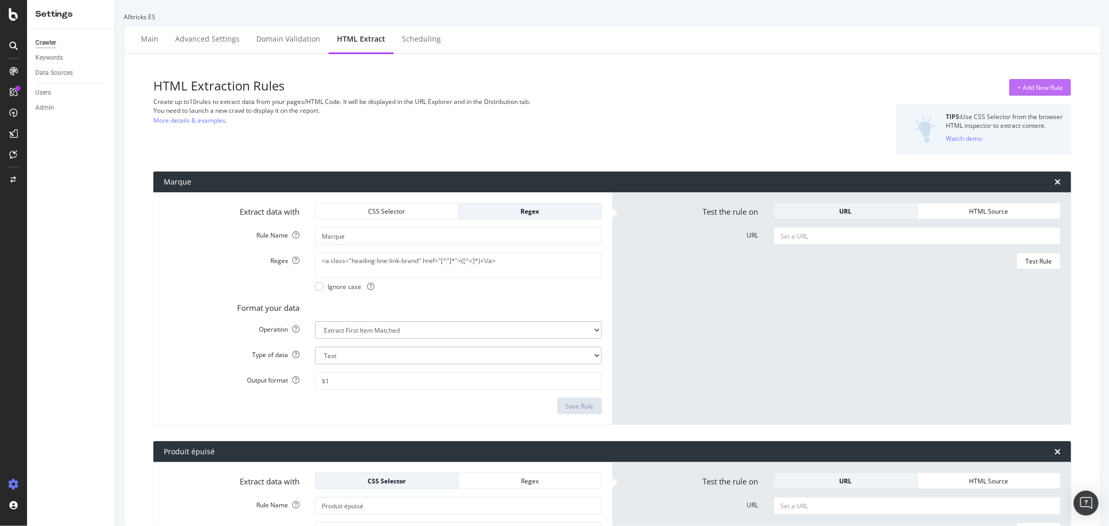
click at [998, 84] on div "+ Add New Rule" at bounding box center [1040, 87] width 45 height 9
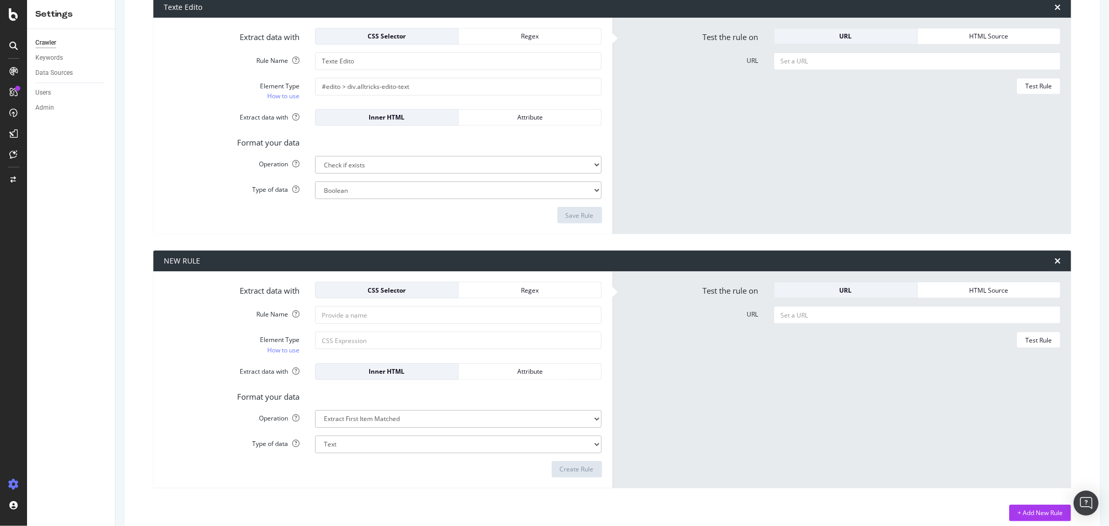
scroll to position [710, 0]
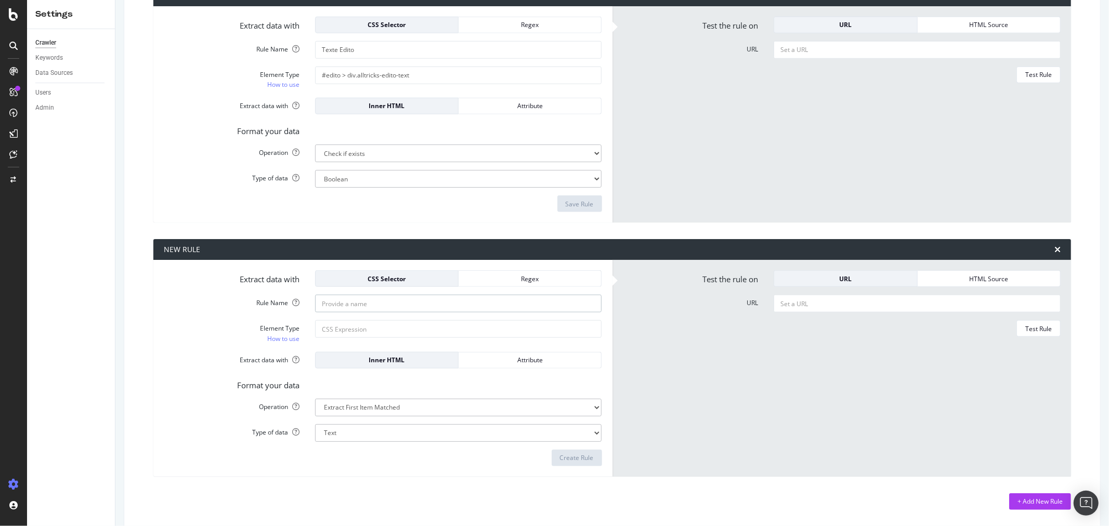
click at [400, 308] on input "Rule Name" at bounding box center [458, 304] width 287 height 18
paste input "Catégorie de Pages"
type input "Catégorie de Pages"
click at [511, 273] on div "Regex" at bounding box center [530, 278] width 126 height 15
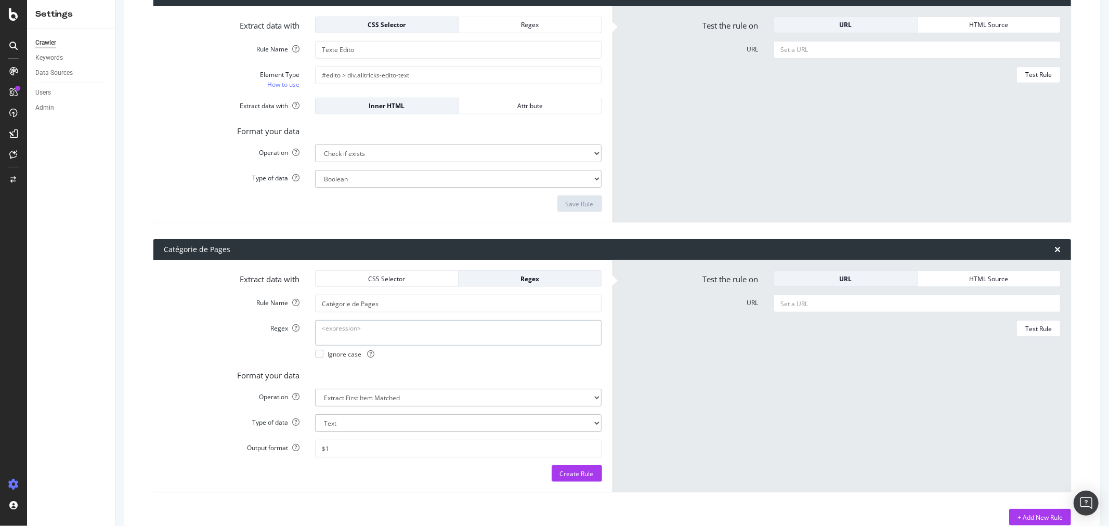
click at [381, 333] on textarea "Regex" at bounding box center [458, 332] width 287 height 25
paste textarea "(?:"|')product_category_bi(?:"|')\s*:\s*(?:"|')([^"']+)(?:"|')"
type textarea "(?:"|')product_category_bi(?:"|')\s*:\s*(?:"|')([^"']+)(?:"|')"
click at [566, 473] on div "Create Rule" at bounding box center [577, 474] width 34 height 16
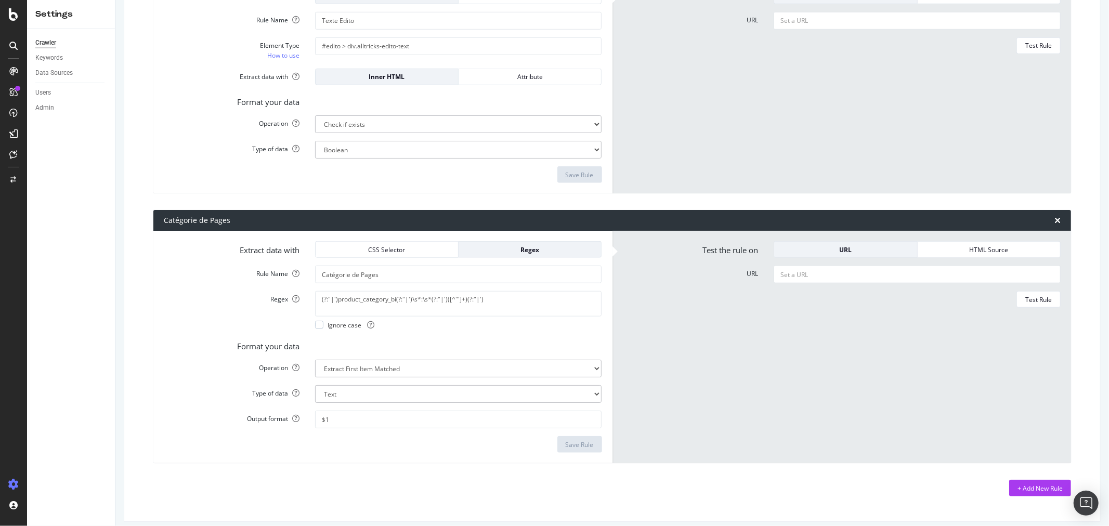
scroll to position [747, 0]
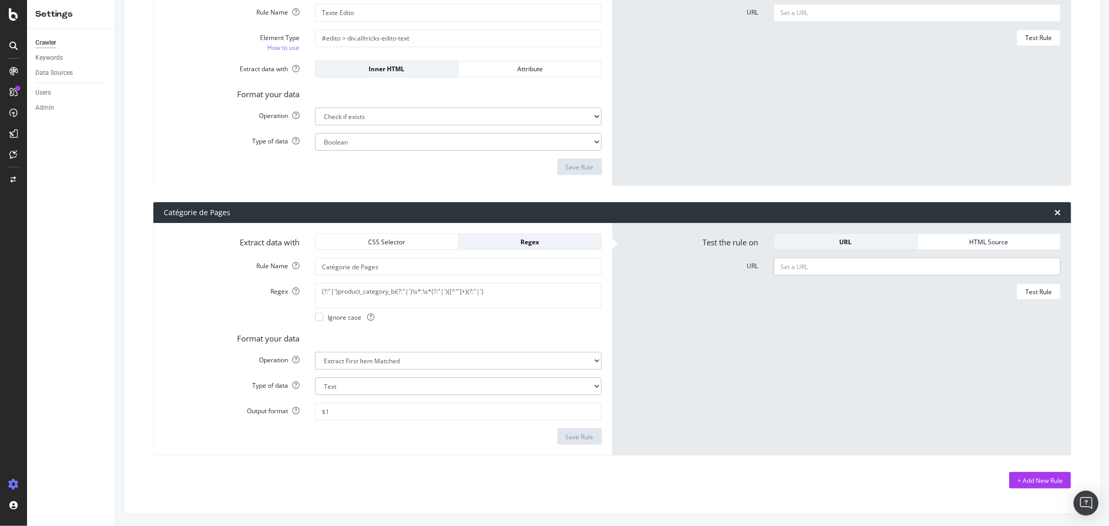
click at [854, 263] on input "URL" at bounding box center [917, 267] width 287 height 18
paste input "https://www.alltricks.es/F-11939-produits-d-entretien/P-134596-muc_off_x3_dirty…"
type input "https://www.alltricks.es/F-11939-produits-d-entretien/P-134596-muc_off_x3_dirty…"
click at [998, 295] on div "Test Rule" at bounding box center [1038, 292] width 27 height 9
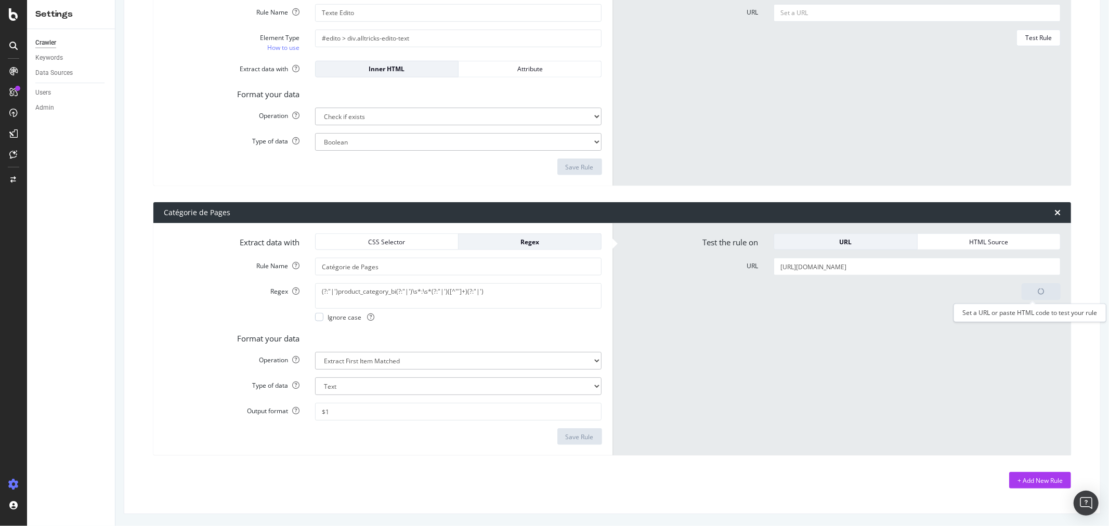
scroll to position [0, 0]
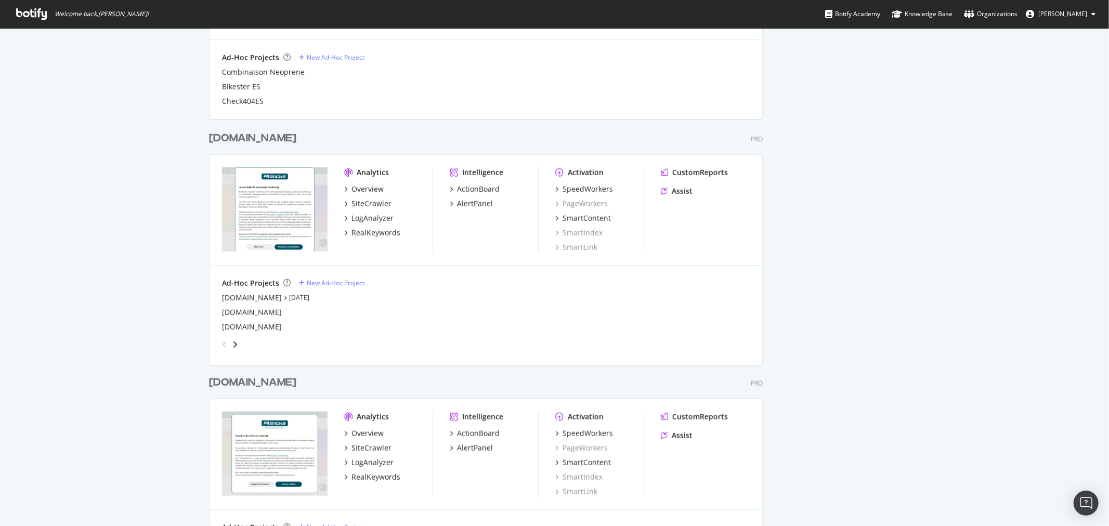
scroll to position [721, 0]
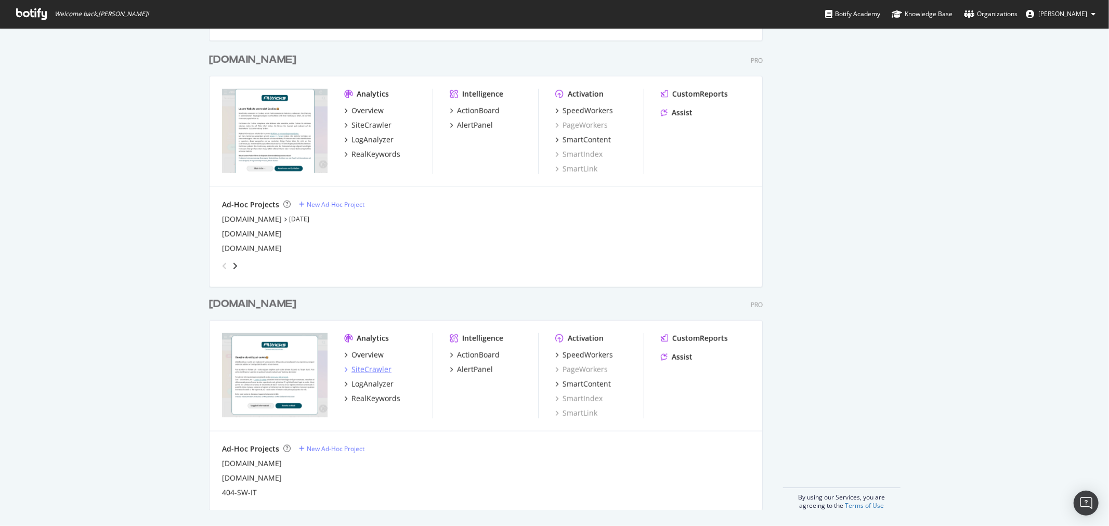
click at [367, 368] on div "SiteCrawler" at bounding box center [372, 370] width 40 height 10
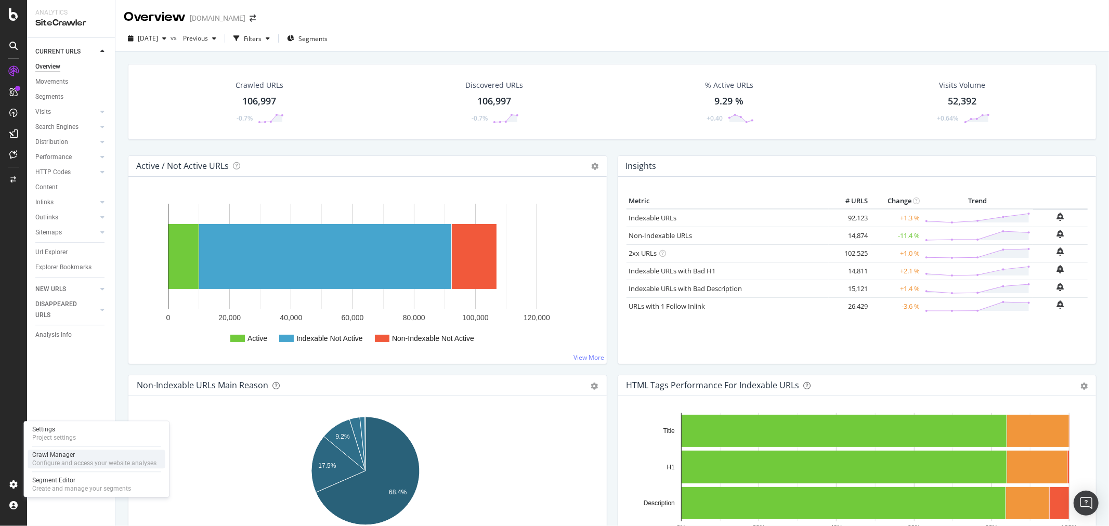
drag, startPoint x: 60, startPoint y: 464, endPoint x: 81, endPoint y: 457, distance: 22.0
click at [60, 464] on div "Configure and access your website analyses" at bounding box center [94, 463] width 124 height 8
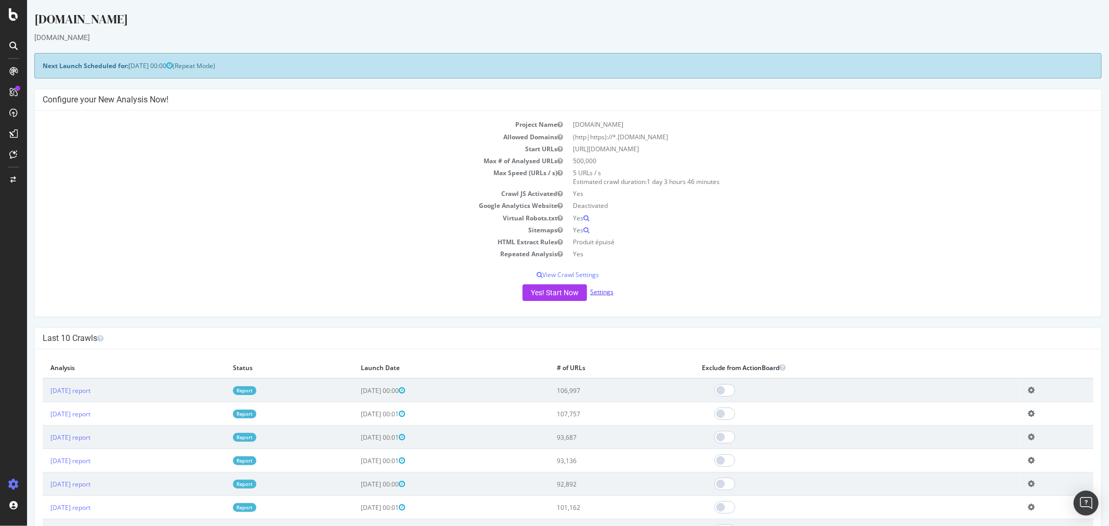
click at [599, 294] on link "Settings" at bounding box center [601, 292] width 23 height 9
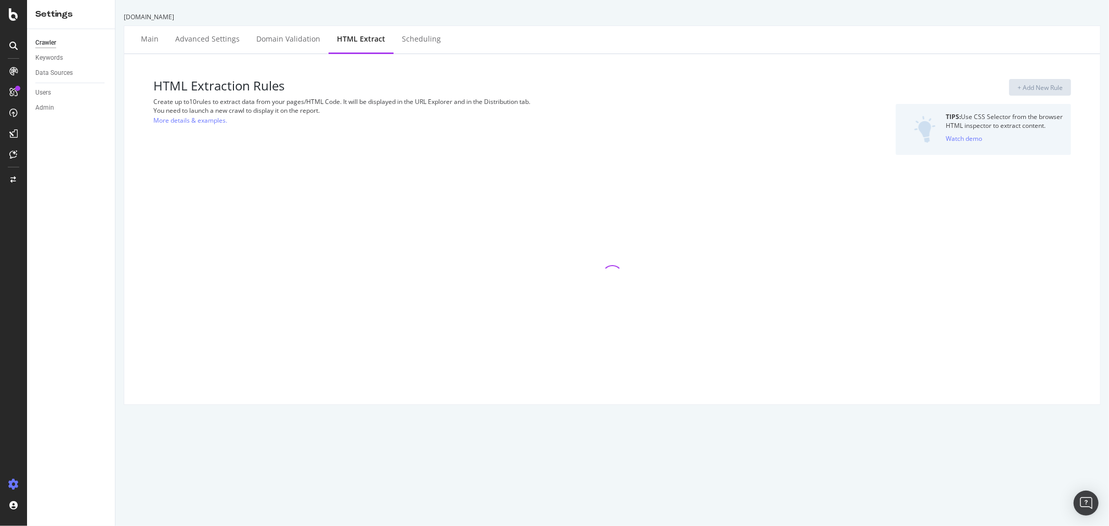
select select "exist"
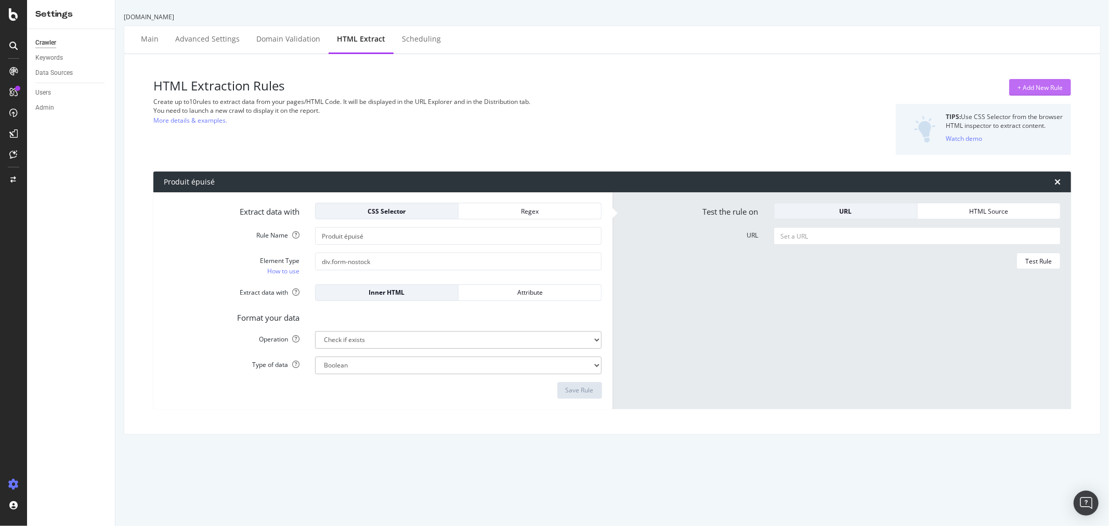
click at [998, 81] on div "+ Add New Rule" at bounding box center [1040, 88] width 45 height 16
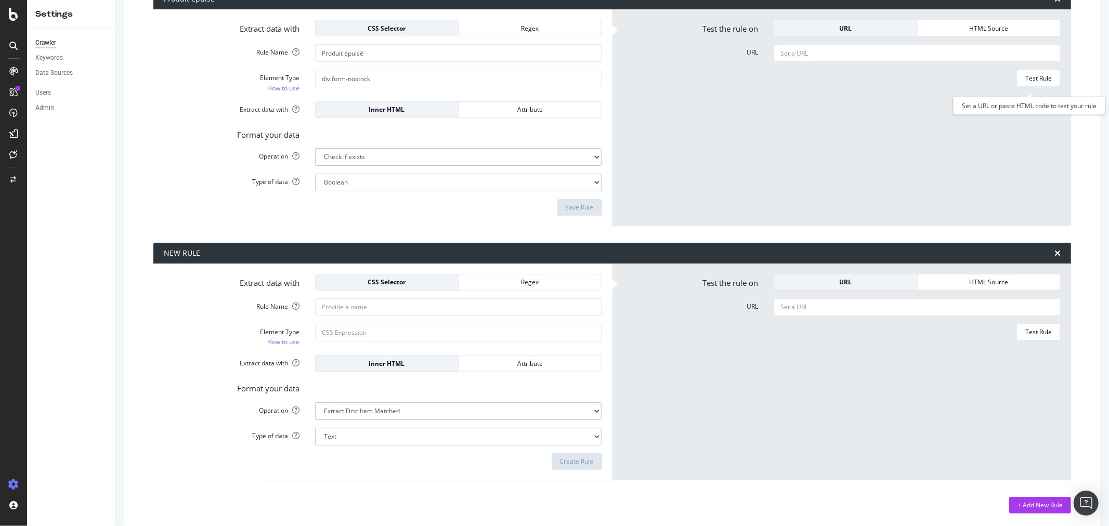
scroll to position [186, 0]
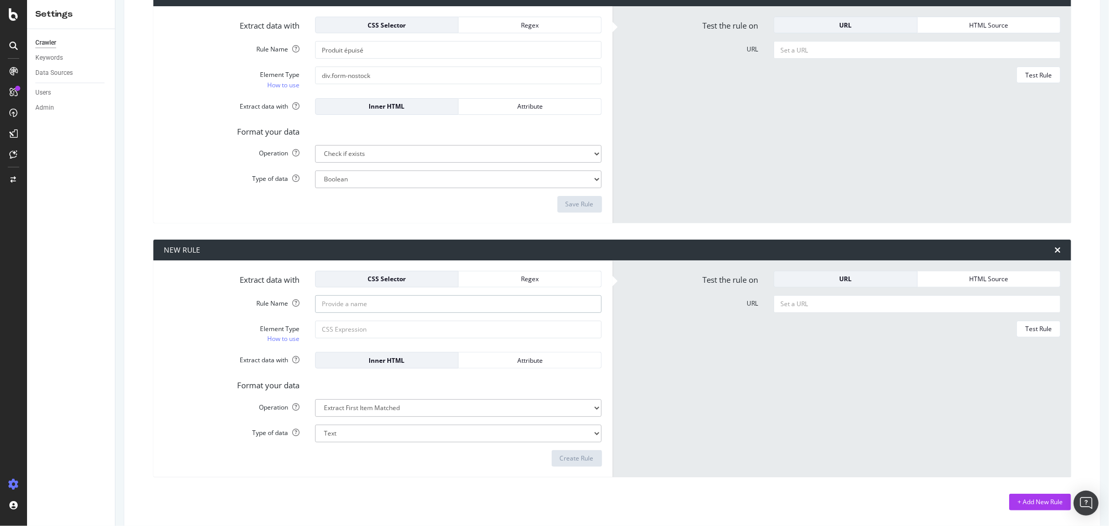
click at [361, 302] on input "Rule Name" at bounding box center [458, 304] width 287 height 18
paste input "Catégorie de Pages"
type input "Catégorie de Pages"
click at [517, 277] on div "Regex" at bounding box center [530, 279] width 126 height 9
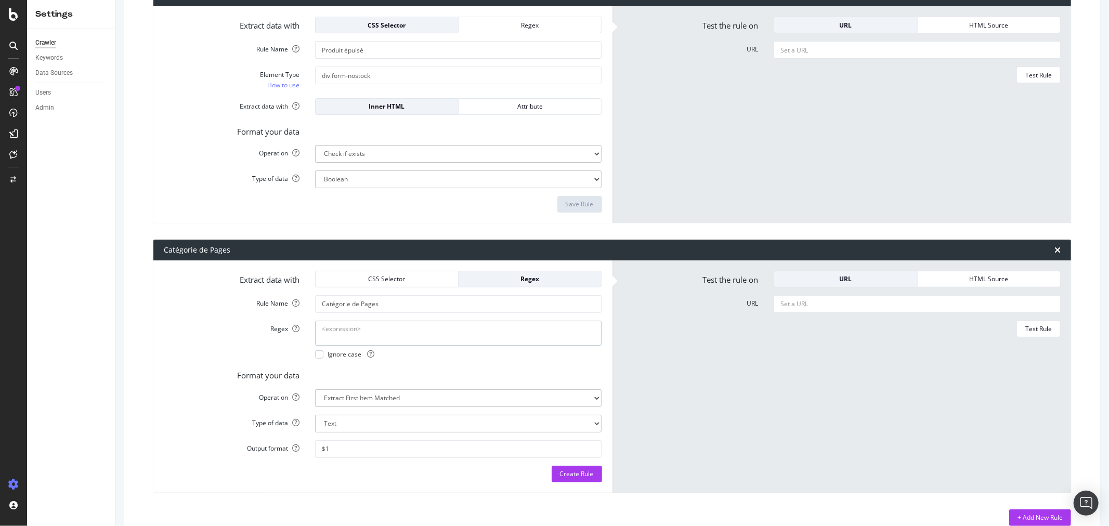
click at [368, 323] on textarea "Regex" at bounding box center [458, 333] width 287 height 25
paste textarea "(?:"|')product_category_bi(?:"|')\s*:\s*(?:"|')([^"']+)(?:"|')"
type textarea "(?:"|')product_category_bi(?:"|')\s*:\s*(?:"|')([^"']+)(?:"|')"
click at [560, 473] on div "Create Rule" at bounding box center [577, 474] width 34 height 9
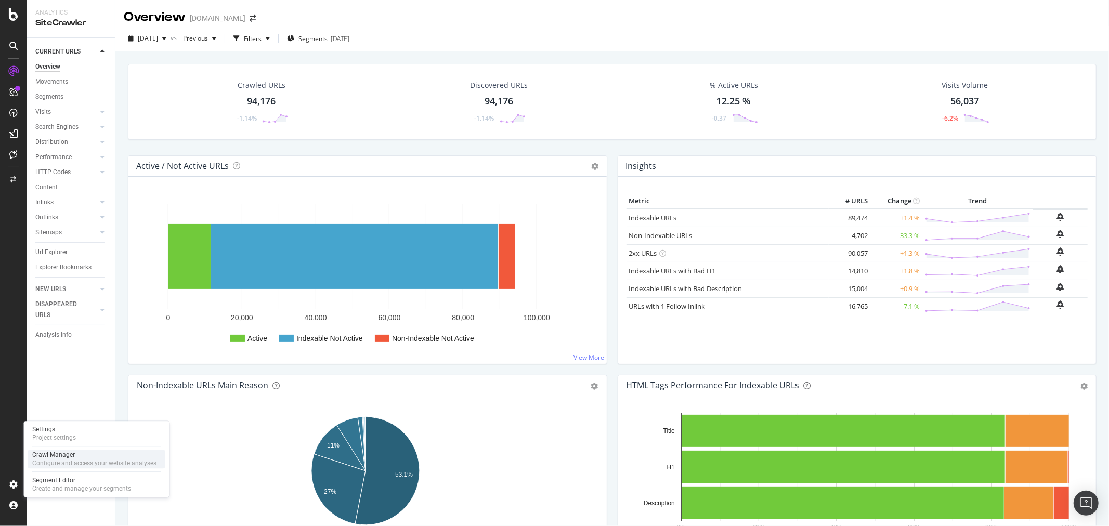
drag, startPoint x: 84, startPoint y: 459, endPoint x: 105, endPoint y: 454, distance: 21.4
click at [84, 459] on div "Configure and access your website analyses" at bounding box center [94, 463] width 124 height 8
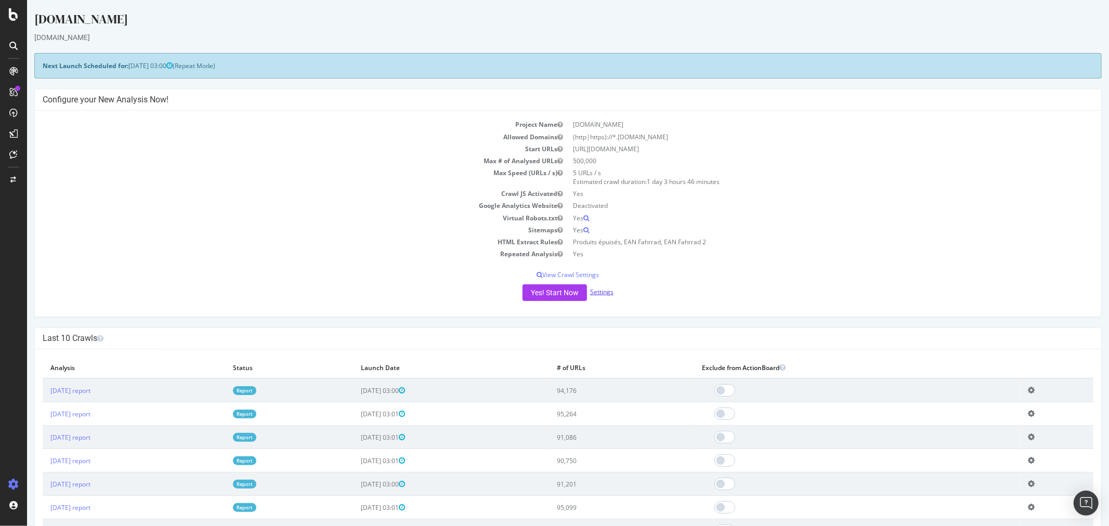
click at [596, 290] on link "Settings" at bounding box center [601, 292] width 23 height 9
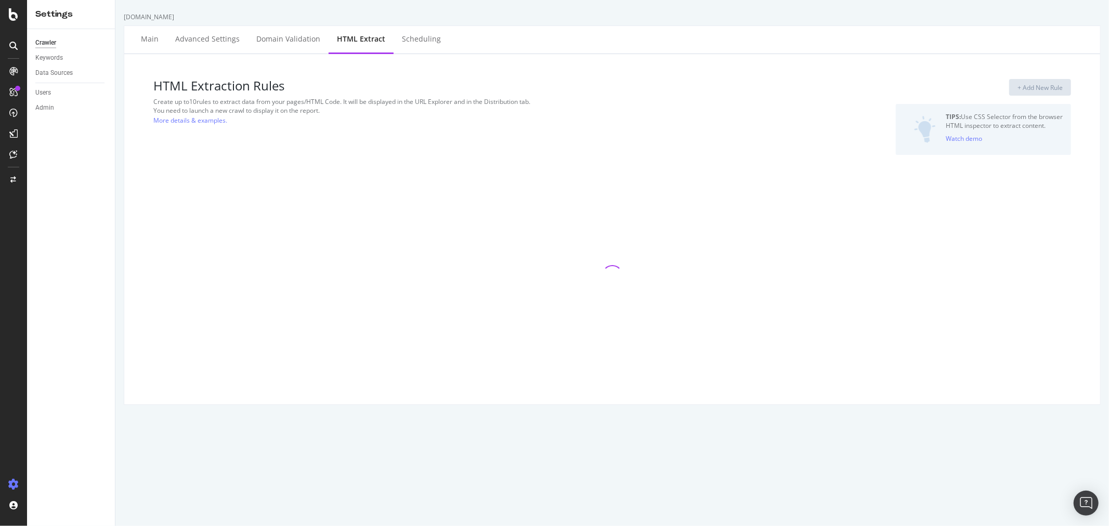
select select "exist"
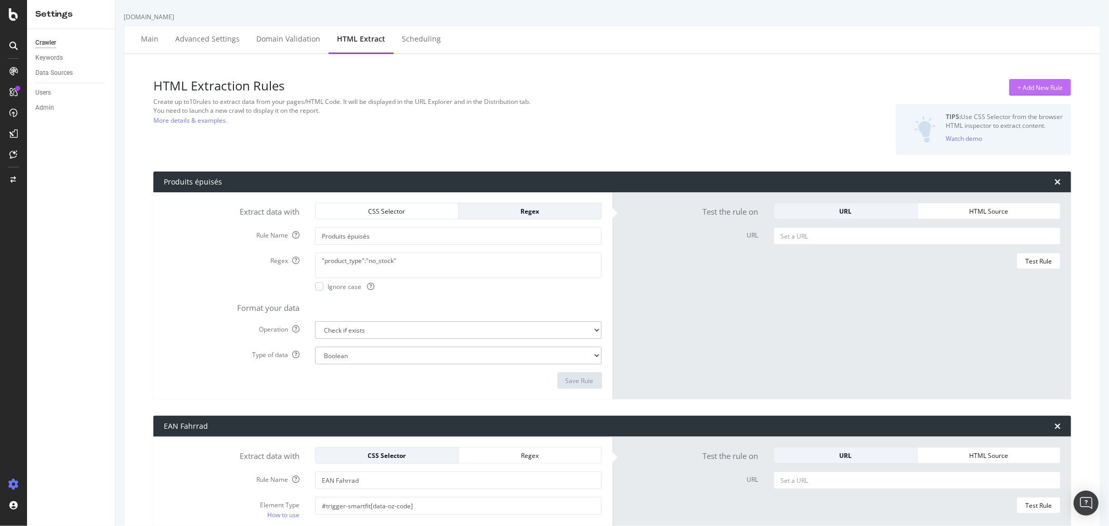
click at [998, 81] on div "+ Add New Rule" at bounding box center [1040, 88] width 45 height 16
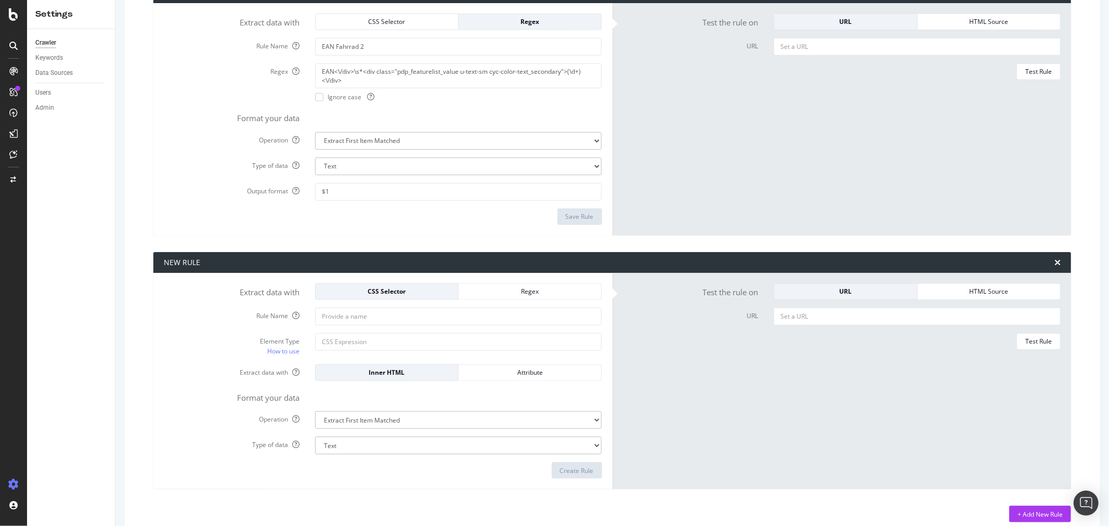
scroll to position [726, 0]
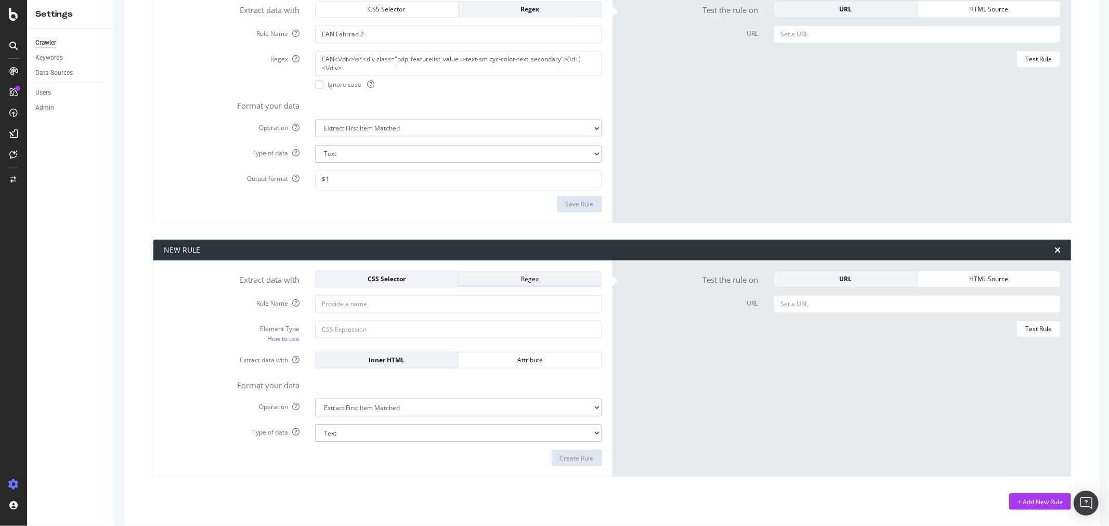
click at [512, 282] on div "Regex" at bounding box center [530, 279] width 126 height 9
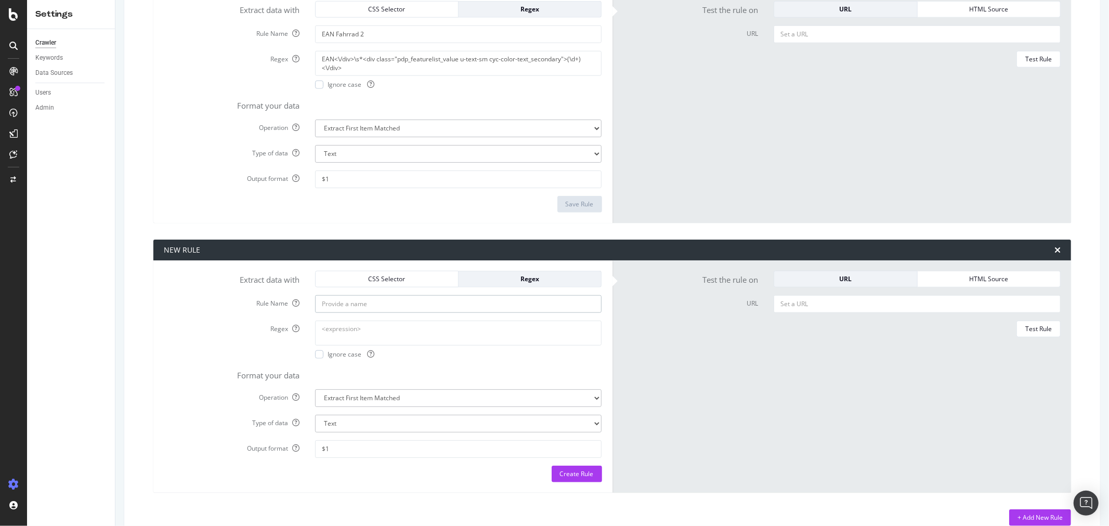
click at [452, 304] on input "Rule Name" at bounding box center [458, 304] width 287 height 18
paste input "Catégorie de Pages"
type input "Catégorie de Pages"
click at [397, 334] on textarea "Regex" at bounding box center [458, 333] width 287 height 25
paste textarea "(?:"|')product_category_bi(?:"|')\s*:\s*(?:"|')([^"']+)(?:"|')"
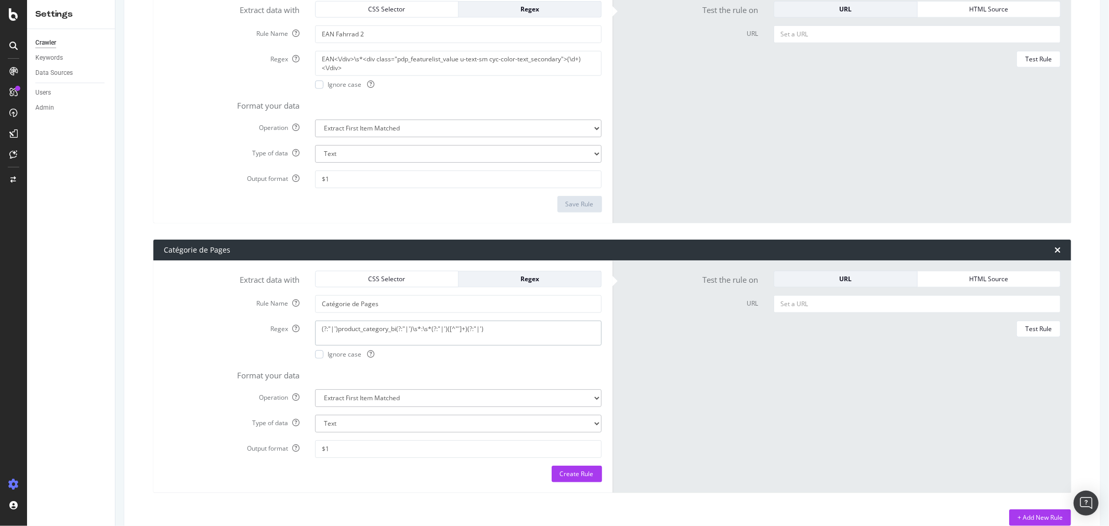
type textarea "(?:"|')product_category_bi(?:"|')\s*:\s*(?:"|')([^"']+)(?:"|')"
click at [575, 473] on div "Create Rule" at bounding box center [577, 474] width 34 height 9
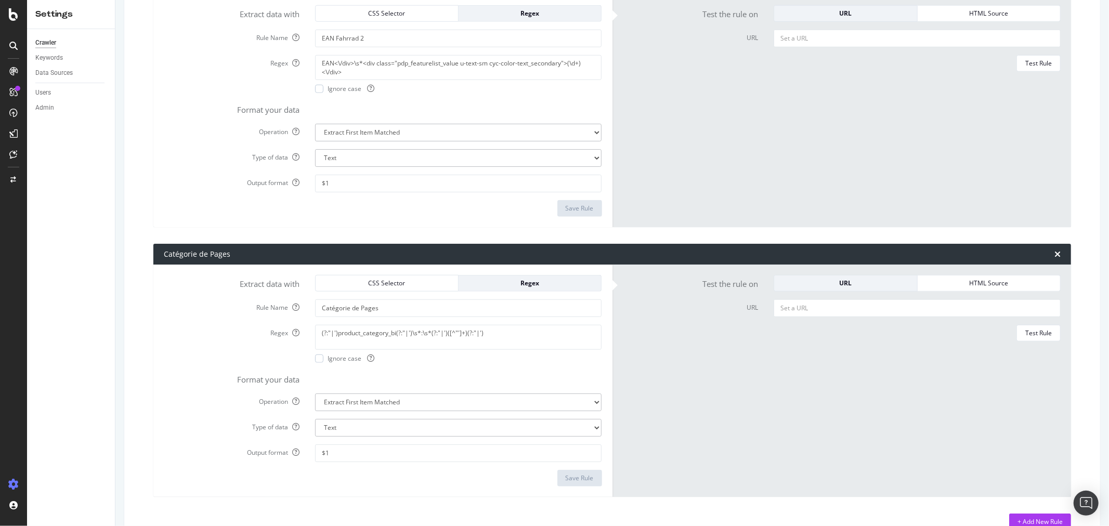
scroll to position [763, 0]
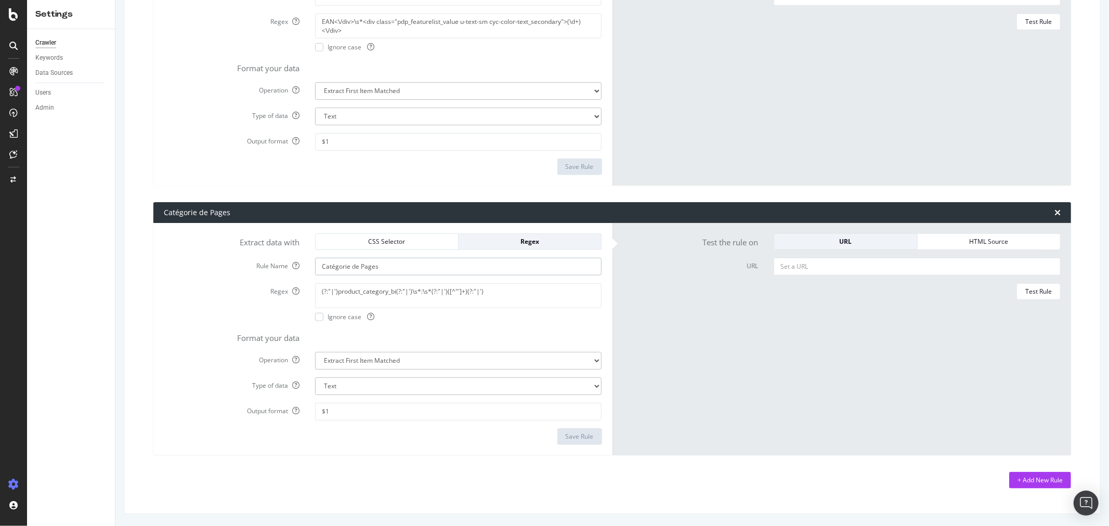
click at [397, 269] on input "Catégorie de Pages" at bounding box center [458, 267] width 287 height 18
click at [410, 290] on textarea "(?:"|')product_category_bi(?:"|')\s*:\s*(?:"|')([^"']+)(?:"|')" at bounding box center [458, 295] width 287 height 25
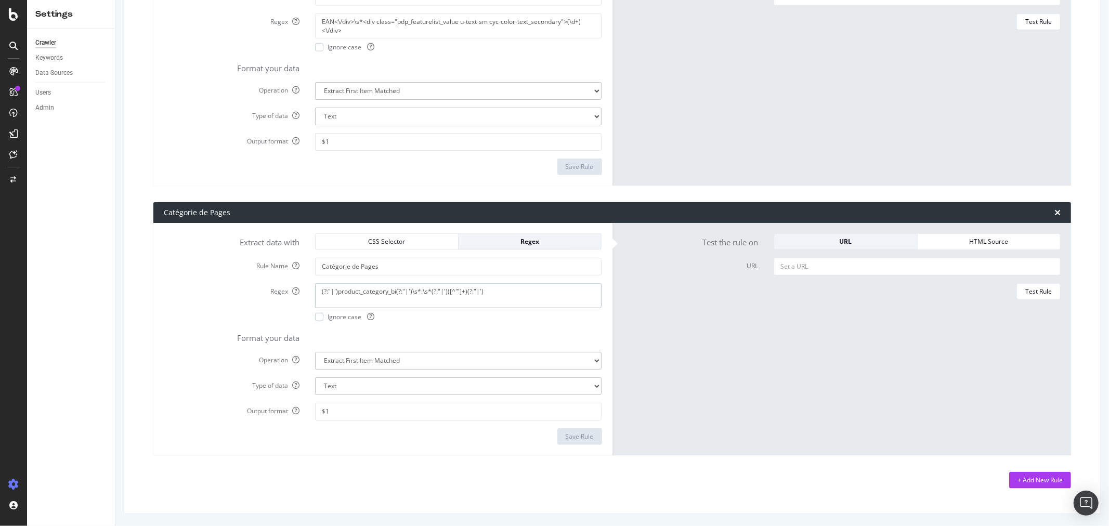
click at [410, 289] on textarea "(?:"|')product_category_bi(?:"|')\s*:\s*(?:"|')([^"']+)(?:"|')" at bounding box center [458, 295] width 287 height 25
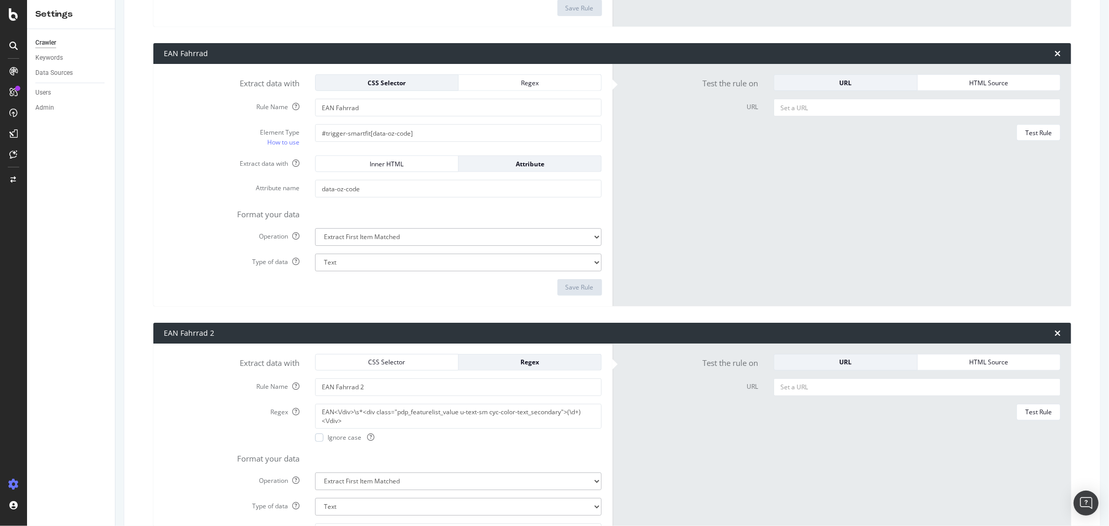
scroll to position [0, 0]
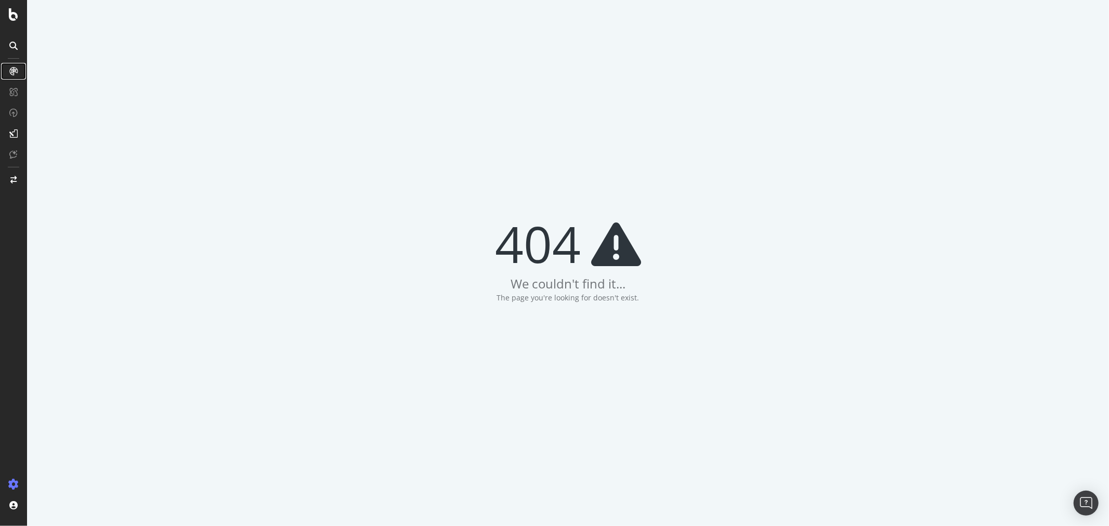
click at [17, 64] on div at bounding box center [13, 71] width 17 height 17
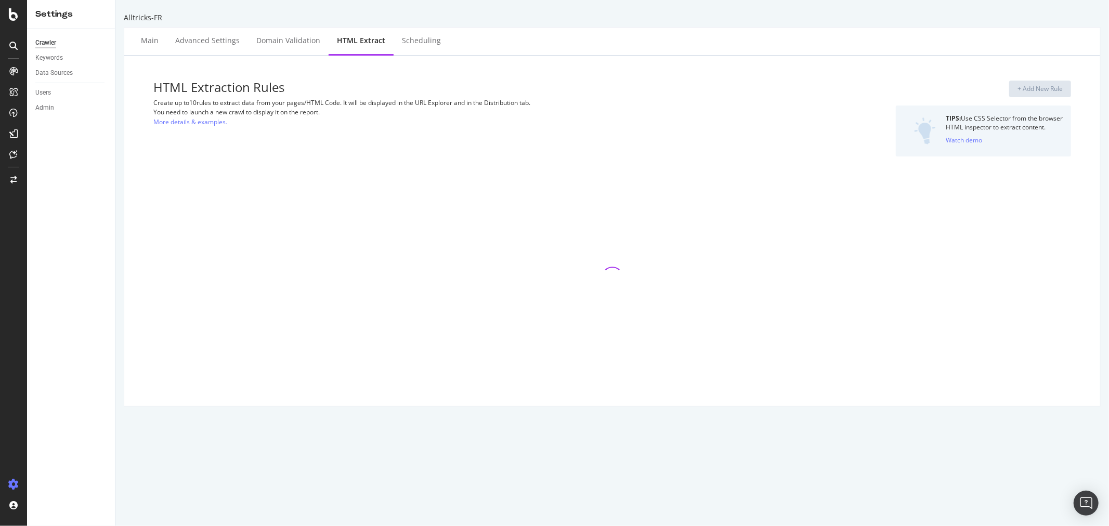
select select "html.length"
select select "i"
select select "exist"
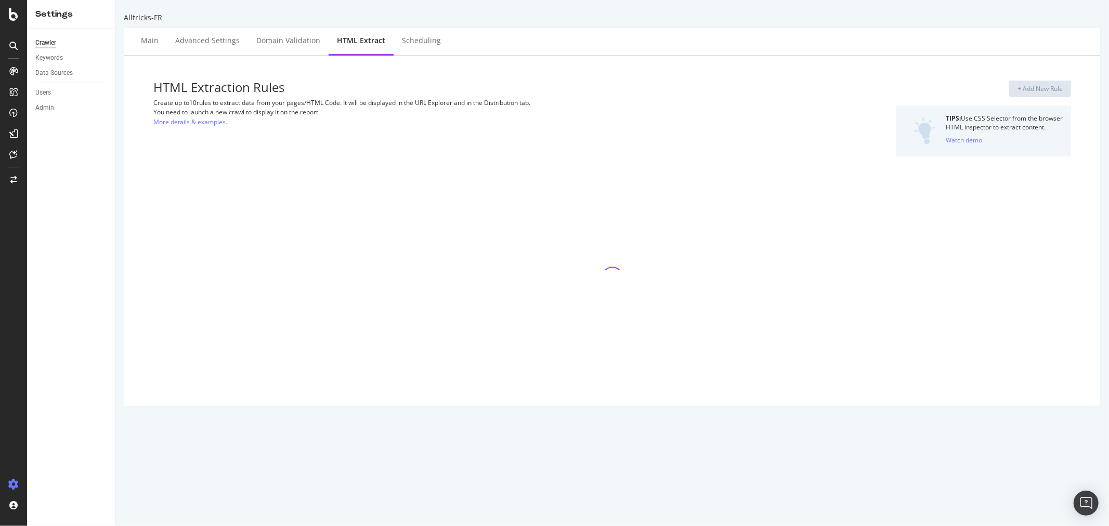
select select "exist"
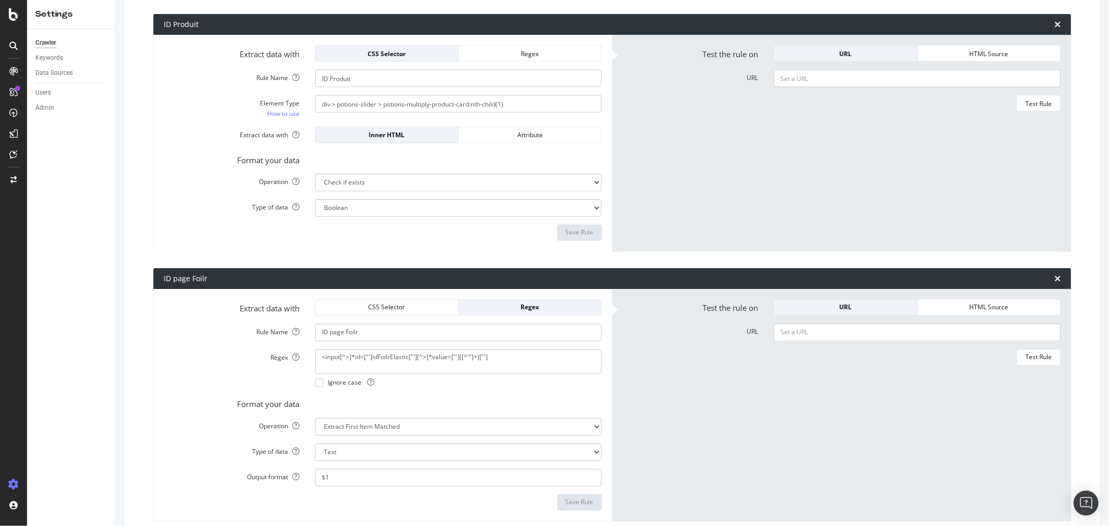
scroll to position [1817, 0]
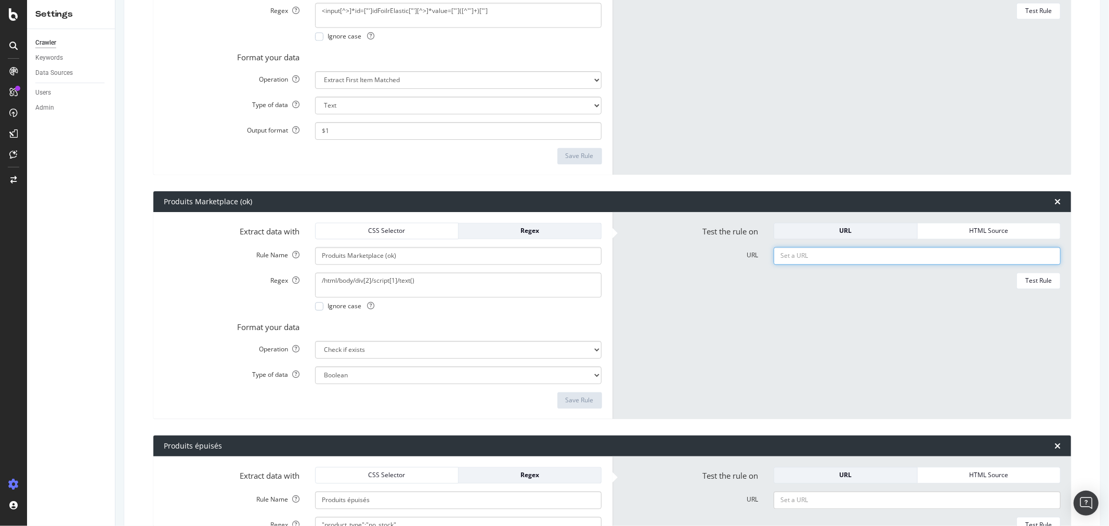
click at [871, 253] on input "URL" at bounding box center [917, 256] width 287 height 18
paste input "[URL][DOMAIN_NAME]"
type input "[URL][DOMAIN_NAME]"
click at [1027, 279] on div "Test Rule" at bounding box center [1038, 280] width 27 height 9
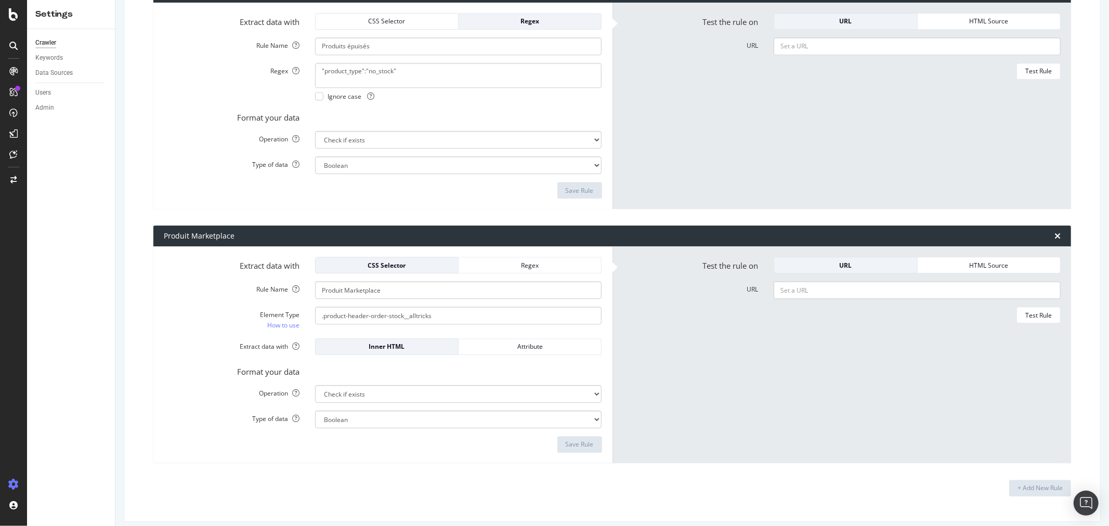
scroll to position [2280, 0]
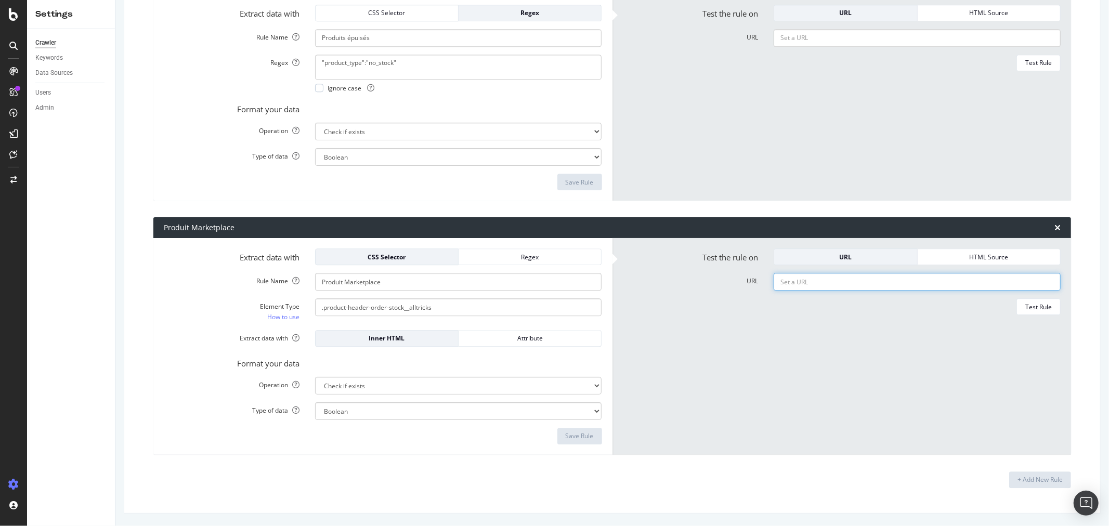
click at [865, 284] on input "URL" at bounding box center [917, 282] width 287 height 18
paste input "[URL][DOMAIN_NAME]"
click at [1029, 308] on div "Test Rule" at bounding box center [1038, 307] width 27 height 9
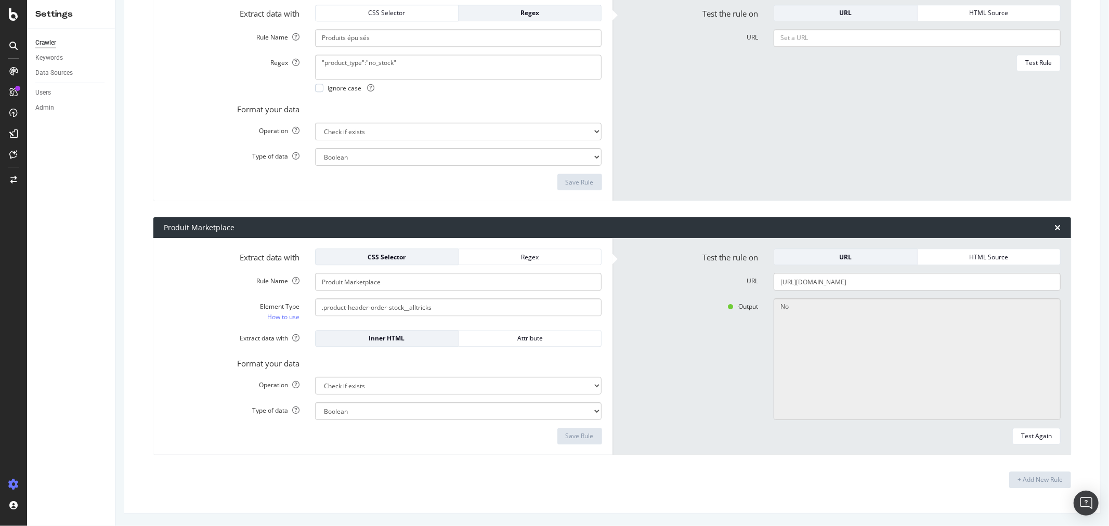
click at [901, 291] on form "Test the rule on URL HTML Source URL [URL][DOMAIN_NAME] Output No Test Again" at bounding box center [842, 347] width 438 height 196
click at [900, 291] on form "Test the rule on URL HTML Source URL [URL][DOMAIN_NAME] Output No Test Again" at bounding box center [842, 347] width 438 height 196
click at [901, 285] on input "[URL][DOMAIN_NAME]" at bounding box center [917, 282] width 287 height 18
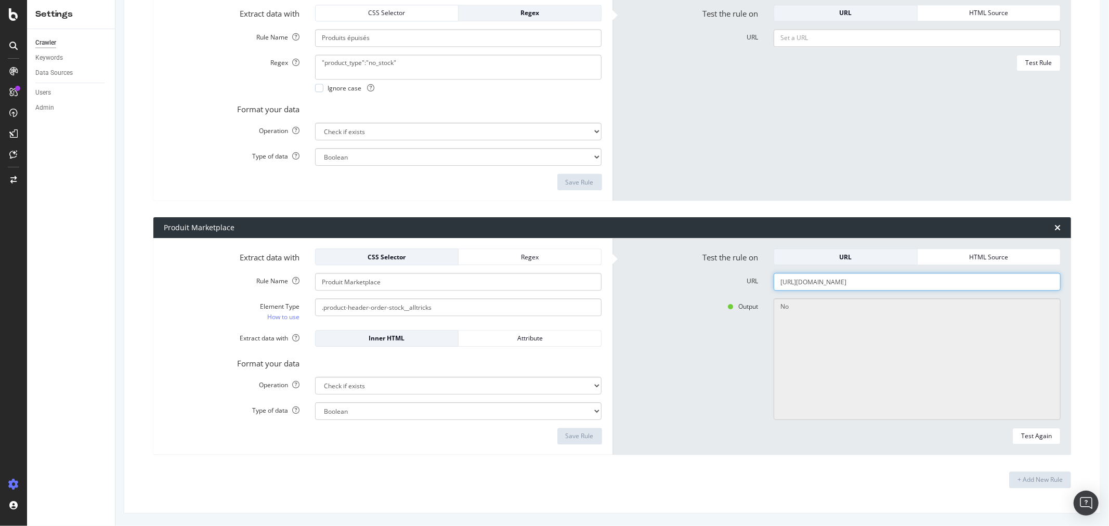
paste input "187976-velo-ville_voyage_vtc/P-2507127-velo_de_ville_electrique_vae___ebike_28_…"
type input "[URL][DOMAIN_NAME]"
click at [1025, 432] on div "Test Again" at bounding box center [1036, 436] width 31 height 9
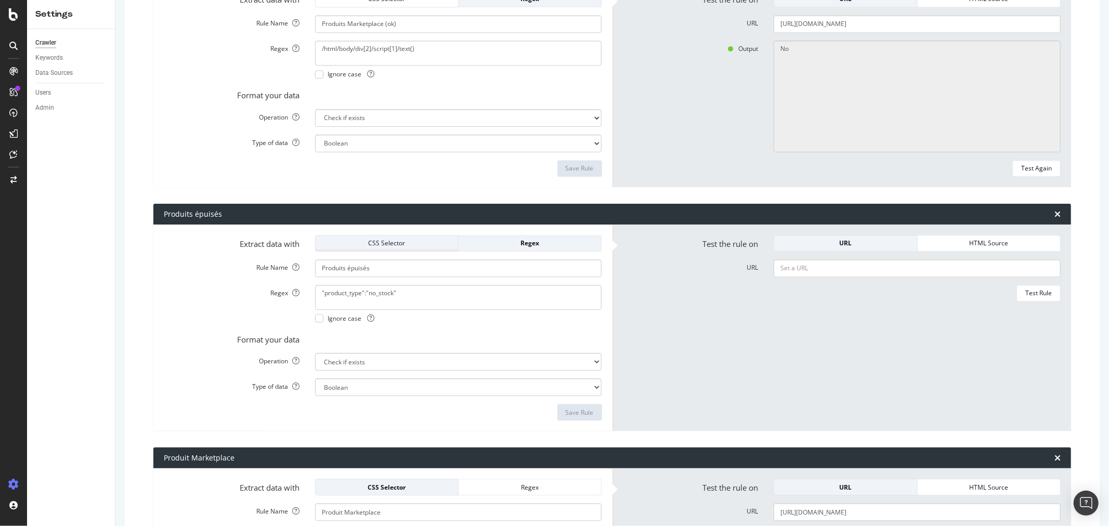
scroll to position [1933, 0]
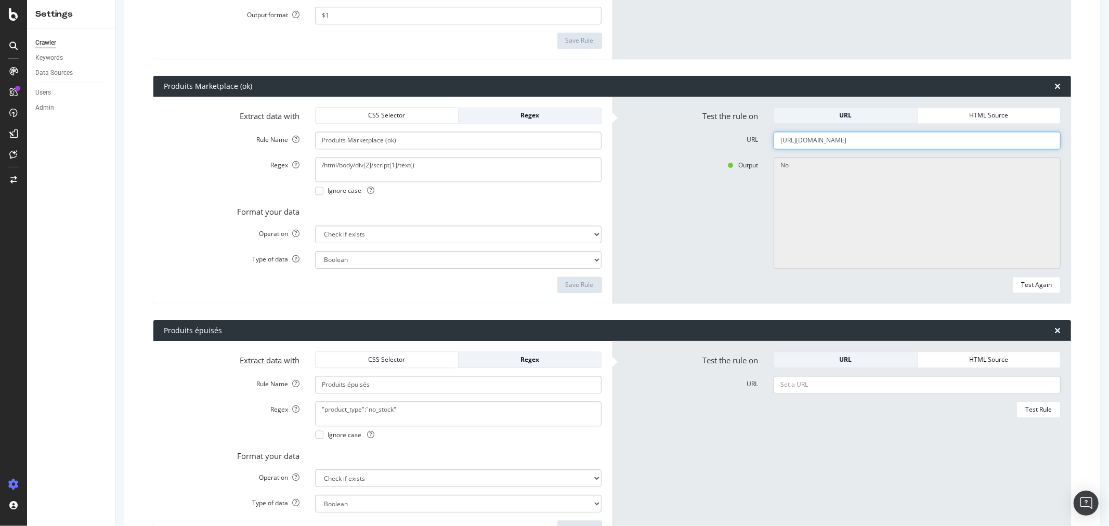
click at [786, 140] on input "[URL][DOMAIN_NAME]" at bounding box center [917, 141] width 287 height 18
paste input "187976-velo-ville_voyage_vtc/P-2507127-velo_de_ville_electrique_vae___ebike_28_…"
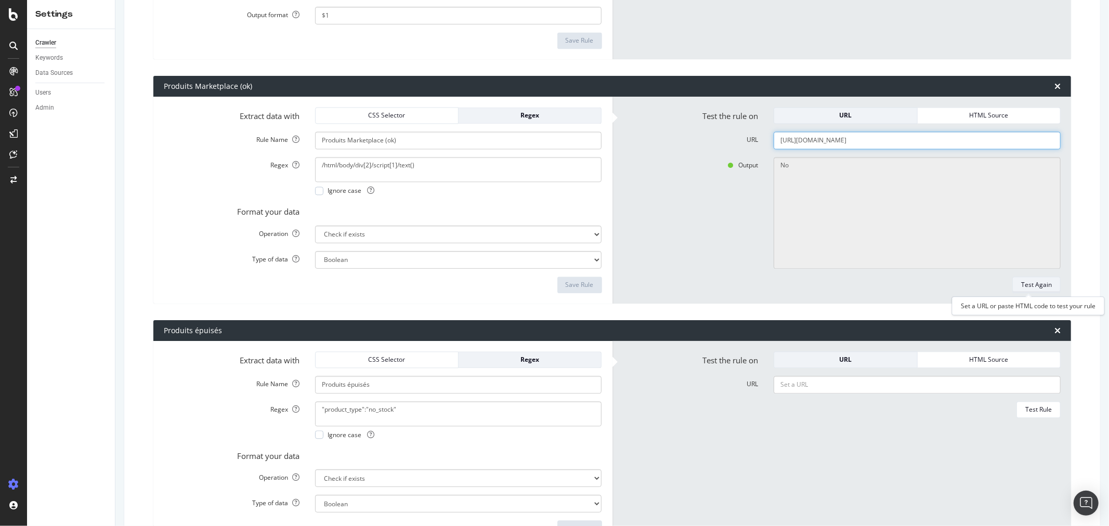
type input "[URL][DOMAIN_NAME]"
click at [1029, 282] on div "Test Again" at bounding box center [1036, 284] width 31 height 9
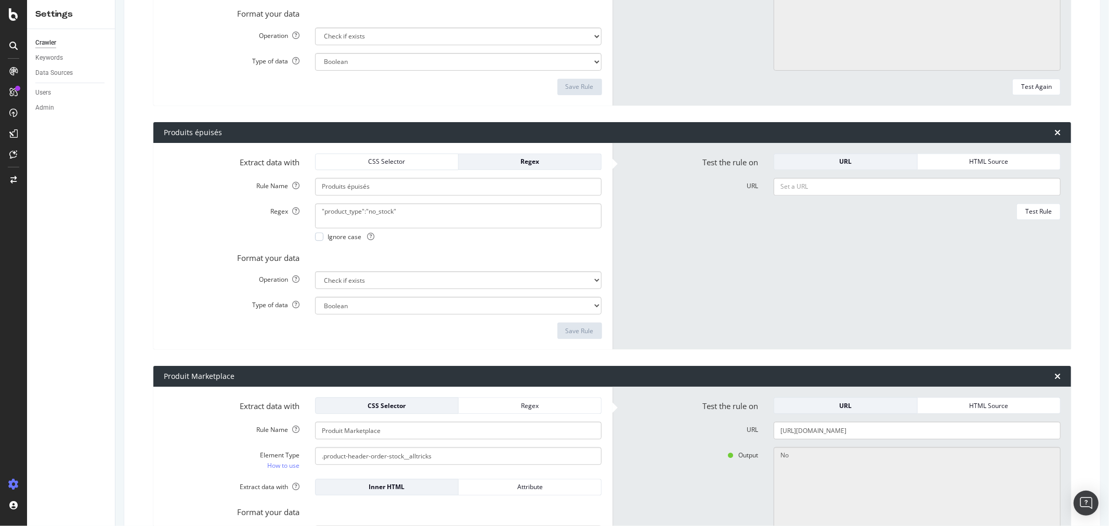
scroll to position [2280, 0]
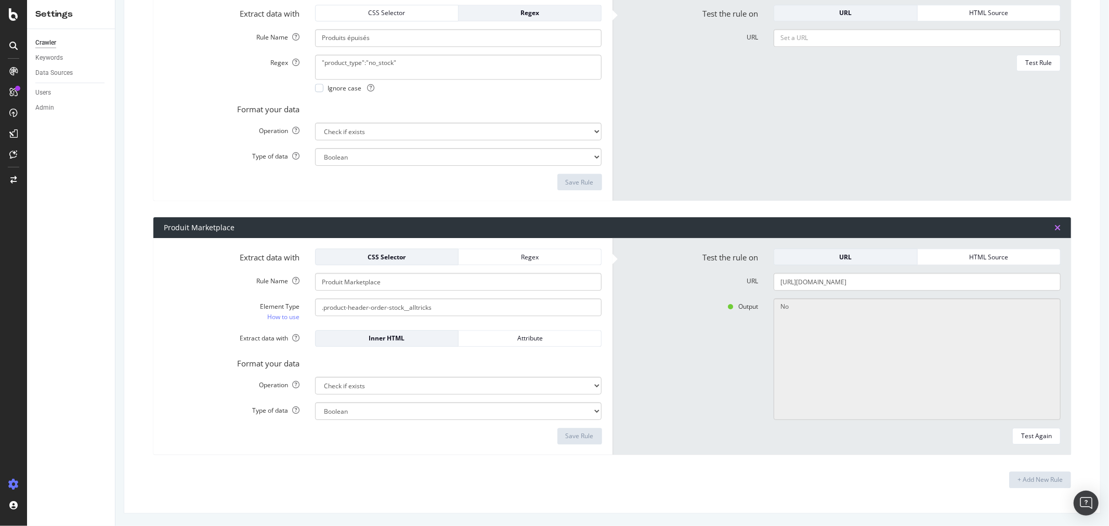
click at [1055, 224] on icon "times" at bounding box center [1058, 228] width 6 height 8
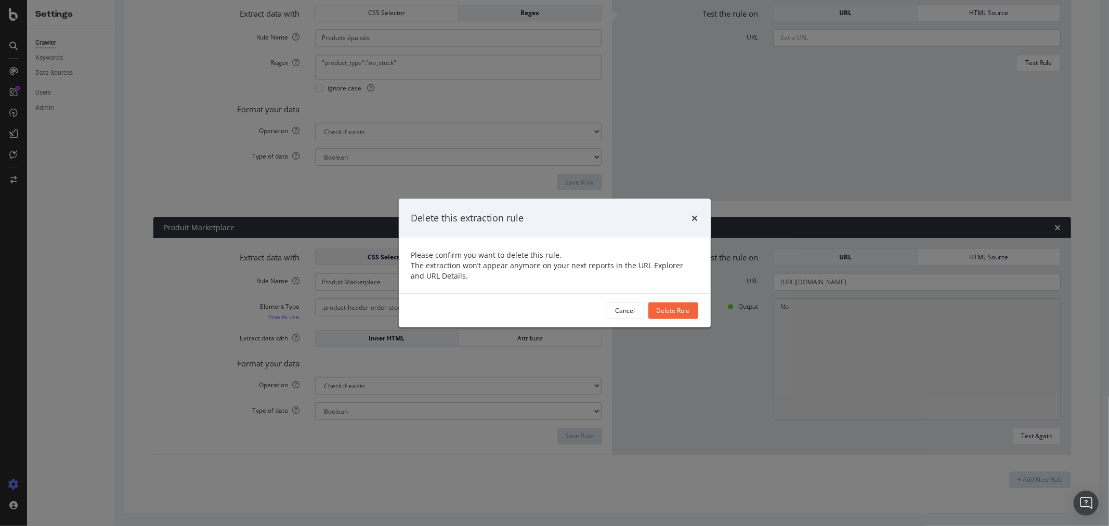
click at [672, 310] on div "Delete Rule" at bounding box center [673, 310] width 33 height 9
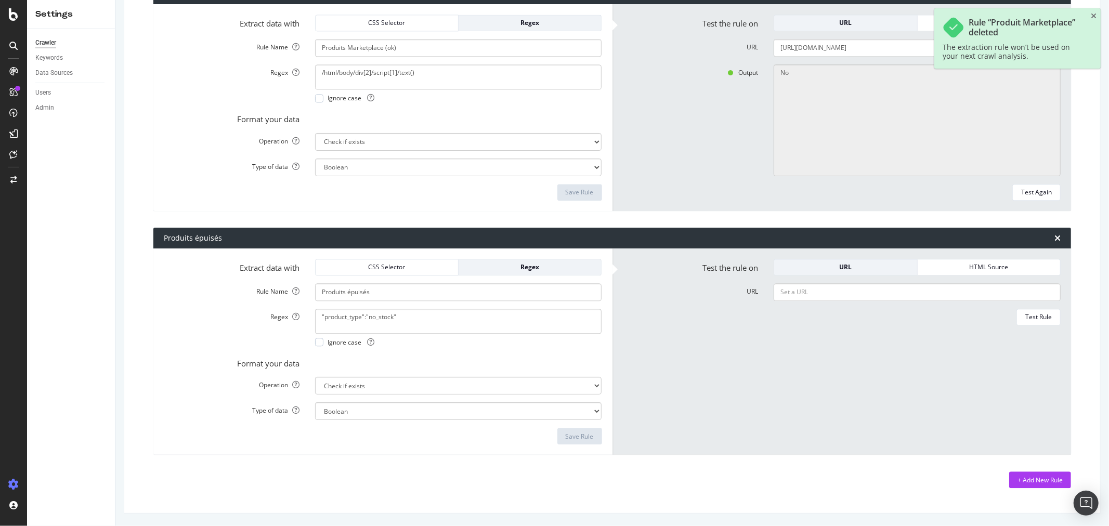
scroll to position [2025, 0]
click at [1023, 480] on div "+ Add New Rule" at bounding box center [1040, 480] width 45 height 9
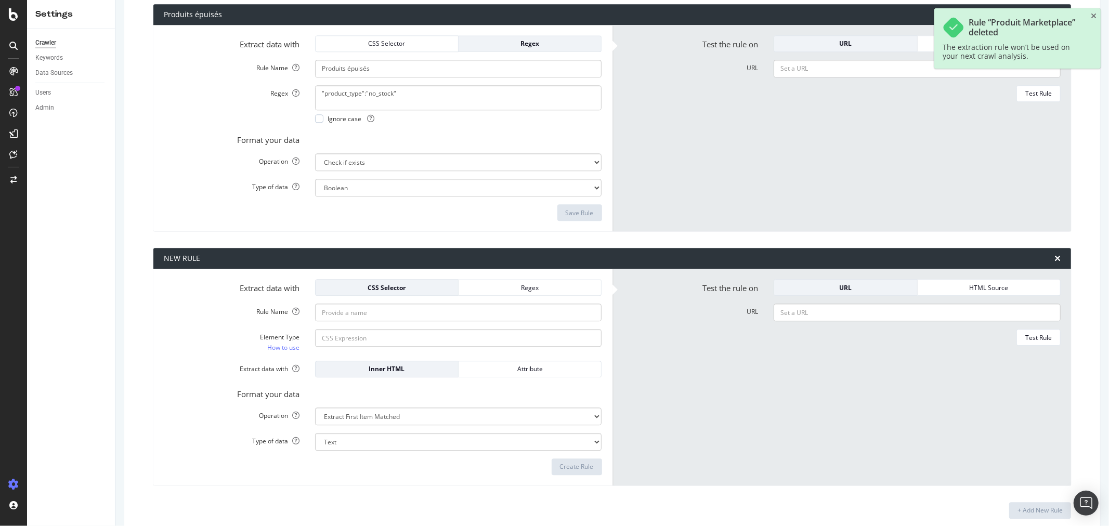
scroll to position [2258, 0]
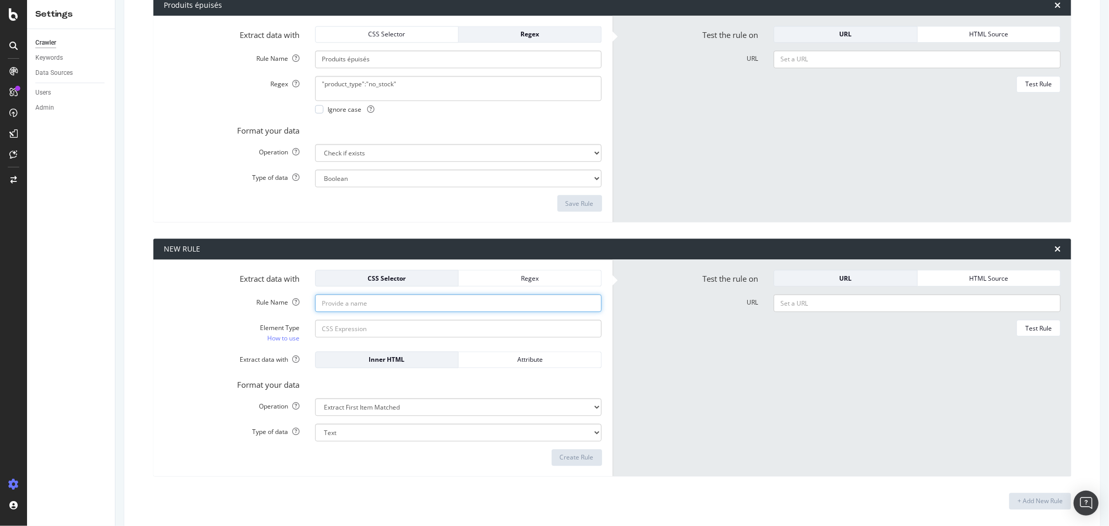
drag, startPoint x: 389, startPoint y: 302, endPoint x: 399, endPoint y: 298, distance: 10.9
click at [389, 302] on input "Rule Name" at bounding box center [458, 303] width 287 height 18
type input "Videoly"
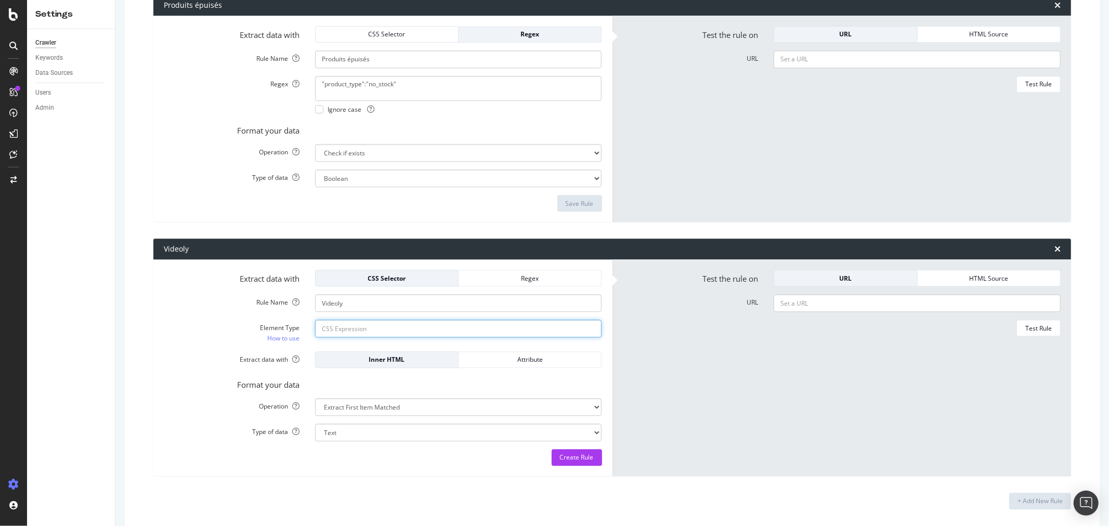
click at [413, 333] on input "Element Type How to use" at bounding box center [458, 329] width 287 height 18
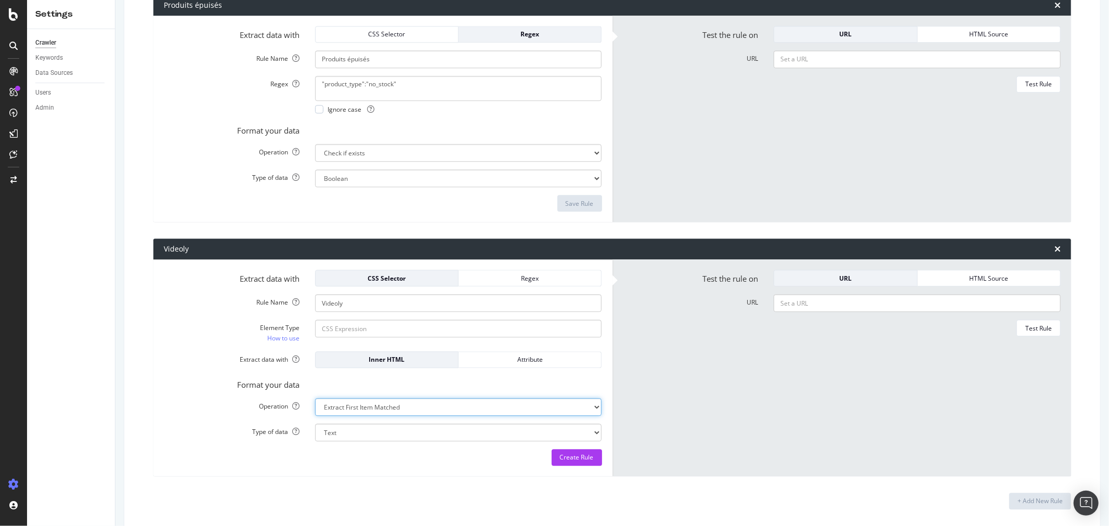
click at [347, 407] on select "Extract First Item Matched Extract First 3 Items Matched Count Number of Occure…" at bounding box center [458, 407] width 287 height 18
click at [374, 388] on div "Format your data" at bounding box center [383, 383] width 454 height 15
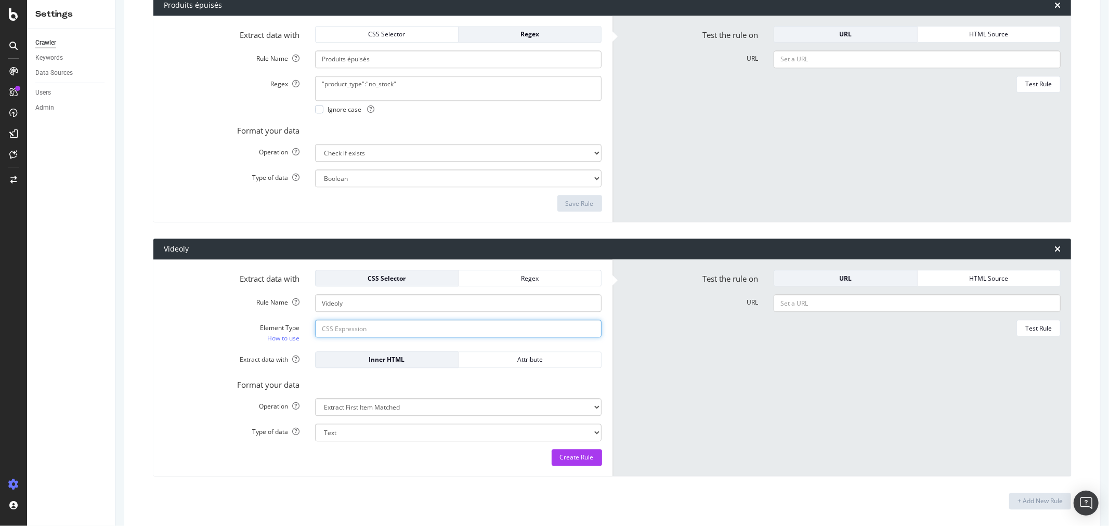
click at [360, 326] on input "Element Type How to use" at bounding box center [458, 329] width 287 height 18
paste input ".videoly-tape-tile Specificity: (0,1,0)"
drag, startPoint x: 424, startPoint y: 331, endPoint x: 398, endPoint y: 331, distance: 26.5
click at [398, 331] on input ".videoly-tape-tile Specificity: (0,1,0)" at bounding box center [458, 329] width 287 height 18
type input ".videoly-tape-tile Specificity"
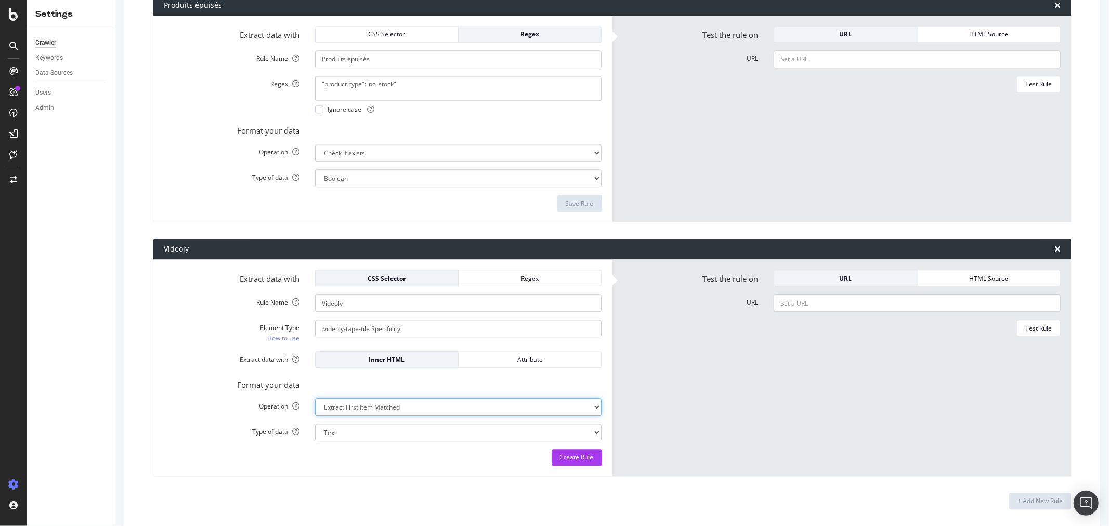
click at [414, 405] on select "Extract First Item Matched Extract First 3 Items Matched Count Number of Occure…" at bounding box center [458, 407] width 287 height 18
click at [463, 385] on div "Format your data" at bounding box center [383, 383] width 454 height 15
click at [419, 407] on select "Extract First Item Matched Extract First 3 Items Matched Count Number of Occure…" at bounding box center [458, 407] width 287 height 18
select select "exist"
click at [315, 398] on select "Extract First Item Matched Extract First 3 Items Matched Count Number of Occure…" at bounding box center [458, 407] width 287 height 18
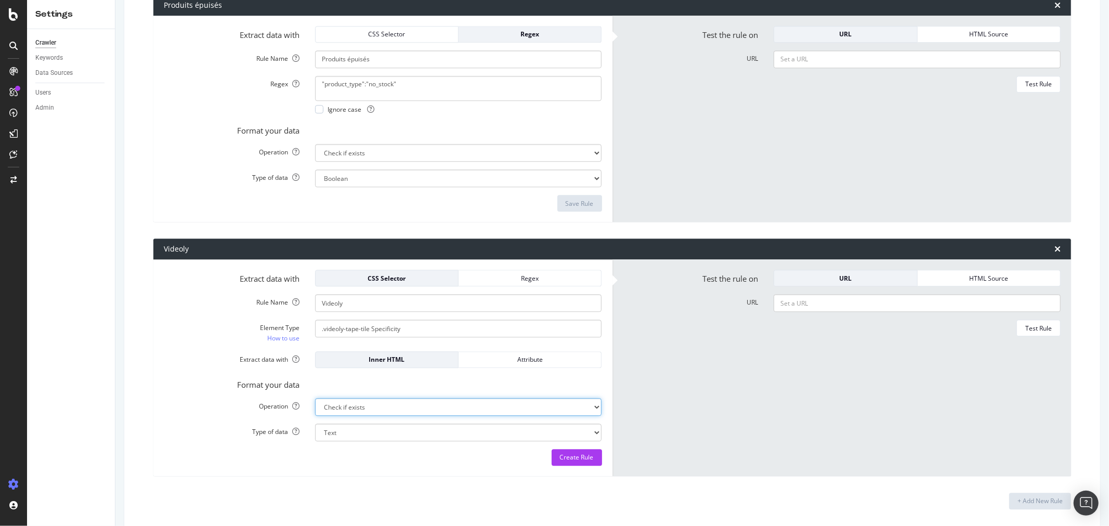
select select "b"
click at [573, 459] on div "Create Rule" at bounding box center [577, 457] width 34 height 9
click at [575, 460] on div "Create Rule" at bounding box center [577, 457] width 34 height 9
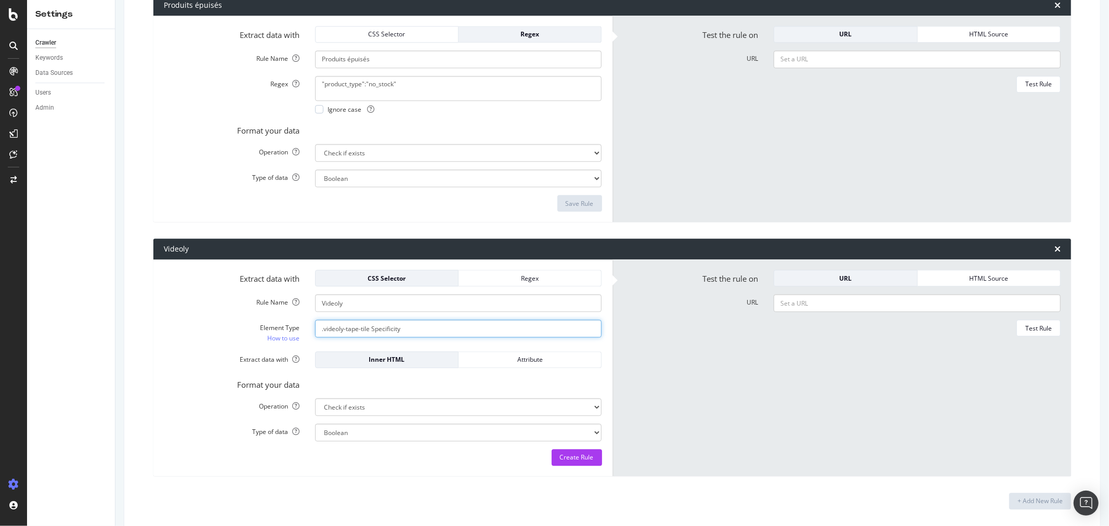
drag, startPoint x: 402, startPoint y: 330, endPoint x: 367, endPoint y: 327, distance: 35.5
click at [367, 327] on input ".videoly-tape-tile Specificity" at bounding box center [458, 329] width 287 height 18
type input ".videoly-tape-tile"
click at [566, 453] on div "Create Rule" at bounding box center [577, 457] width 34 height 9
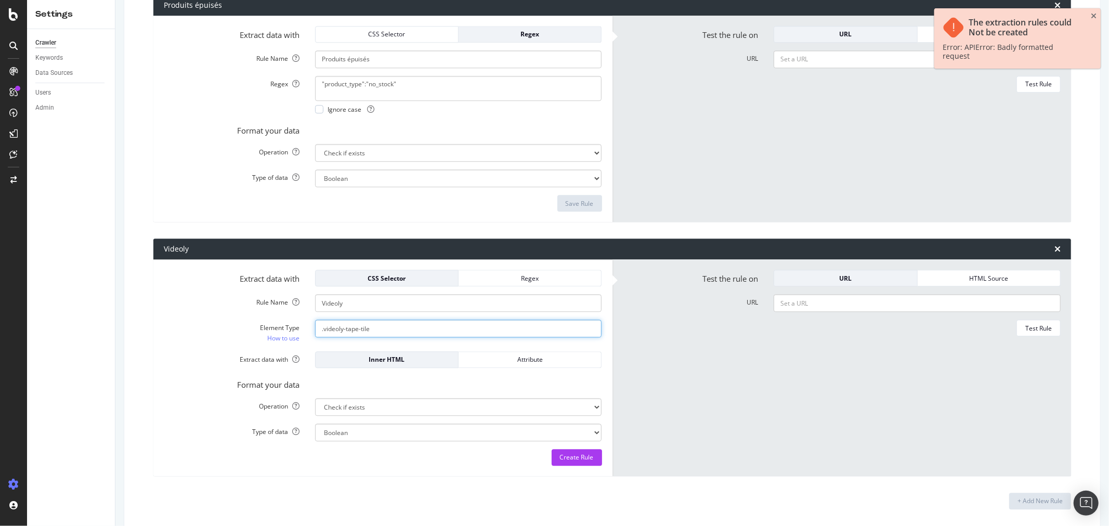
click at [393, 326] on input ".videoly-tape-tile" at bounding box center [458, 329] width 287 height 18
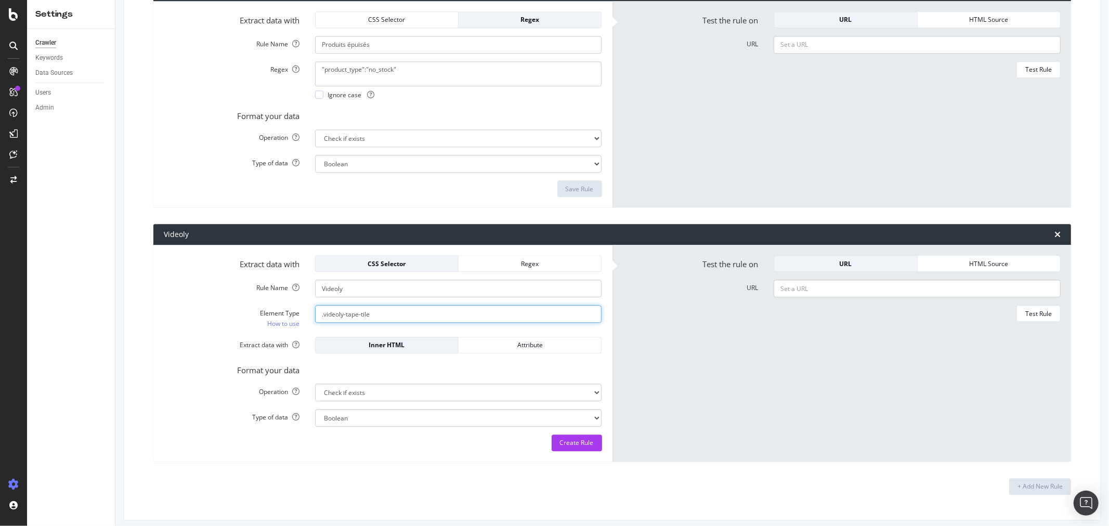
scroll to position [2280, 0]
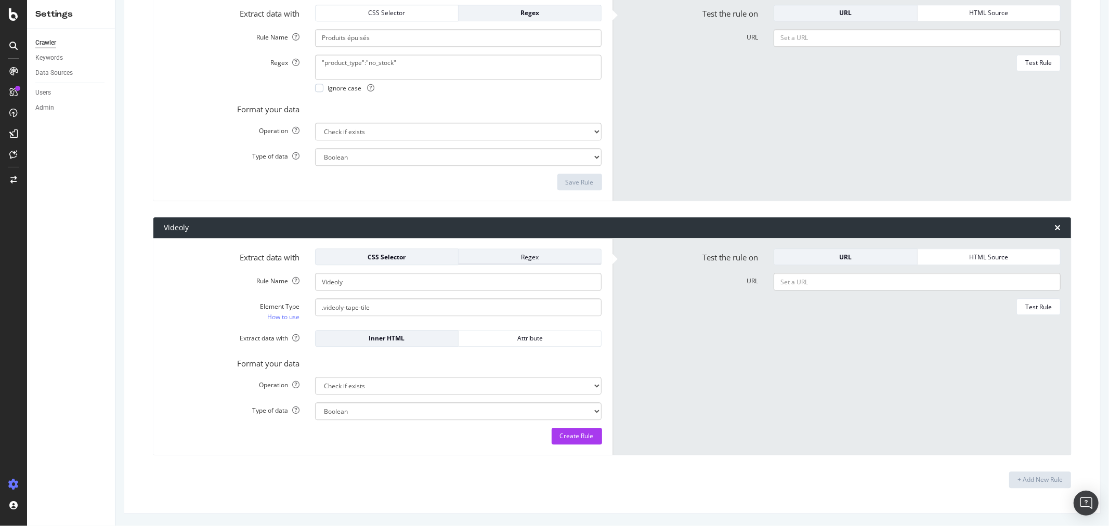
click at [517, 257] on div "Regex" at bounding box center [530, 257] width 126 height 9
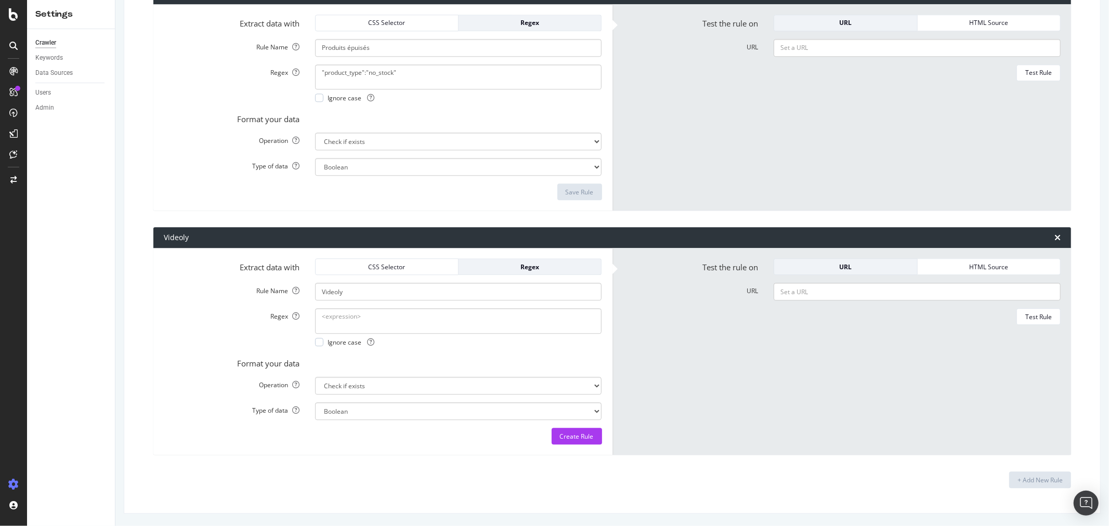
scroll to position [2270, 0]
click at [435, 319] on textarea "Regex" at bounding box center [458, 320] width 287 height 25
paste textarea "<div class="videoly-tape">"
type textarea "<div class="videoly-tape">"
click at [585, 440] on div "Create Rule" at bounding box center [577, 436] width 34 height 9
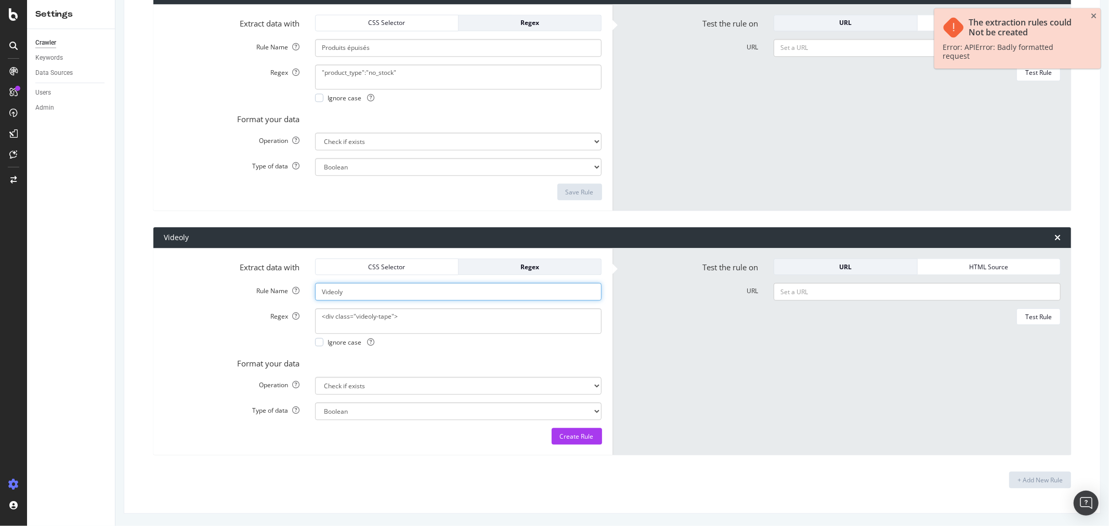
click at [377, 291] on input "Videoly" at bounding box center [458, 292] width 287 height 18
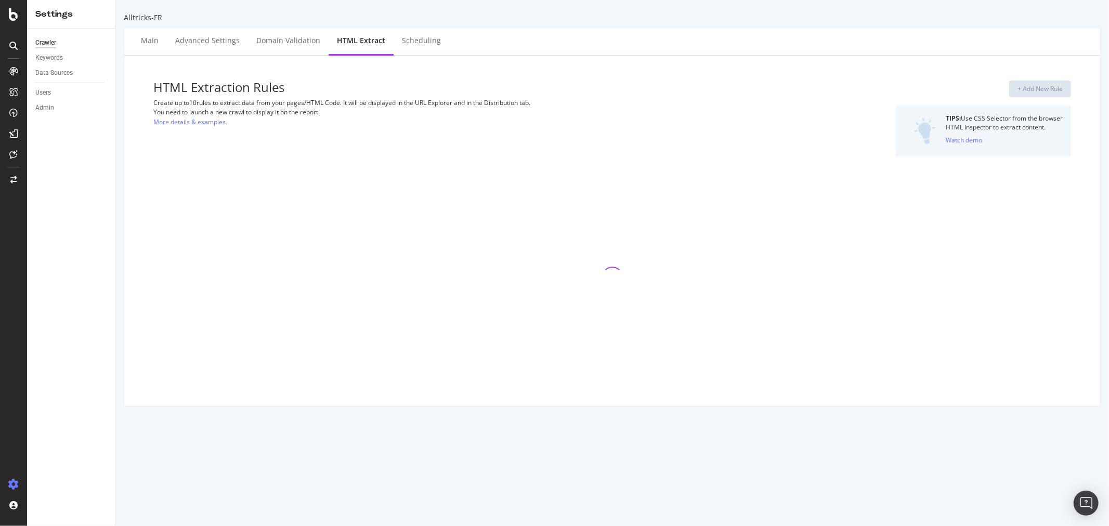
select select "html.length"
select select "i"
select select "exist"
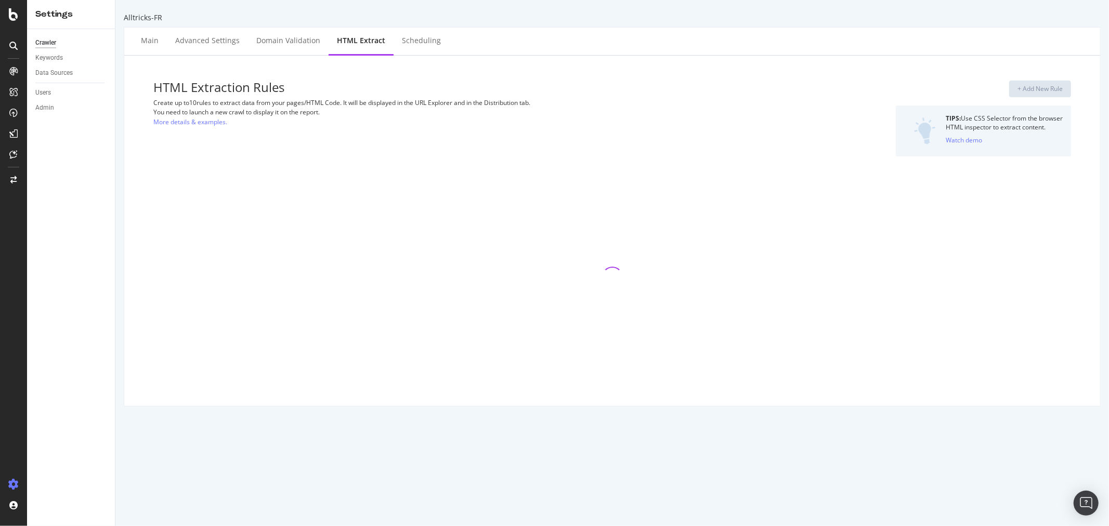
select select "exist"
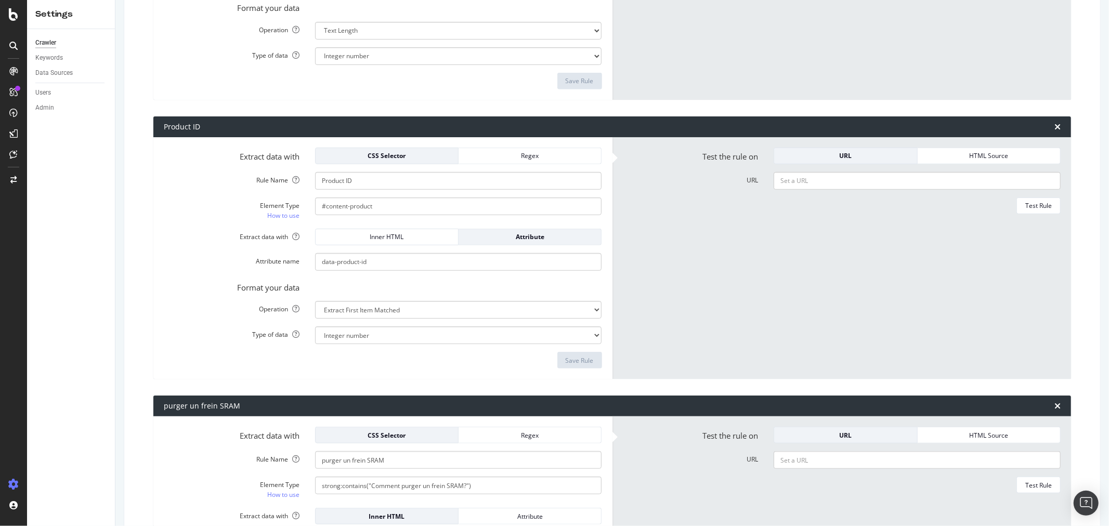
scroll to position [870, 0]
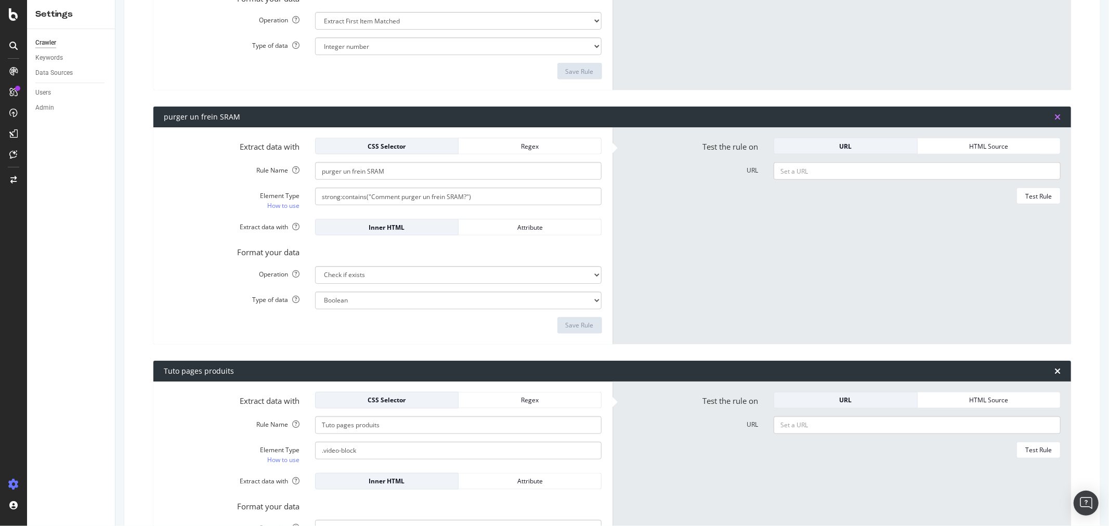
click at [1055, 113] on icon "times" at bounding box center [1058, 117] width 6 height 8
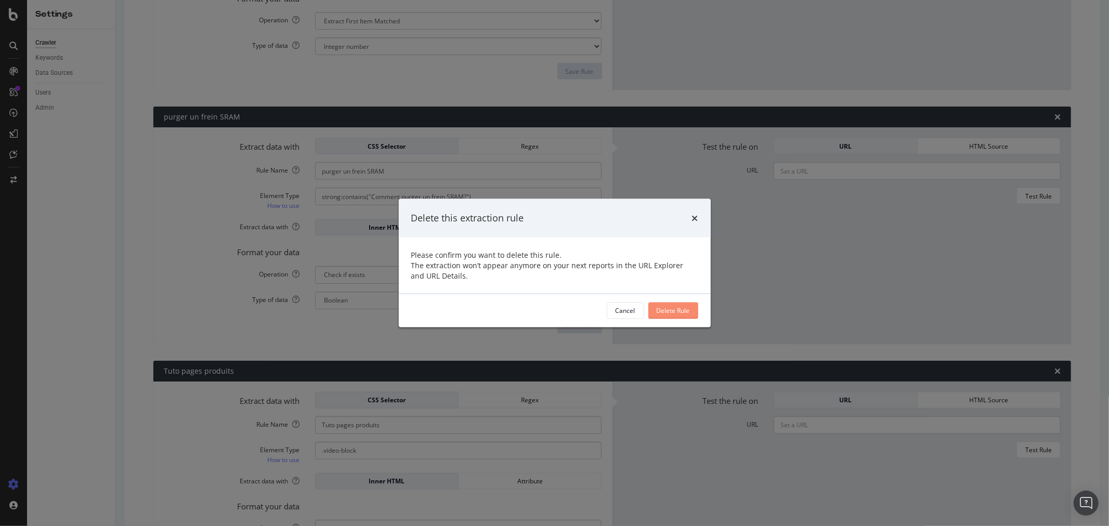
click at [680, 310] on div "Delete Rule" at bounding box center [673, 310] width 33 height 9
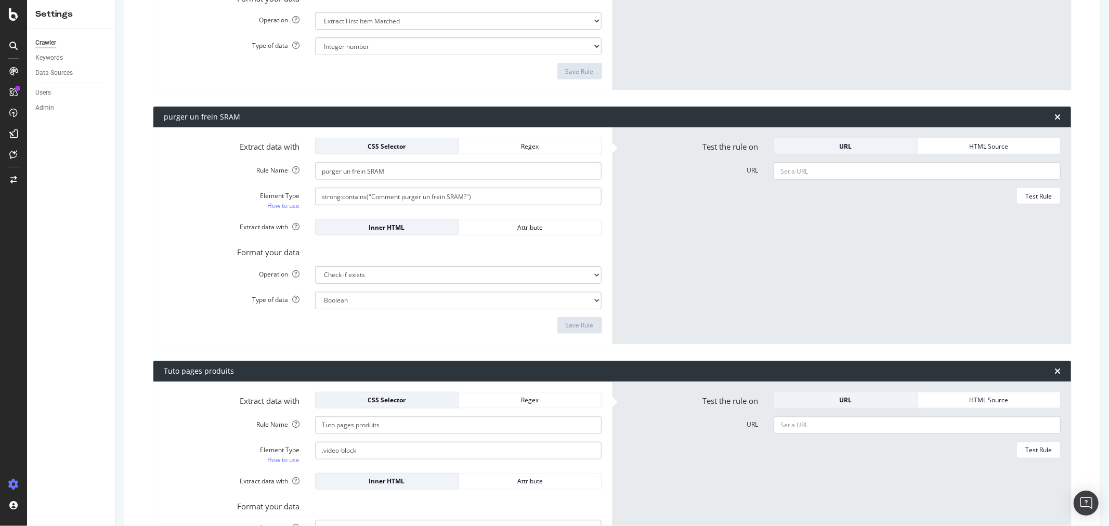
type input "Tuto pages produits"
type input ".video-block"
type input "ID Produit"
type input "div > potions-slider > potions-multiply-product-card:nth-child(1)"
type input "ID page Foilr"
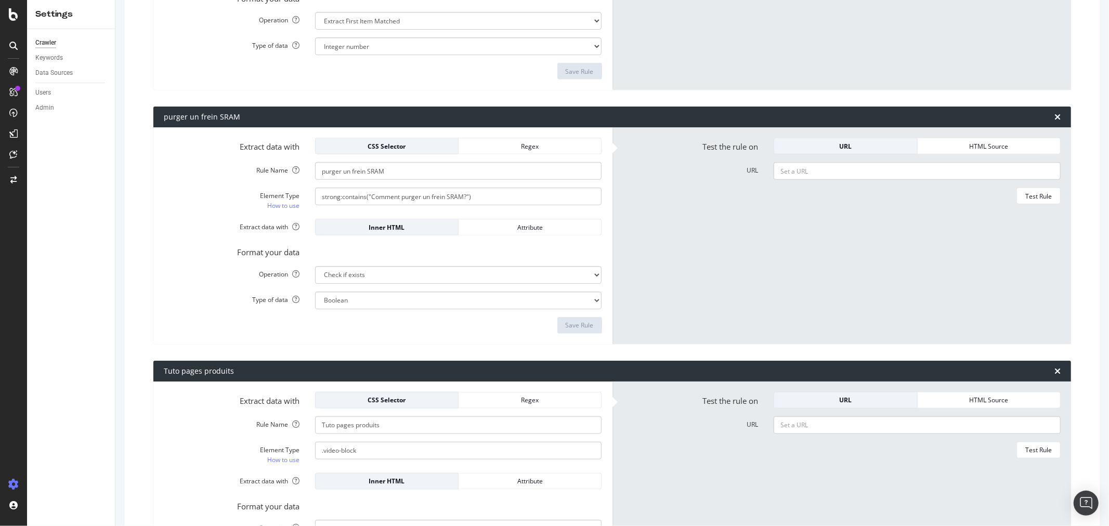
select select "first"
type input "Produits Marketplace (ok)"
type textarea "/html/body/div[2]/script[1]/text()"
select select "exist"
type input "Produits épuisés"
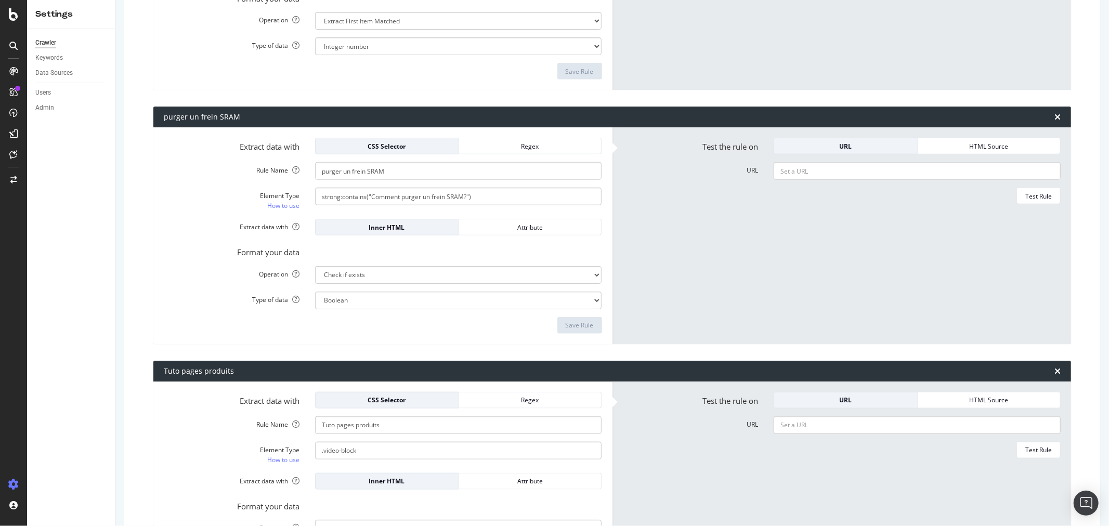
type textarea ""product_type":"no_stock""
select select "s"
select select "b"
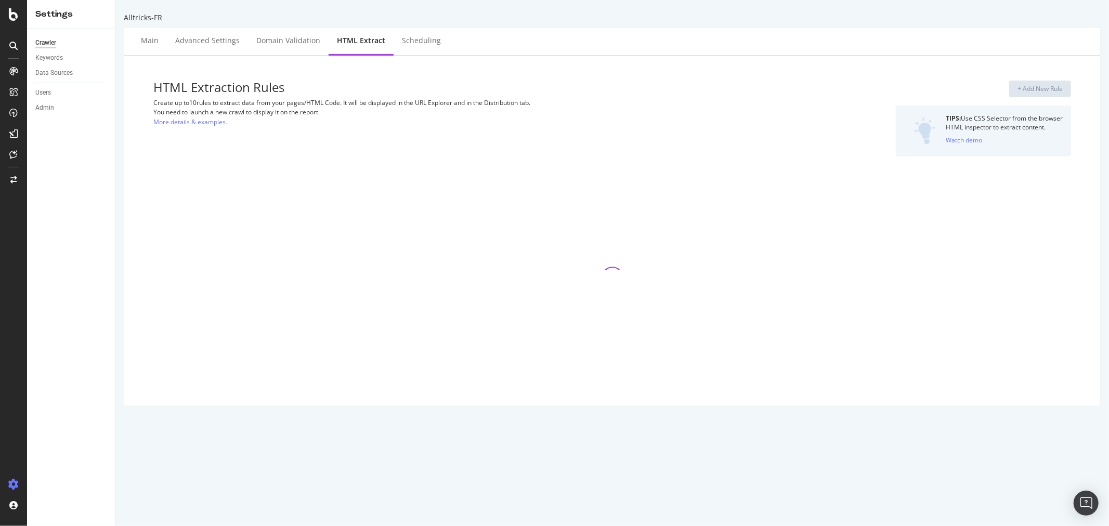
select select "html.length"
select select "i"
select select "exist"
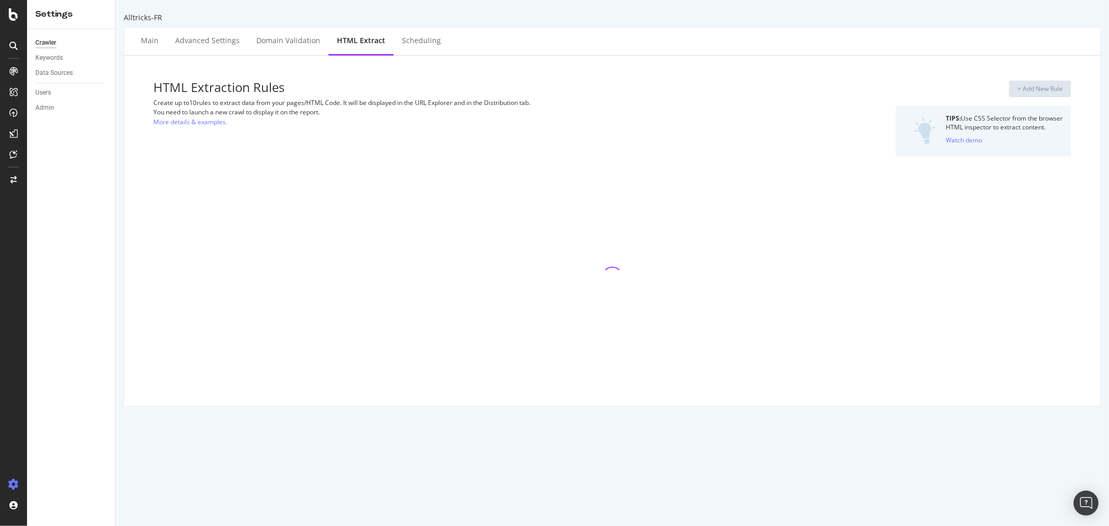
select select "exist"
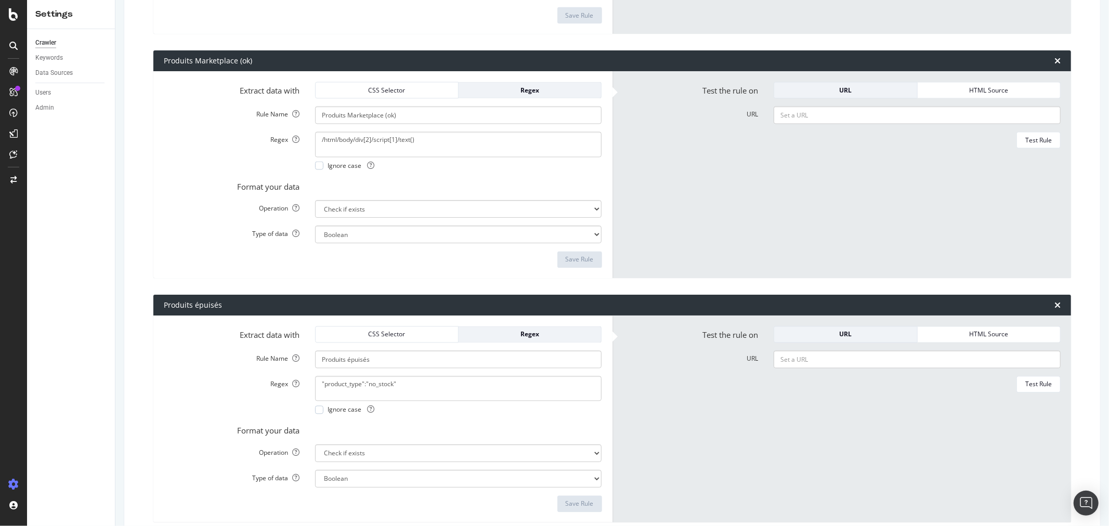
scroll to position [1771, 0]
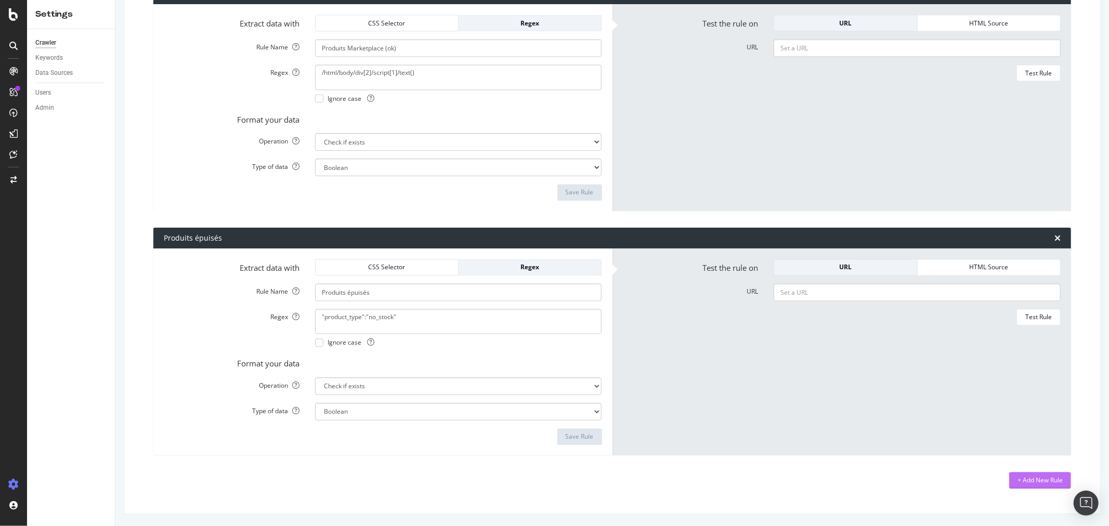
click at [1018, 476] on div "+ Add New Rule" at bounding box center [1040, 480] width 45 height 9
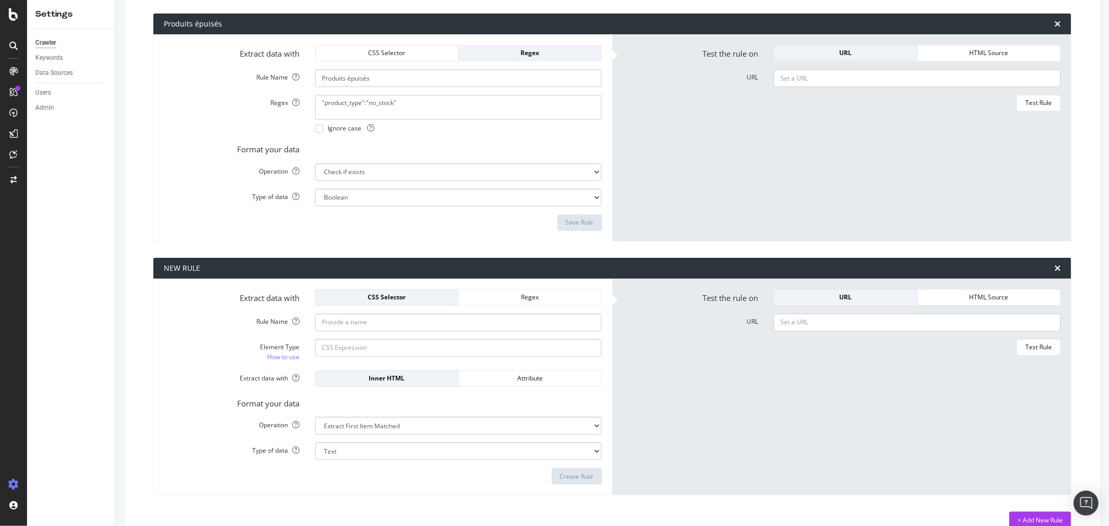
scroll to position [2004, 0]
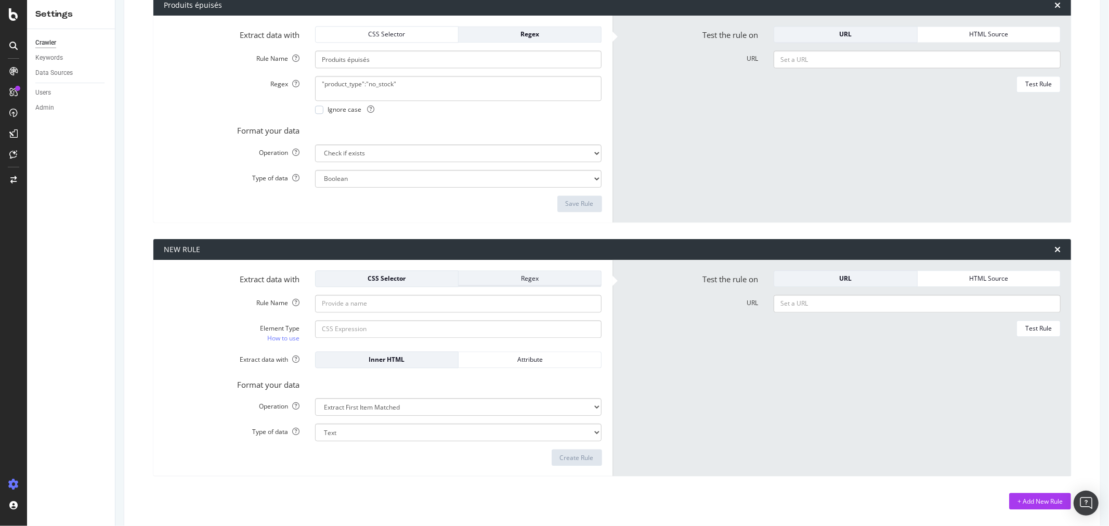
click at [519, 277] on div "Regex" at bounding box center [530, 278] width 126 height 9
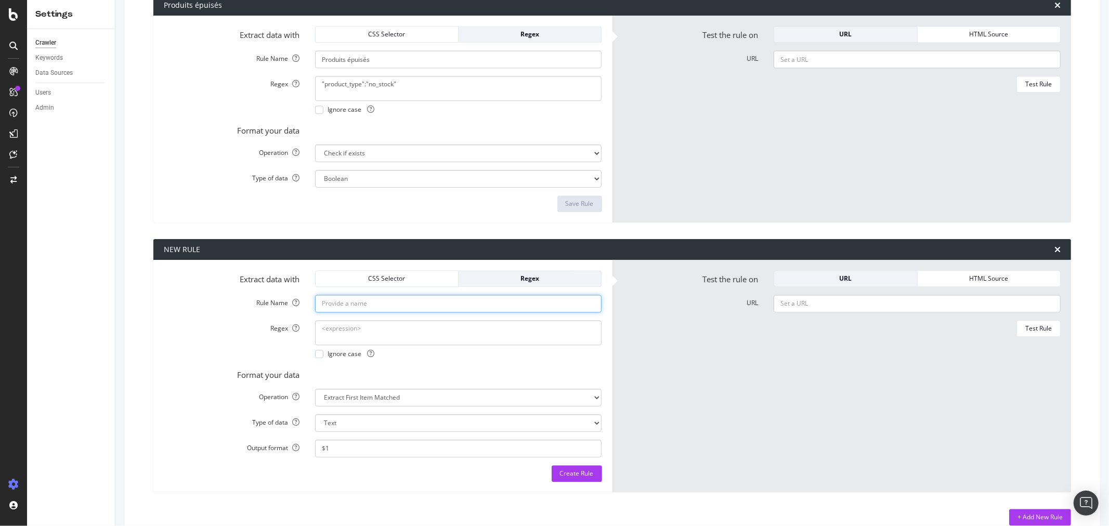
click at [400, 307] on input "Rule Name" at bounding box center [458, 304] width 287 height 18
click at [522, 279] on div "Regex" at bounding box center [530, 278] width 126 height 9
click at [418, 334] on textarea "Regex" at bounding box center [458, 332] width 287 height 25
paste textarea "<div class="videoly-tape">"
type textarea "<div class="videoly-tape">"
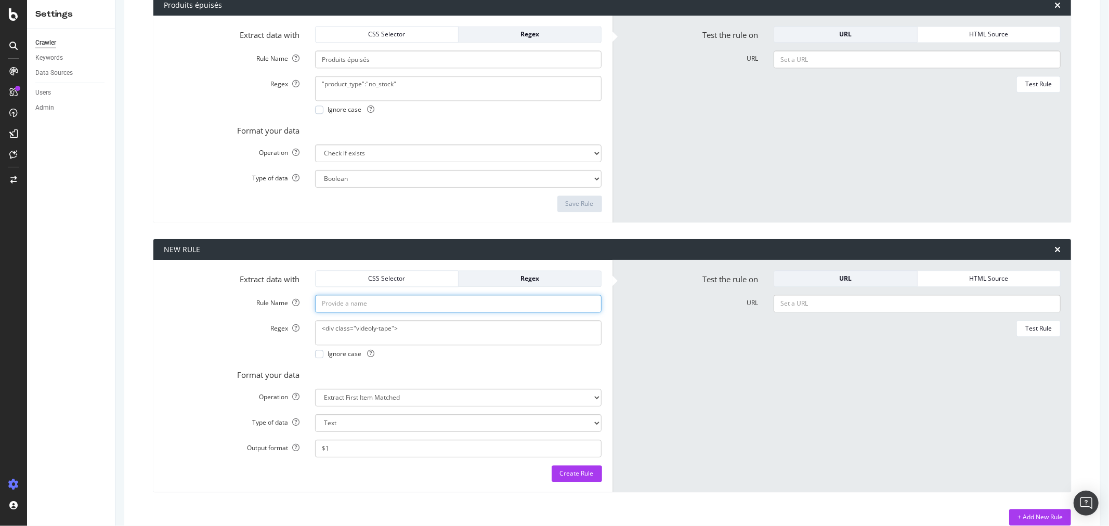
click at [402, 309] on input "Rule Name" at bounding box center [458, 304] width 287 height 18
type input "Videoly"
click at [371, 398] on select "Extract First Item Matched Extract First 3 Items Matched Count Number of Occure…" at bounding box center [458, 398] width 287 height 18
click at [509, 383] on form "Extract data with CSS Selector Regex Rule Name Videoly Regex <div class="videol…" at bounding box center [383, 376] width 438 height 212
click at [572, 474] on div "Create Rule" at bounding box center [577, 473] width 34 height 9
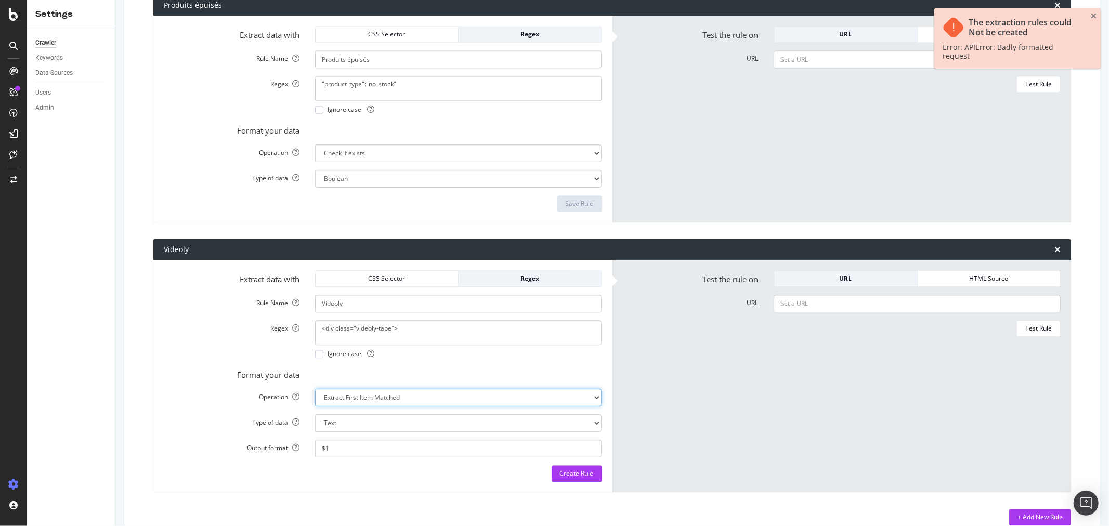
click at [366, 396] on select "Extract First Item Matched Extract First 3 Items Matched Count Number of Occure…" at bounding box center [458, 398] width 287 height 18
select select "exist"
click at [315, 389] on select "Extract First Item Matched Extract First 3 Items Matched Count Number of Occure…" at bounding box center [458, 398] width 287 height 18
select select "b"
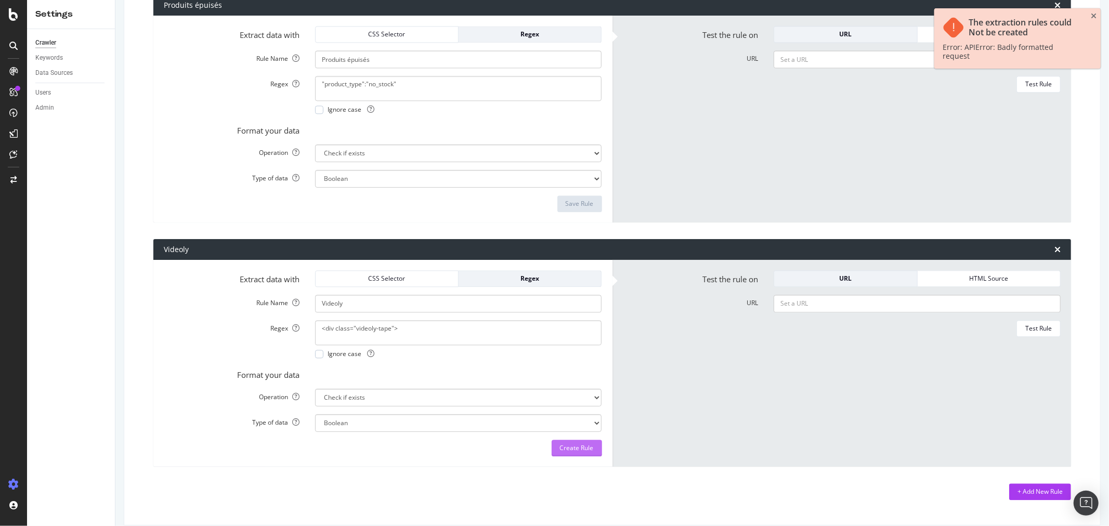
click at [569, 450] on div "Create Rule" at bounding box center [577, 448] width 34 height 9
